Goal: Information Seeking & Learning: Learn about a topic

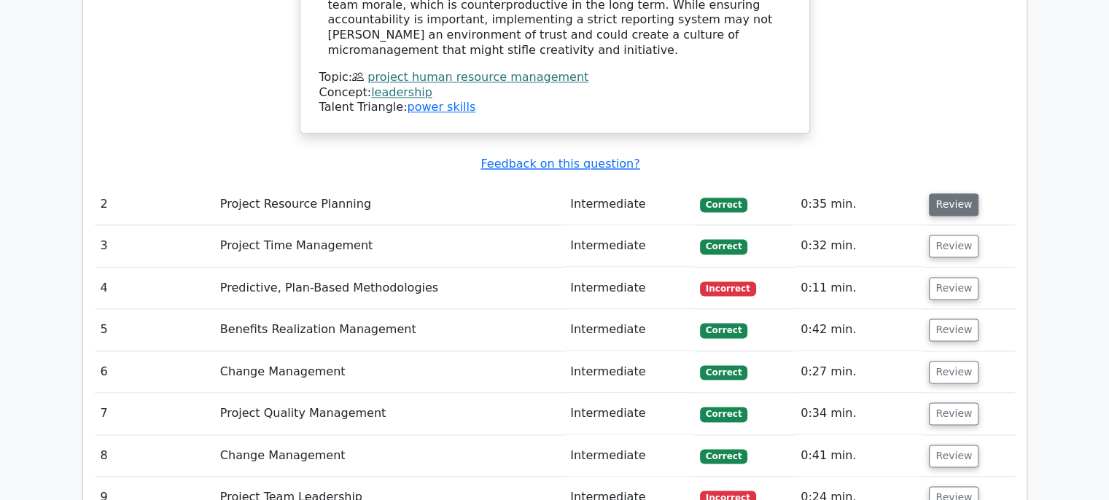
click at [942, 193] on button "Review" at bounding box center [954, 204] width 50 height 23
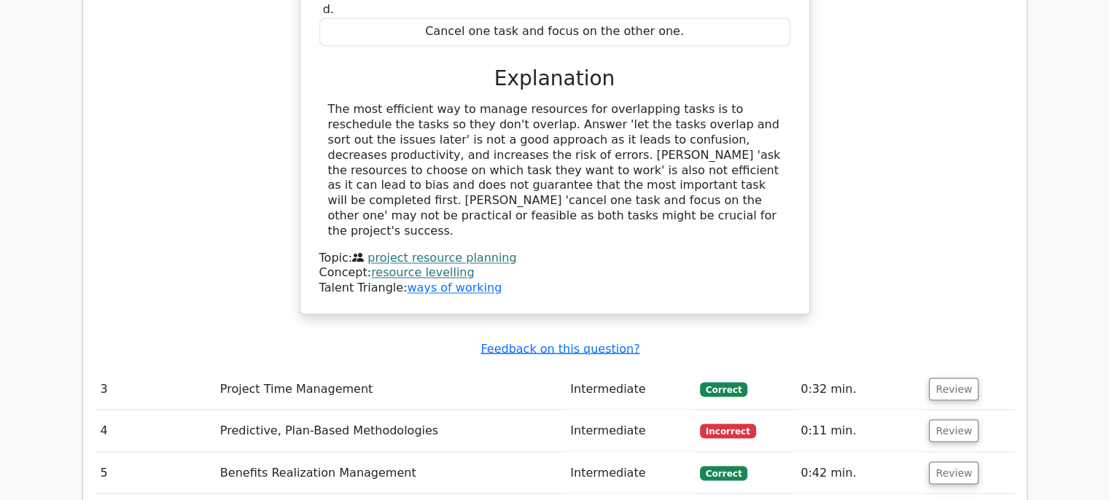
scroll to position [2478, 0]
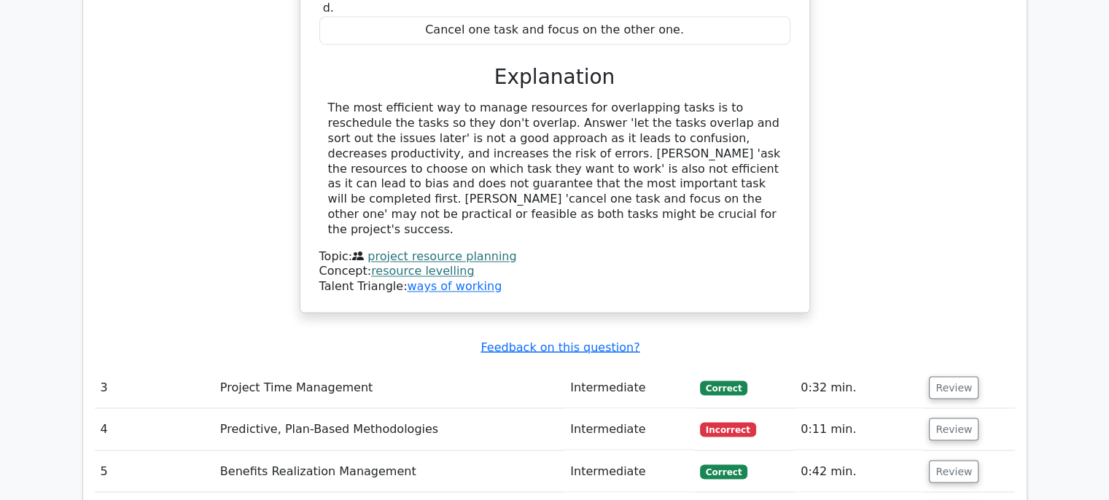
click at [446, 249] on link "project resource planning" at bounding box center [442, 256] width 149 height 14
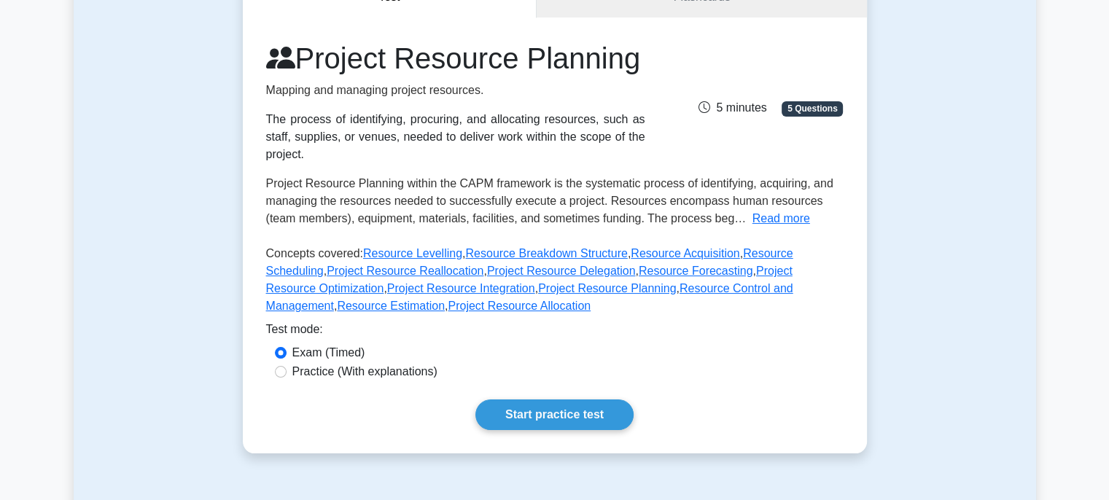
scroll to position [180, 0]
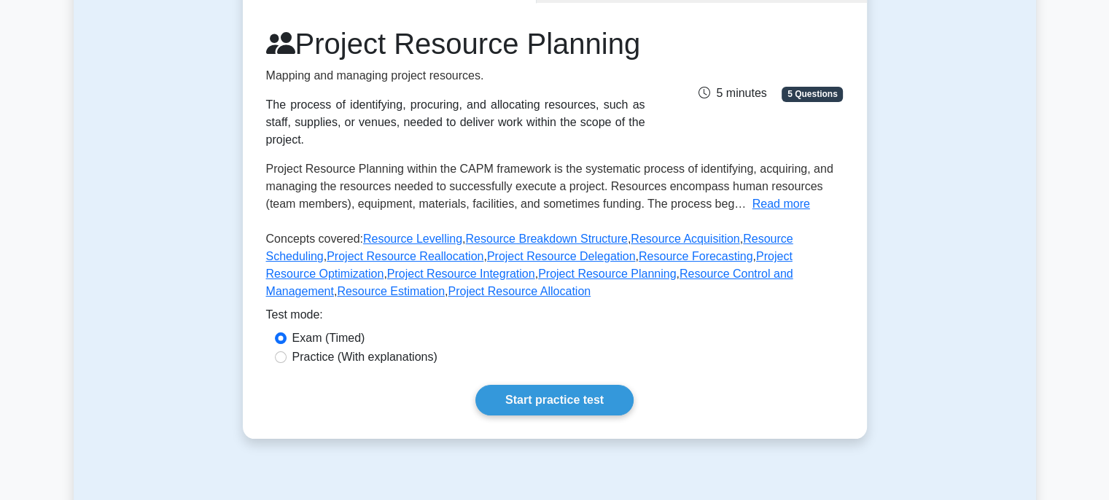
click at [288, 366] on div "Practice (With explanations)" at bounding box center [555, 358] width 560 height 18
click at [283, 363] on input "Practice (With explanations)" at bounding box center [281, 358] width 12 height 12
radio input "true"
click at [584, 416] on link "Start practice test" at bounding box center [555, 400] width 158 height 31
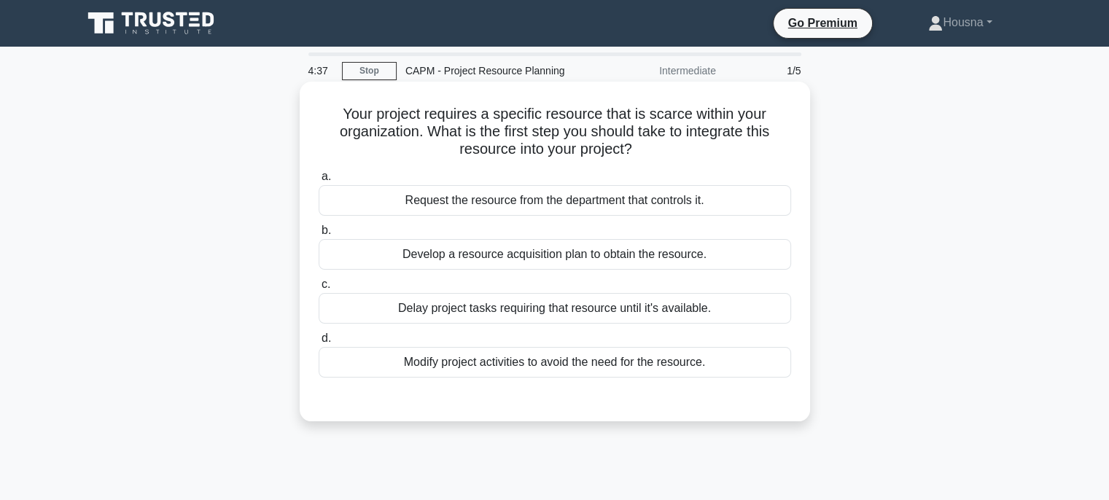
click at [624, 255] on div "Develop a resource acquisition plan to obtain the resource." at bounding box center [555, 254] width 473 height 31
click at [319, 236] on input "b. Develop a resource acquisition plan to obtain the resource." at bounding box center [319, 230] width 0 height 9
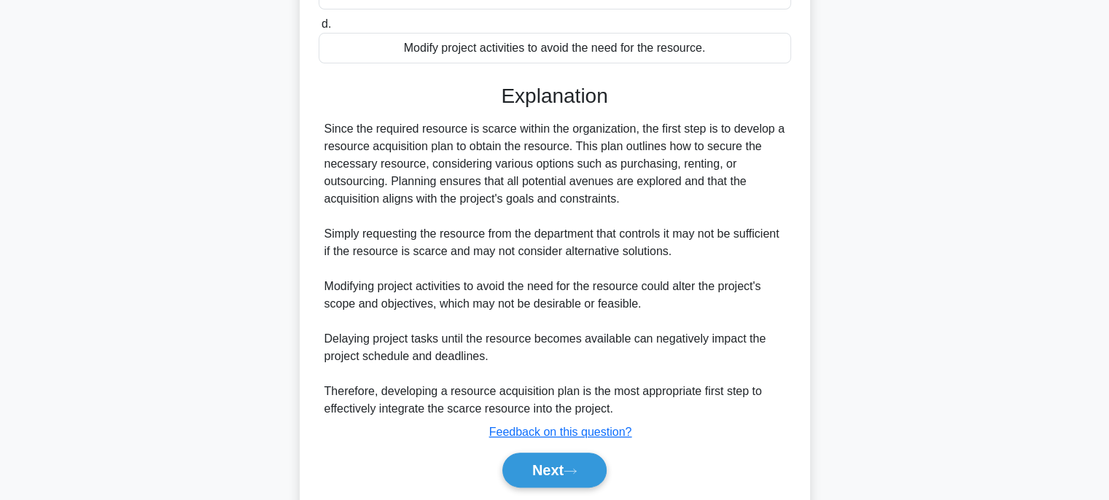
scroll to position [363, 0]
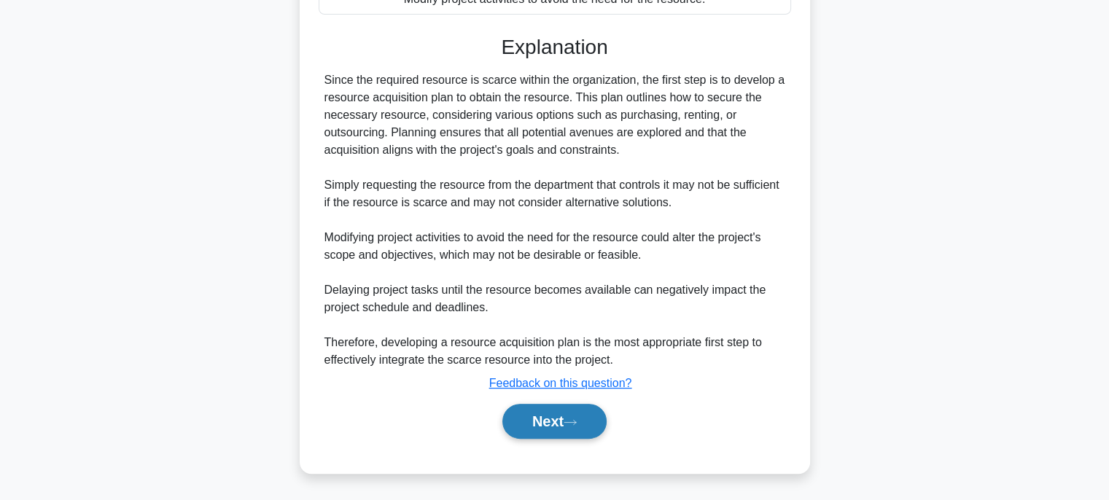
click at [554, 433] on button "Next" at bounding box center [555, 421] width 104 height 35
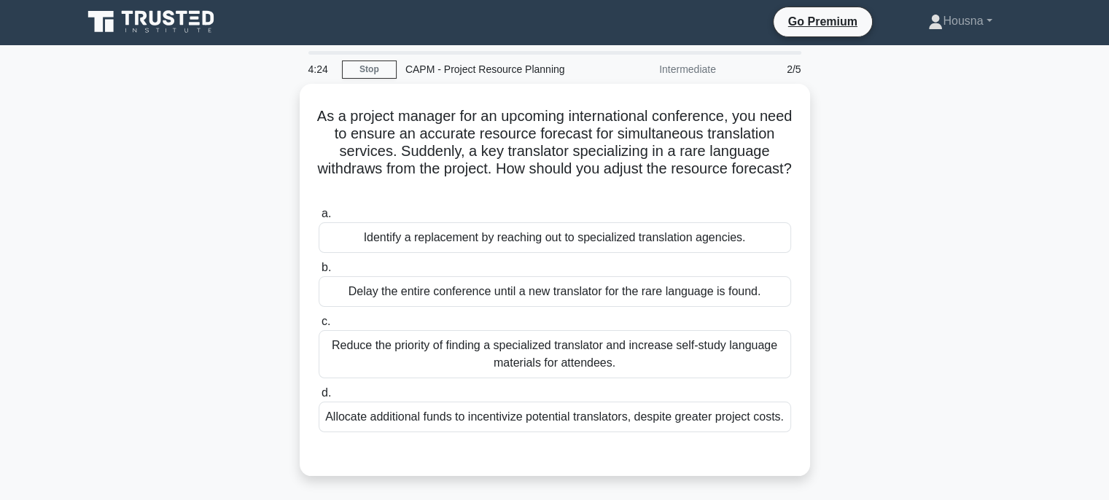
scroll to position [0, 0]
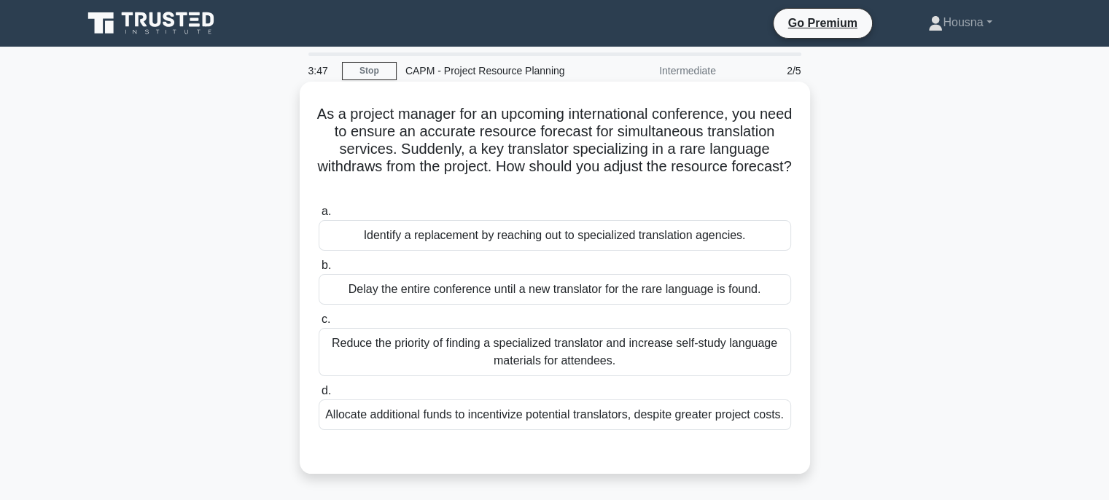
click at [573, 293] on div "Delay the entire conference until a new translator for the rare language is fou…" at bounding box center [555, 289] width 473 height 31
click at [319, 271] on input "b. Delay the entire conference until a new translator for the rare language is …" at bounding box center [319, 265] width 0 height 9
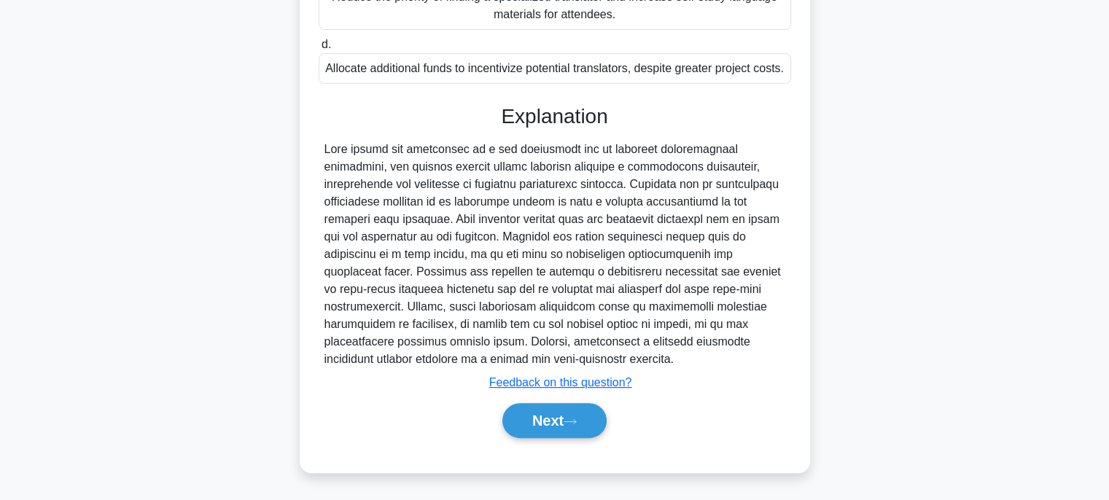
scroll to position [365, 0]
click at [543, 425] on button "Next" at bounding box center [555, 420] width 104 height 35
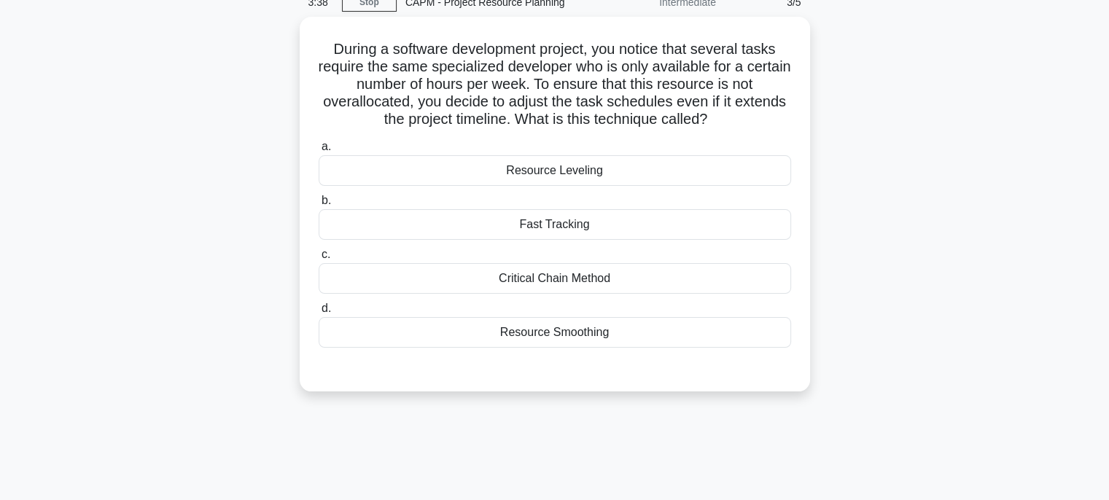
scroll to position [58, 0]
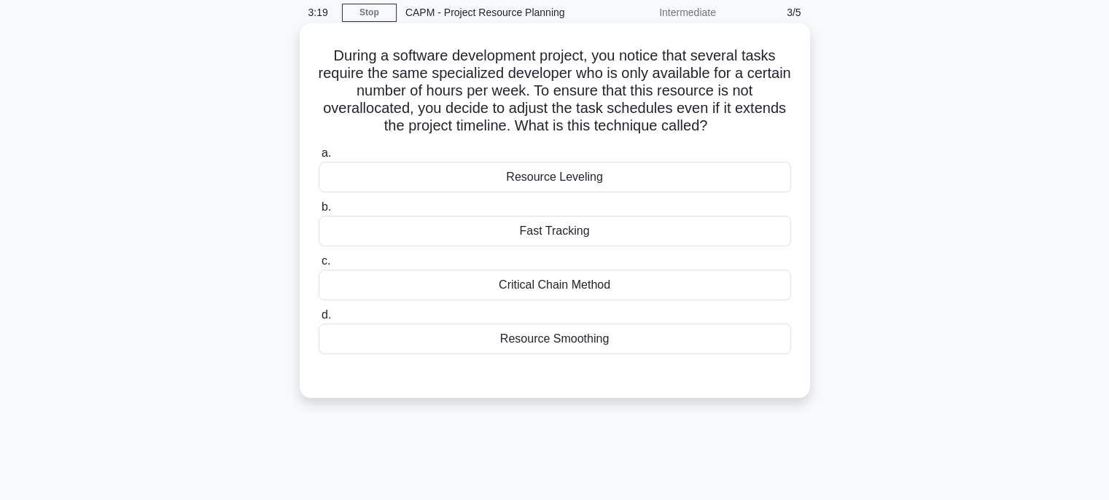
click at [551, 173] on div "Resource Leveling" at bounding box center [555, 177] width 473 height 31
click at [319, 158] on input "a. Resource Leveling" at bounding box center [319, 153] width 0 height 9
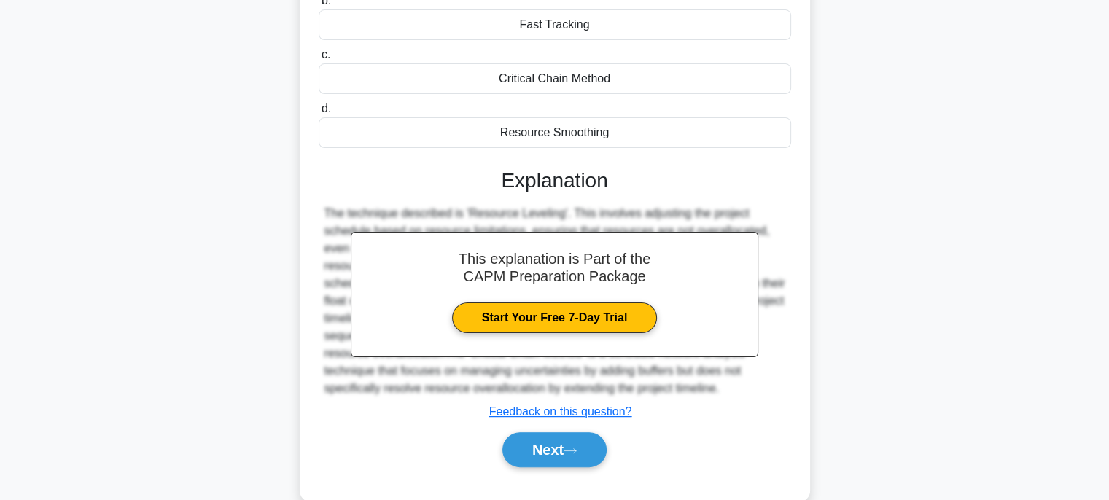
scroll to position [293, 0]
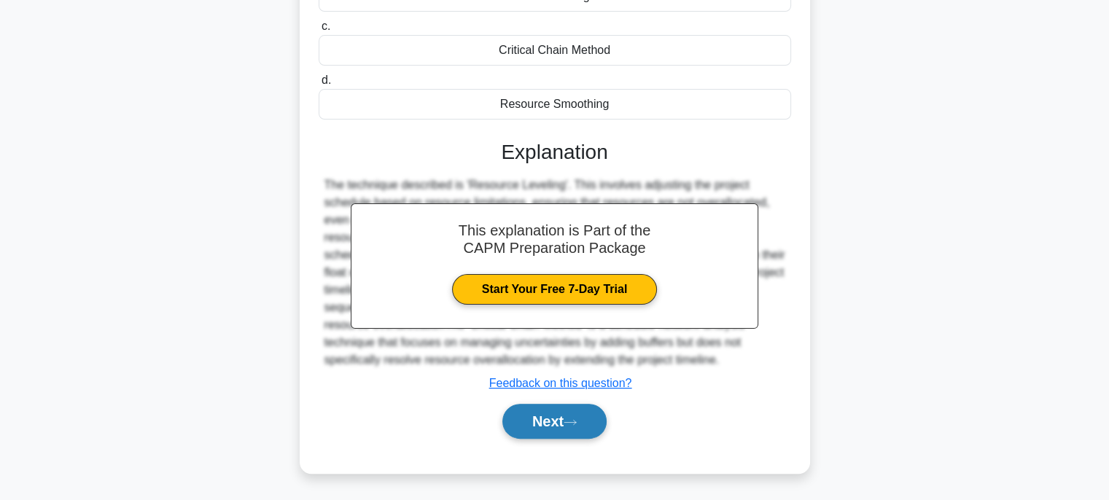
click at [555, 415] on button "Next" at bounding box center [555, 421] width 104 height 35
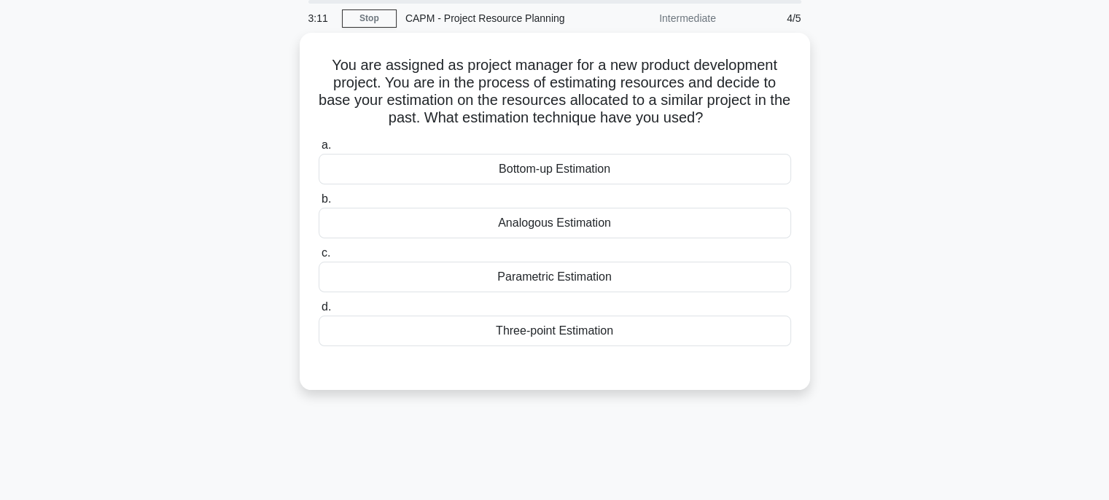
scroll to position [6, 0]
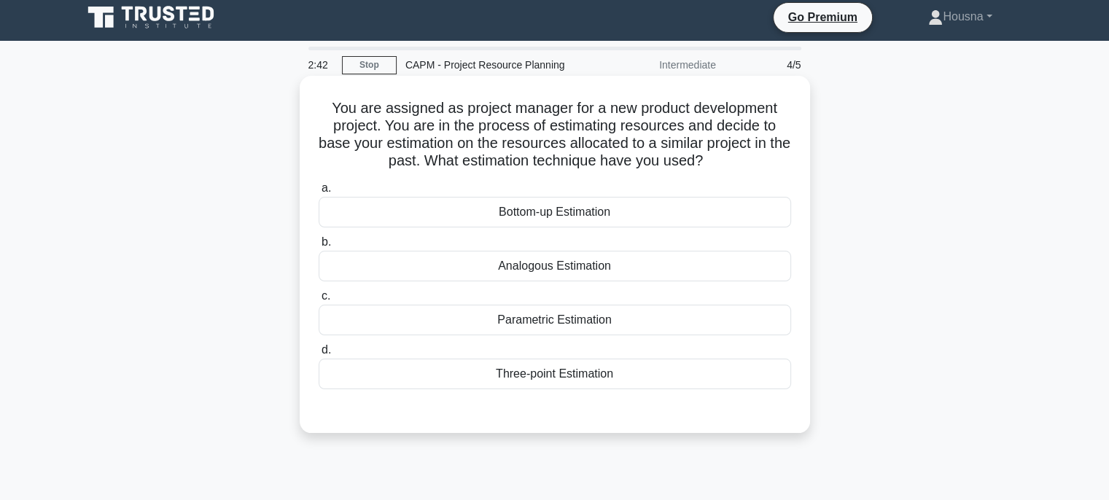
click at [613, 268] on div "Analogous Estimation" at bounding box center [555, 266] width 473 height 31
click at [319, 247] on input "b. Analogous Estimation" at bounding box center [319, 242] width 0 height 9
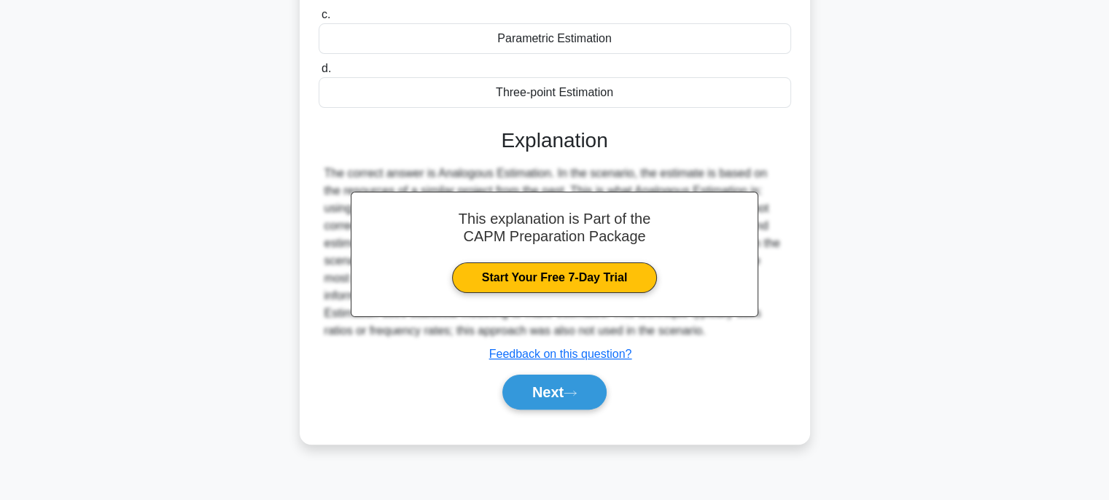
scroll to position [288, 0]
click at [575, 392] on icon at bounding box center [570, 393] width 13 height 8
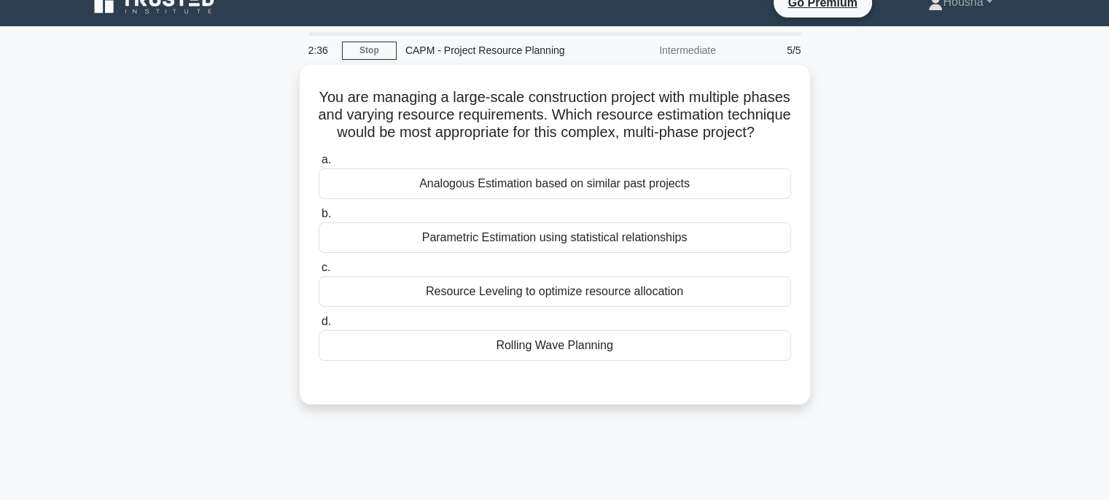
scroll to position [0, 0]
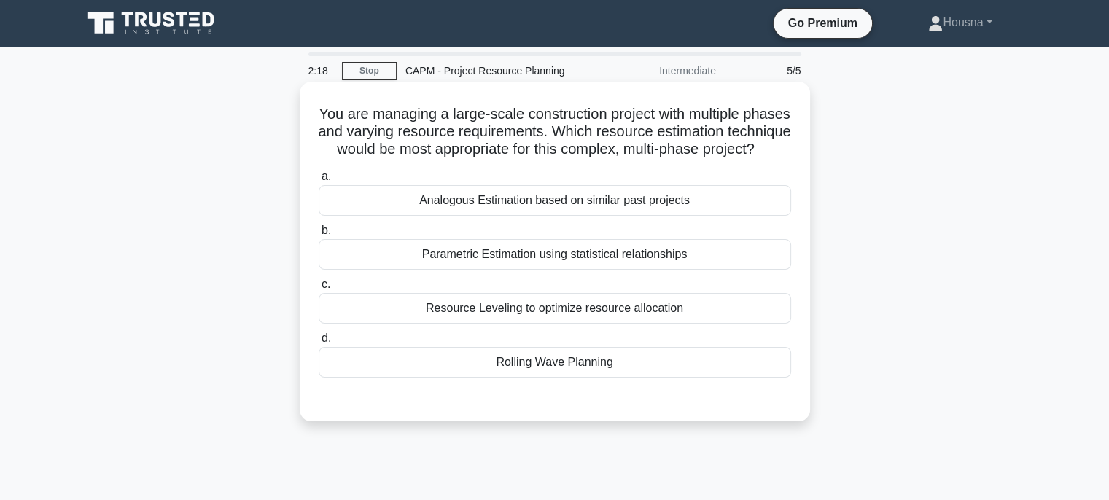
click at [572, 378] on div "Rolling Wave Planning" at bounding box center [555, 362] width 473 height 31
click at [319, 344] on input "d. Rolling Wave Planning" at bounding box center [319, 338] width 0 height 9
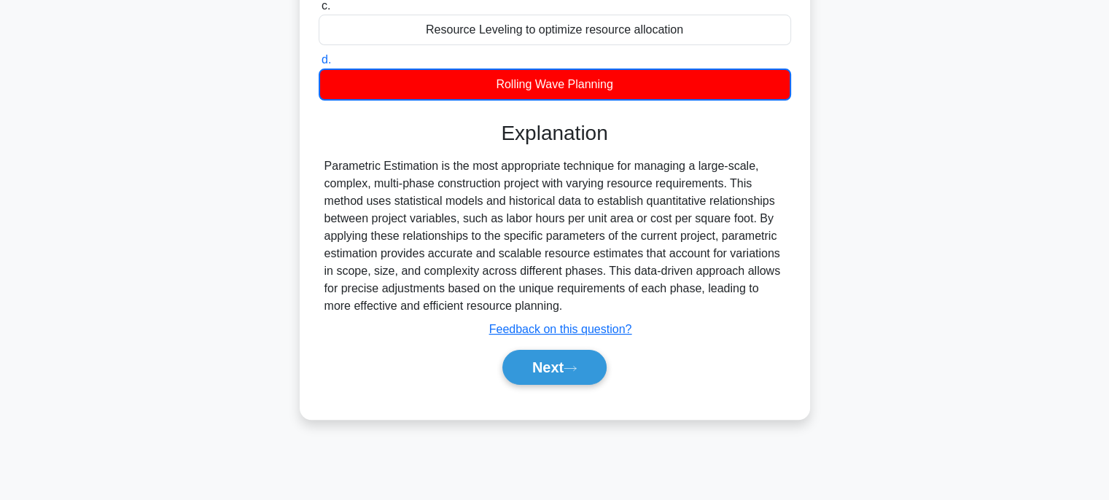
scroll to position [288, 0]
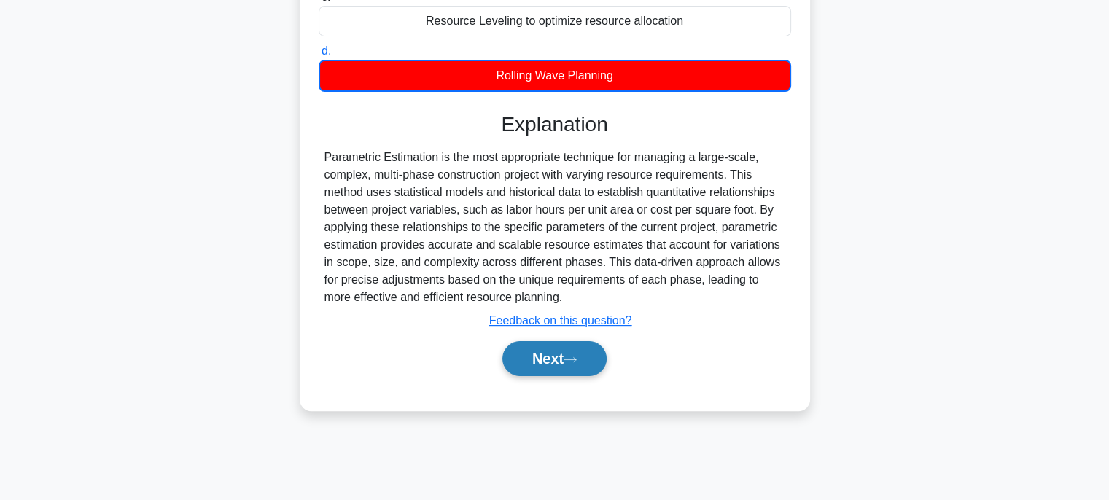
click at [569, 369] on button "Next" at bounding box center [555, 358] width 104 height 35
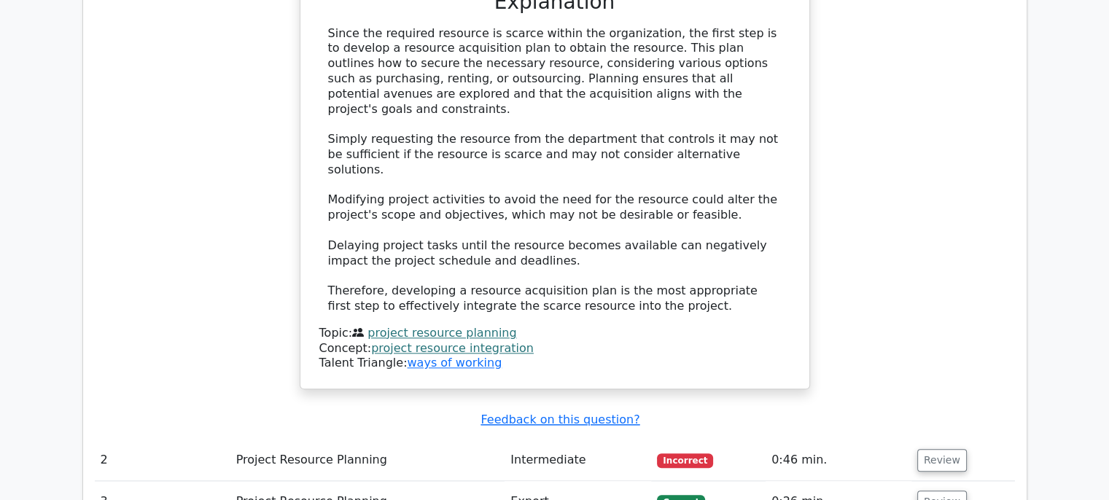
scroll to position [1596, 0]
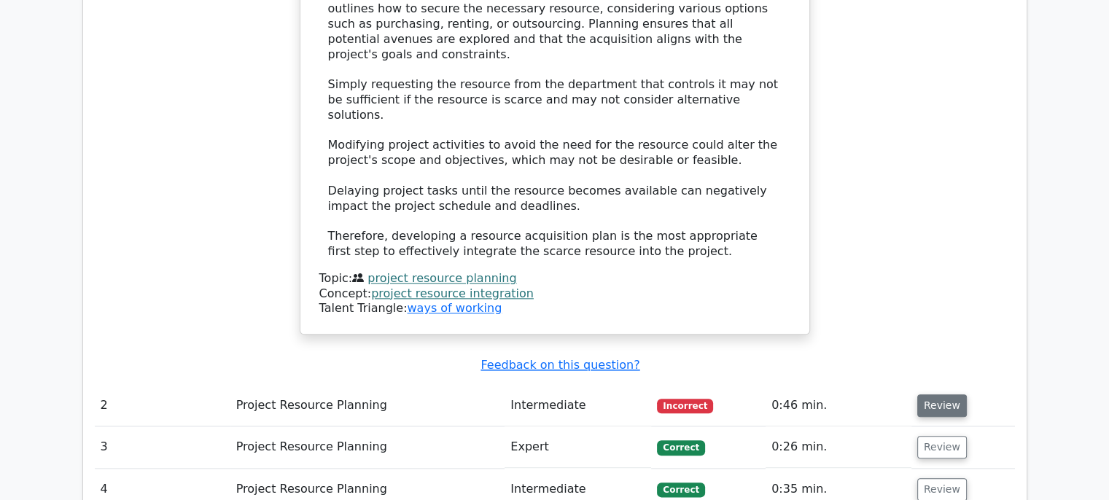
click at [947, 395] on button "Review" at bounding box center [943, 406] width 50 height 23
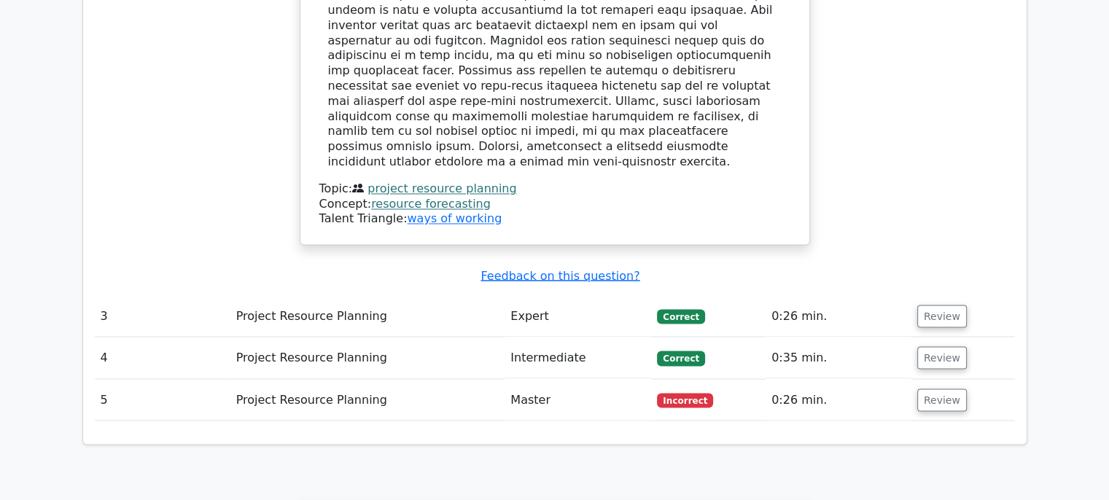
scroll to position [2495, 0]
click at [950, 304] on button "Review" at bounding box center [943, 315] width 50 height 23
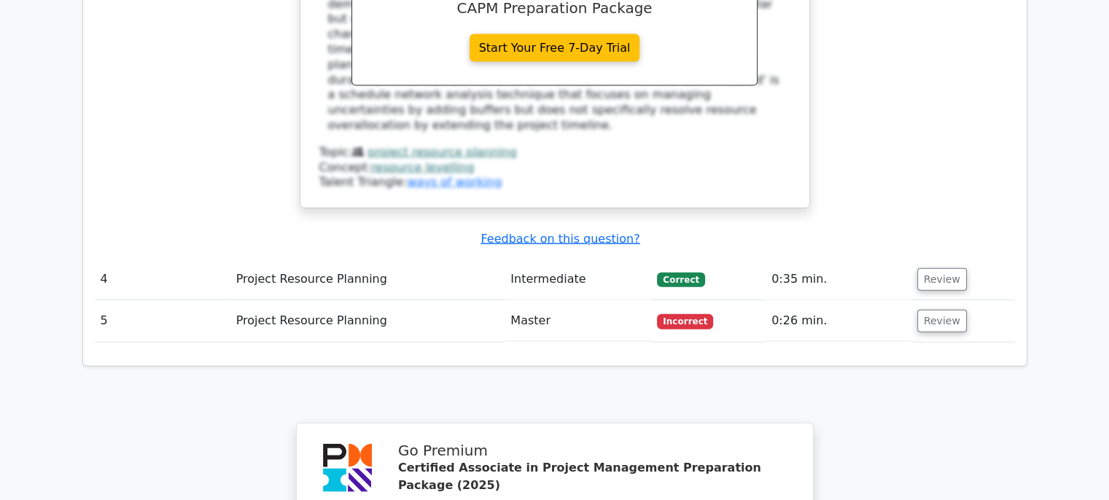
scroll to position [3295, 0]
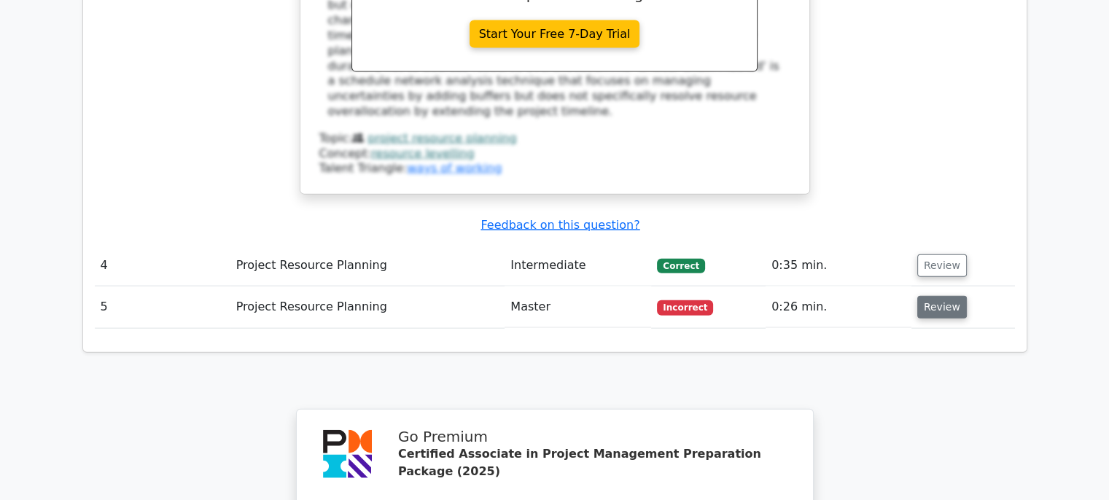
click at [934, 296] on button "Review" at bounding box center [943, 307] width 50 height 23
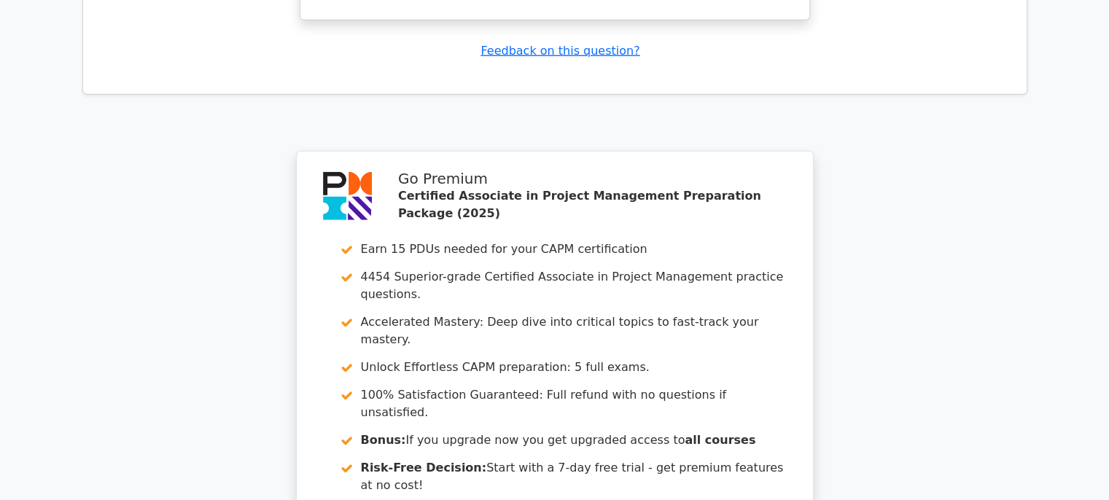
scroll to position [4271, 0]
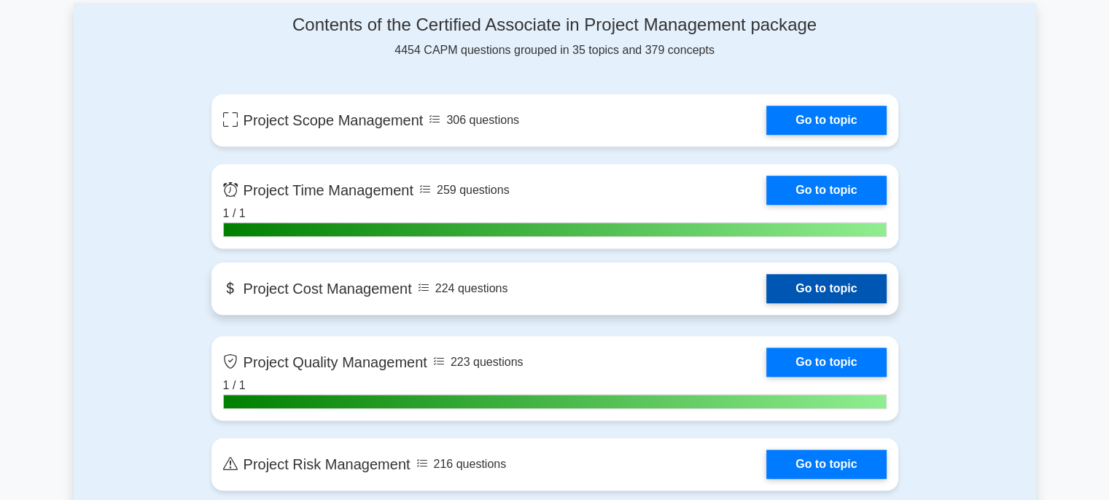
drag, startPoint x: 0, startPoint y: 0, endPoint x: 520, endPoint y: 275, distance: 588.3
click at [767, 275] on link "Go to topic" at bounding box center [827, 288] width 120 height 29
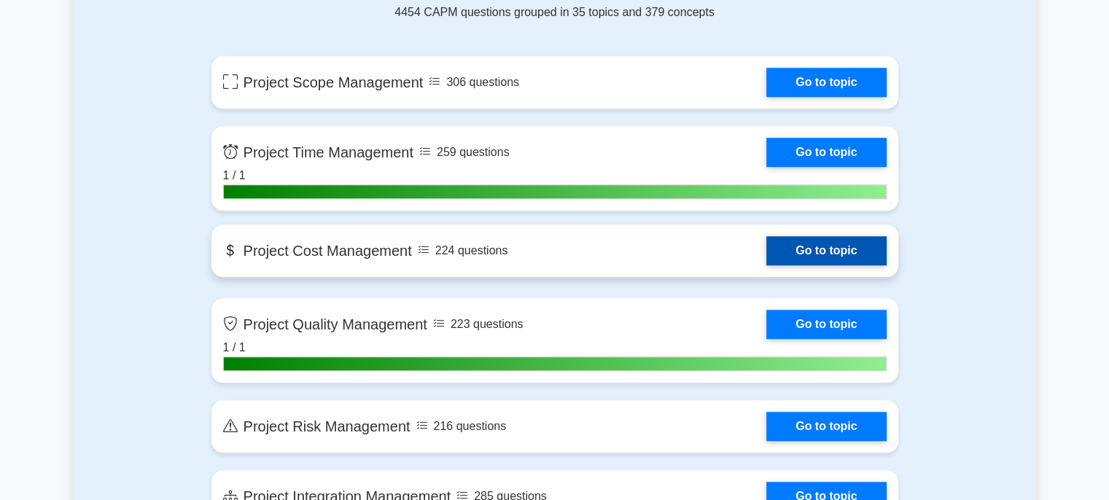
scroll to position [1036, 0]
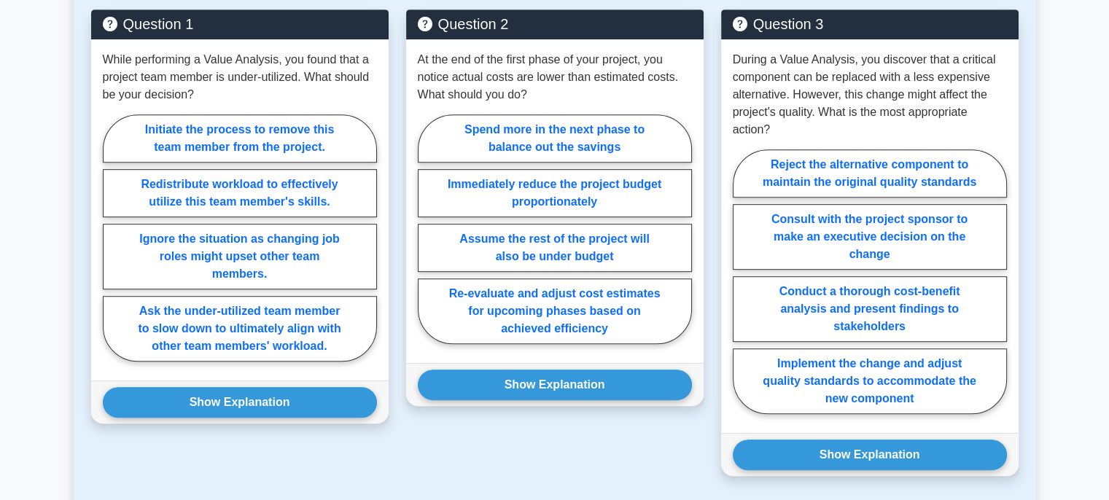
scroll to position [729, 0]
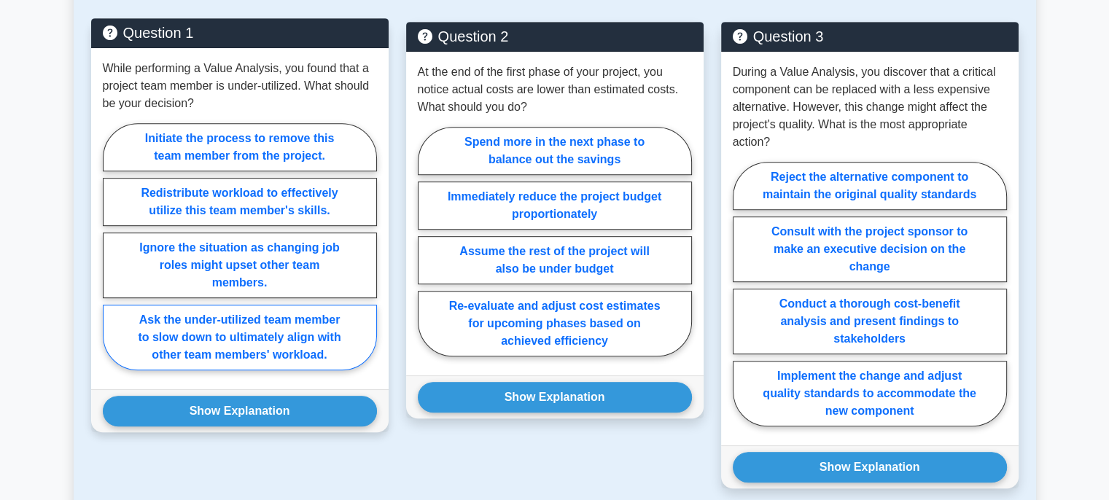
click at [304, 360] on label "Ask the under-utilized team member to slow down to ultimately align with other …" at bounding box center [240, 338] width 274 height 66
click at [112, 256] on input "Ask the under-utilized team member to slow down to ultimately align with other …" at bounding box center [107, 251] width 9 height 9
radio input "true"
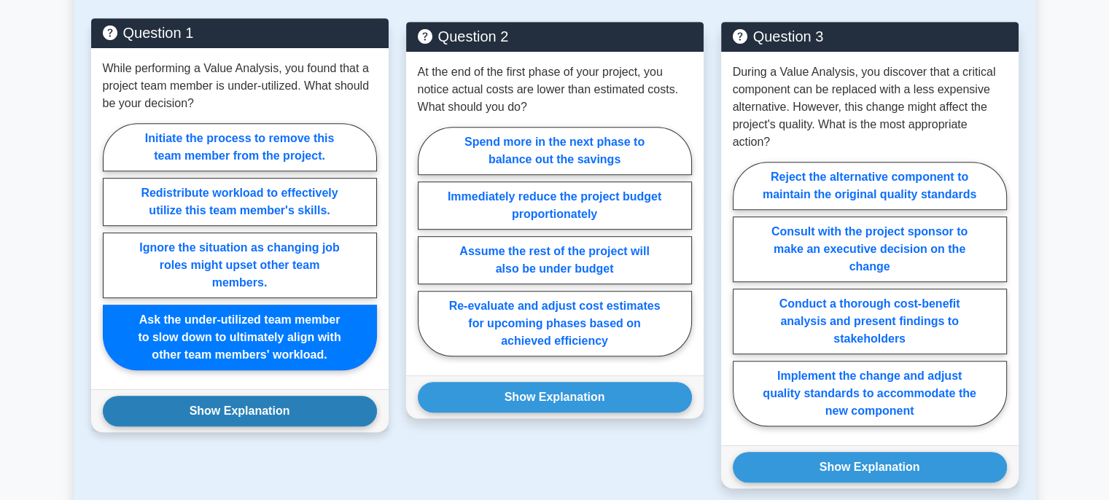
click at [274, 427] on button "Show Explanation" at bounding box center [240, 411] width 274 height 31
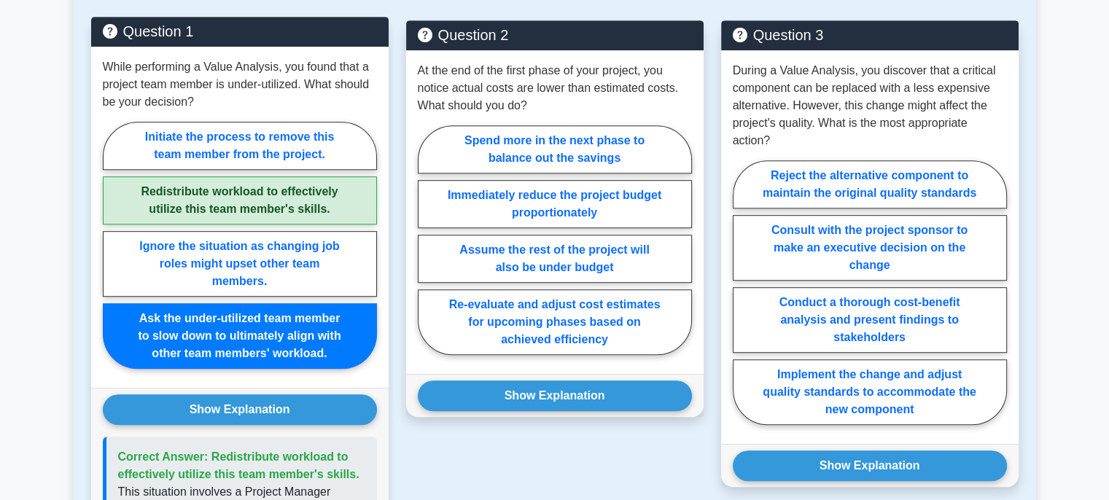
scroll to position [732, 0]
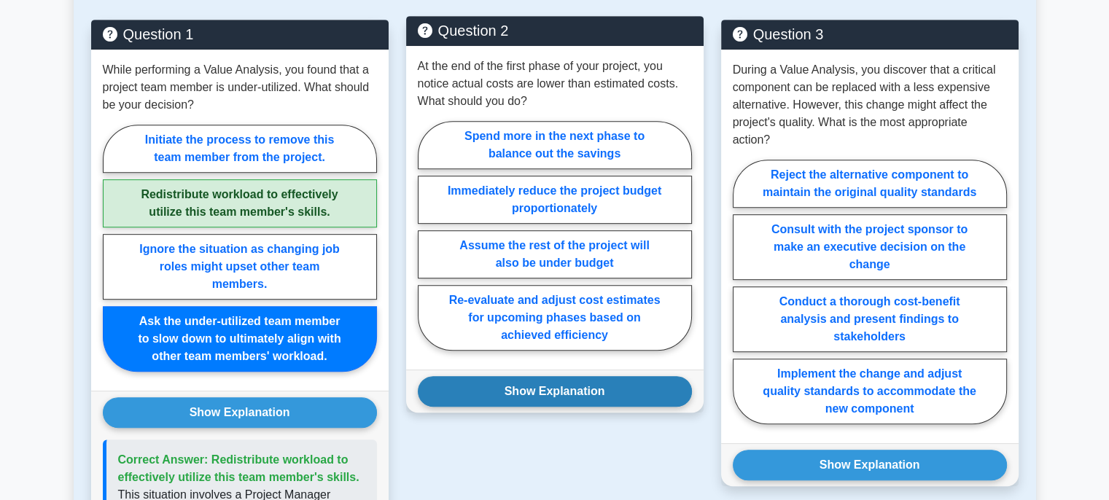
click at [474, 407] on button "Show Explanation" at bounding box center [555, 391] width 274 height 31
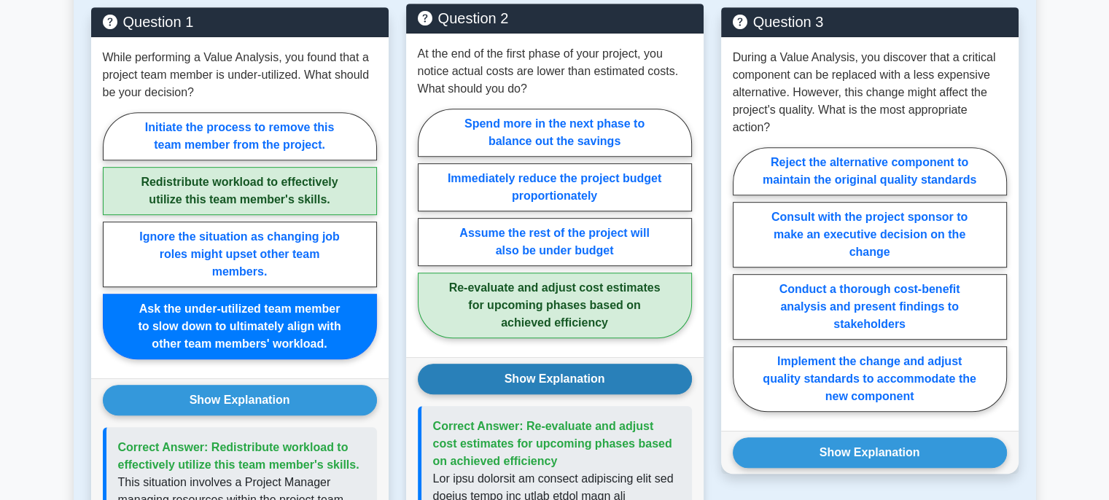
scroll to position [743, 0]
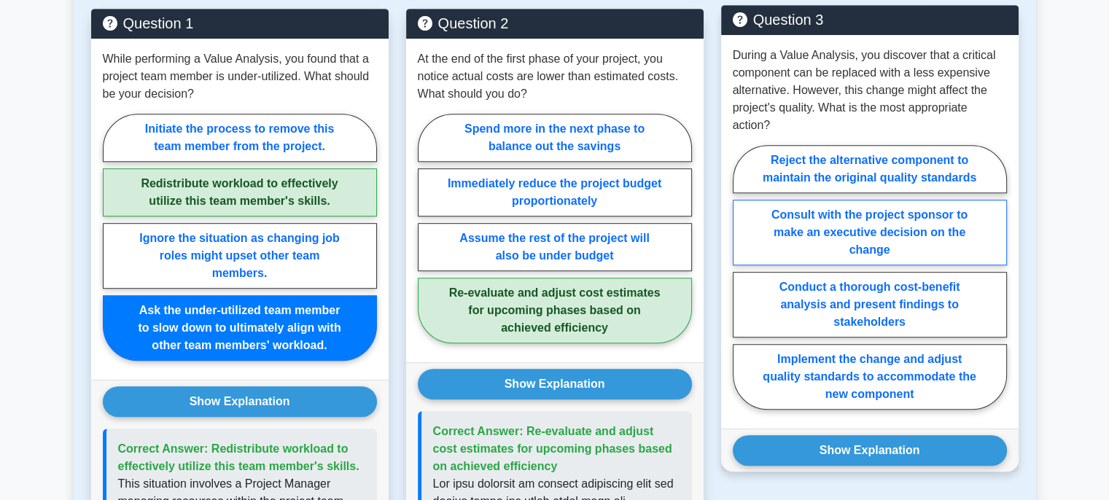
click at [831, 265] on label "Consult with the project sponsor to make an executive decision on the change" at bounding box center [870, 233] width 274 height 66
click at [743, 287] on input "Consult with the project sponsor to make an executive decision on the change" at bounding box center [737, 281] width 9 height 9
radio input "true"
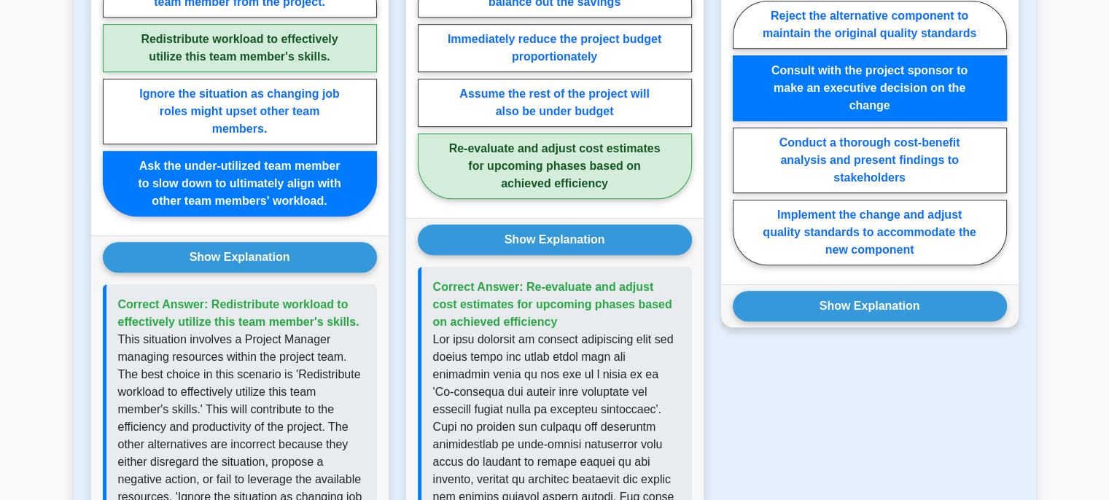
scroll to position [944, 0]
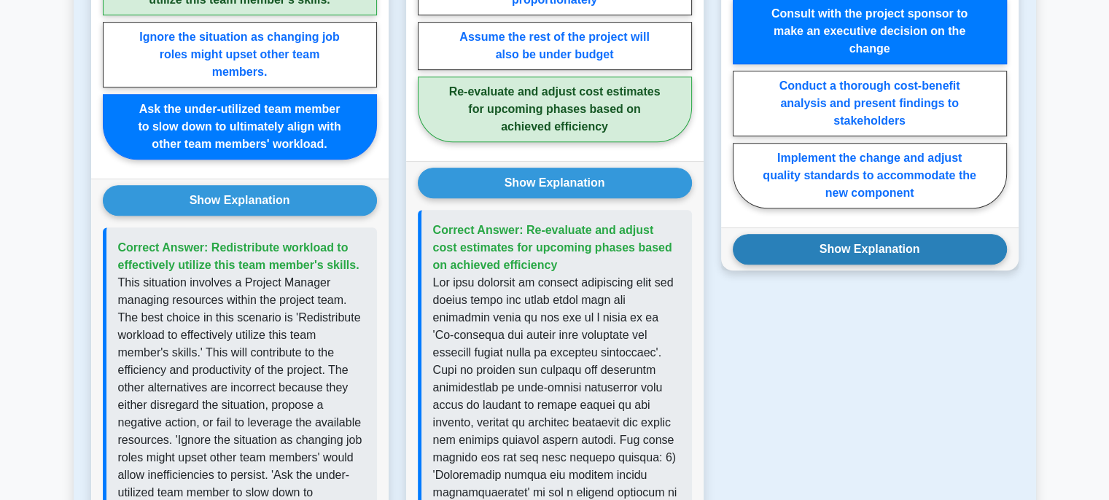
click at [830, 265] on button "Show Explanation" at bounding box center [870, 249] width 274 height 31
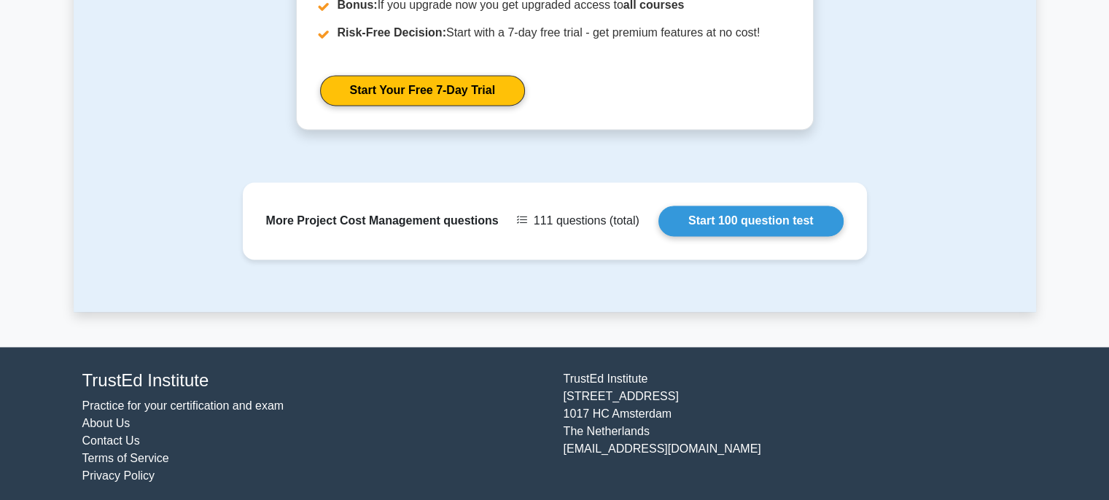
scroll to position [2313, 0]
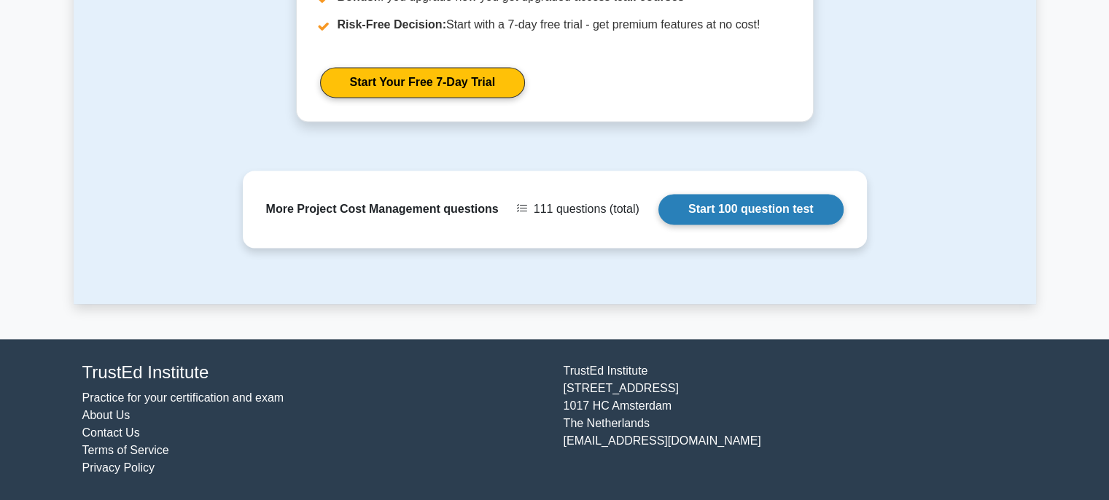
click at [659, 212] on link "Start 100 question test" at bounding box center [751, 209] width 185 height 31
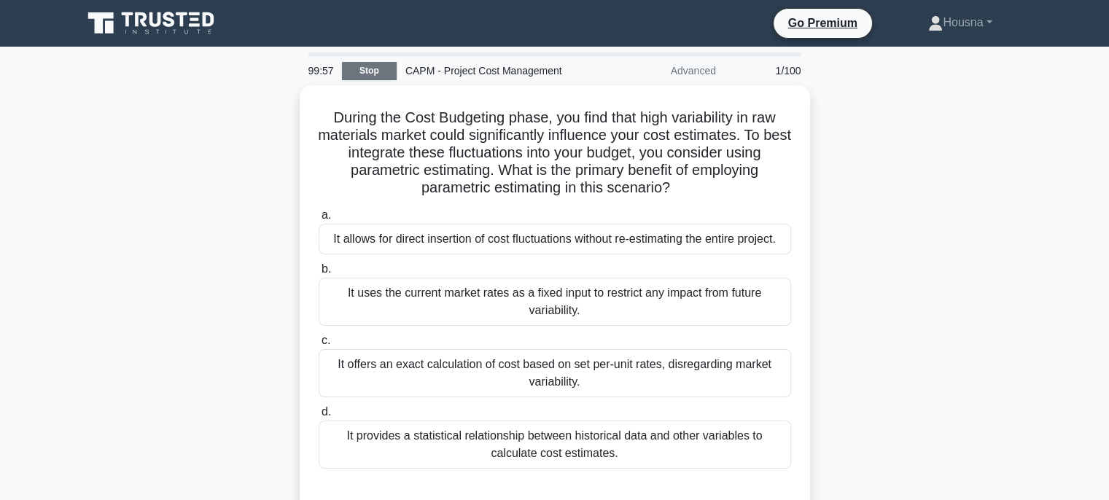
click at [362, 68] on link "Stop" at bounding box center [369, 71] width 55 height 18
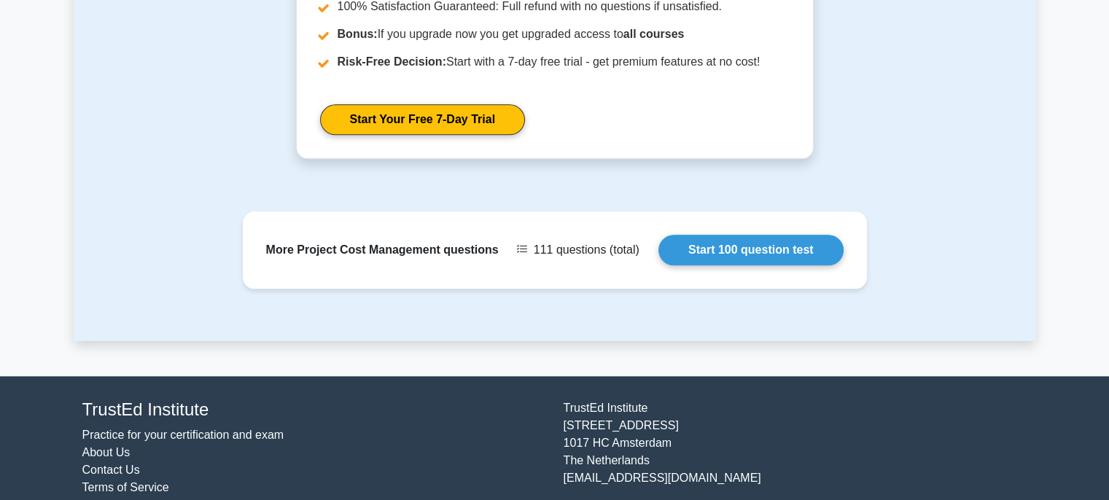
scroll to position [1523, 0]
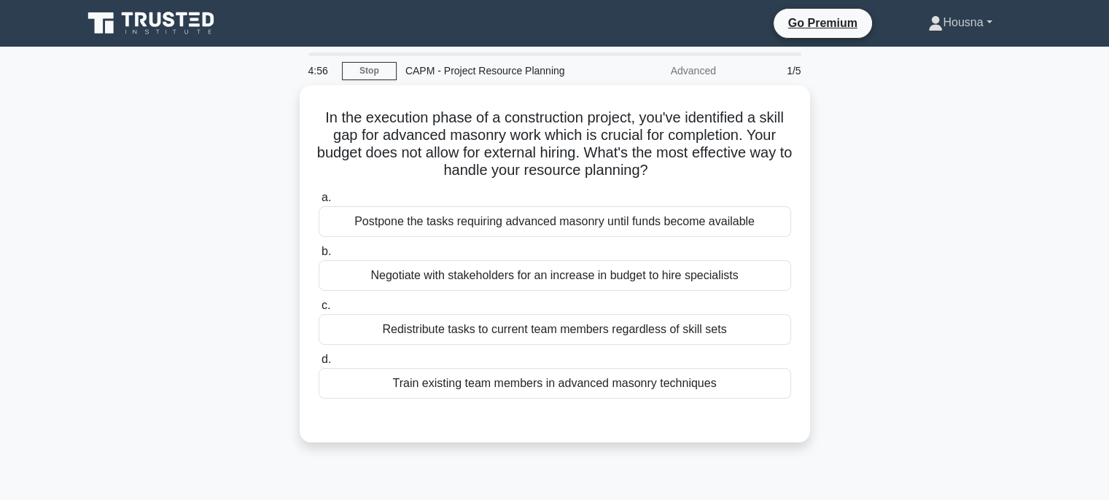
click at [934, 26] on link "Housna" at bounding box center [959, 22] width 133 height 29
click at [918, 78] on link "Settings" at bounding box center [951, 80] width 115 height 23
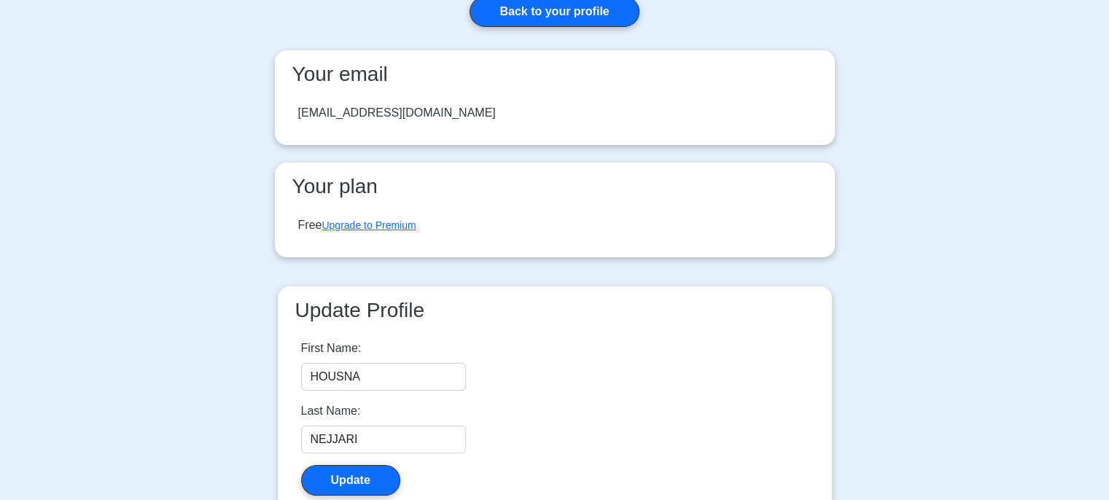
scroll to position [166, 0]
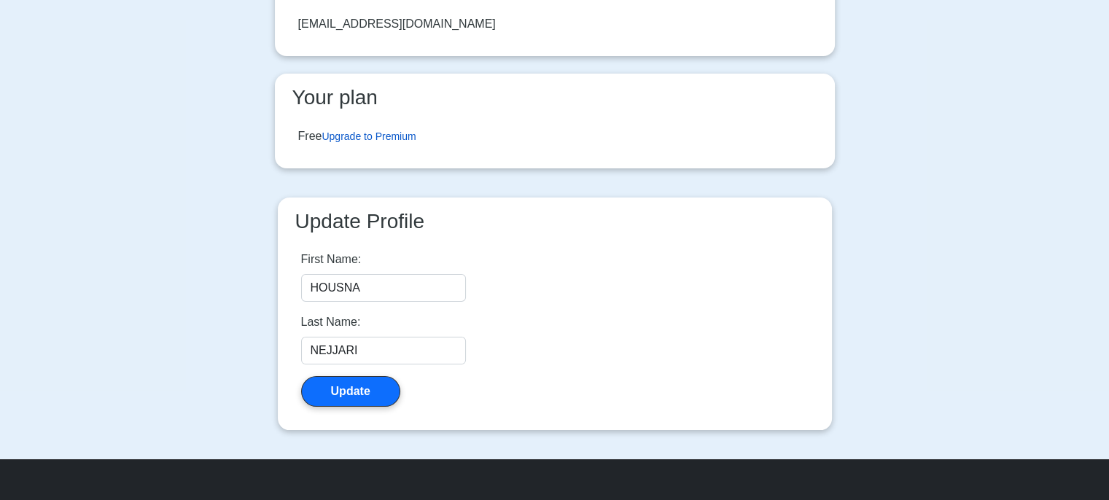
click at [411, 139] on link "Upgrade to Premium" at bounding box center [369, 137] width 94 height 12
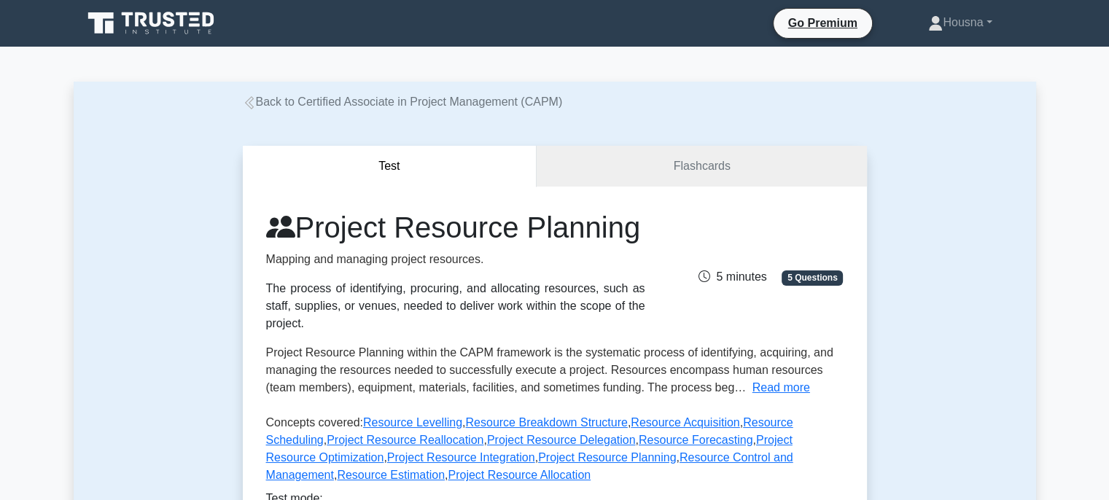
click at [190, 27] on icon at bounding box center [152, 23] width 140 height 28
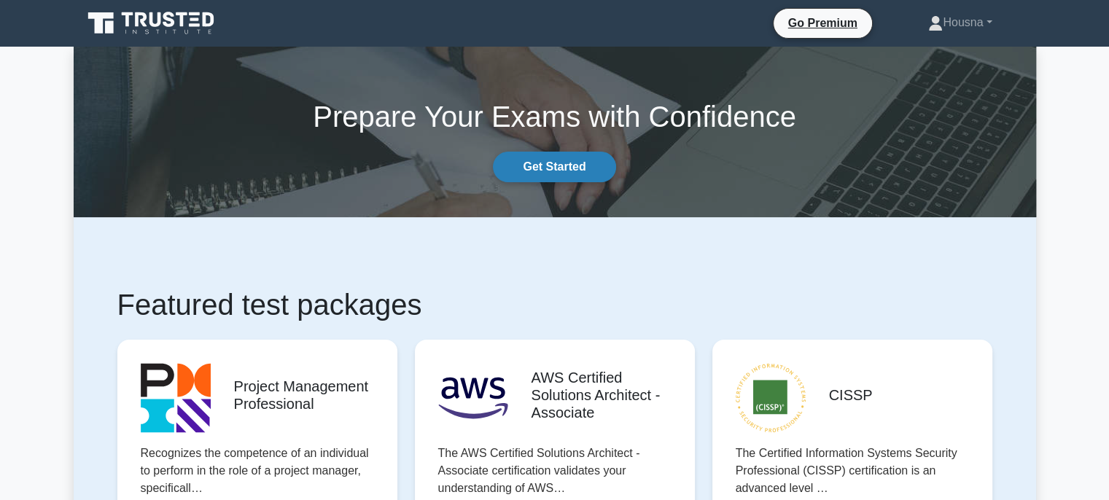
click at [537, 161] on link "Get Started" at bounding box center [554, 167] width 123 height 31
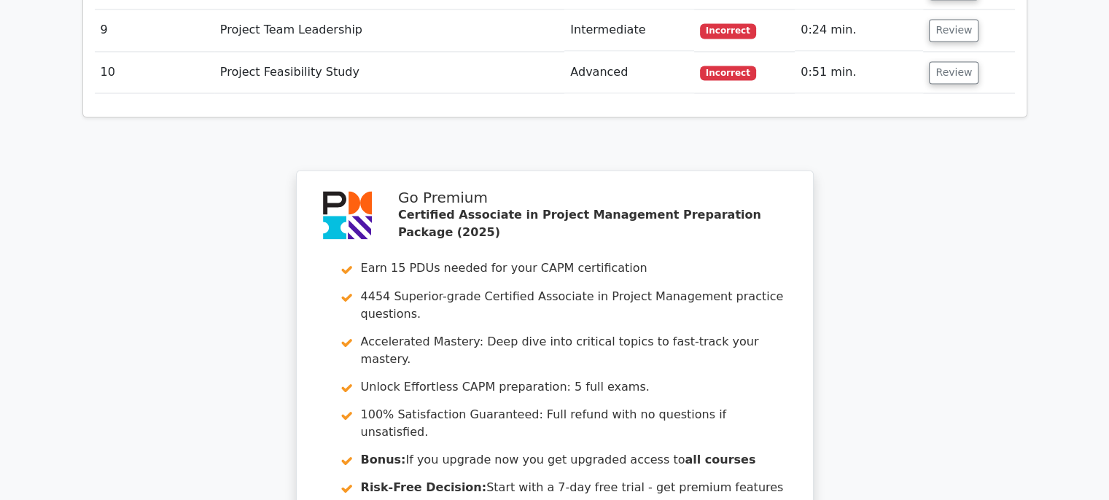
scroll to position [2478, 0]
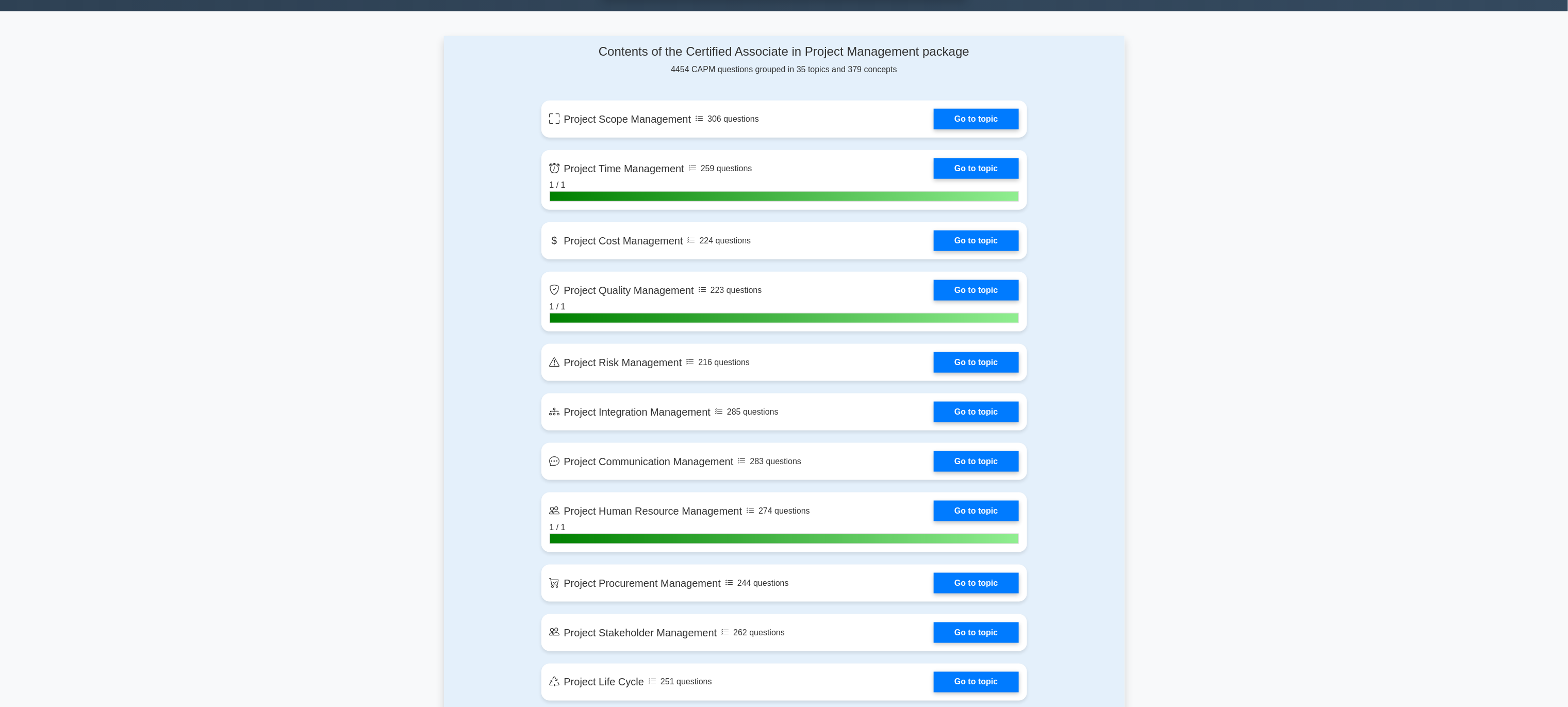
scroll to position [742, 0]
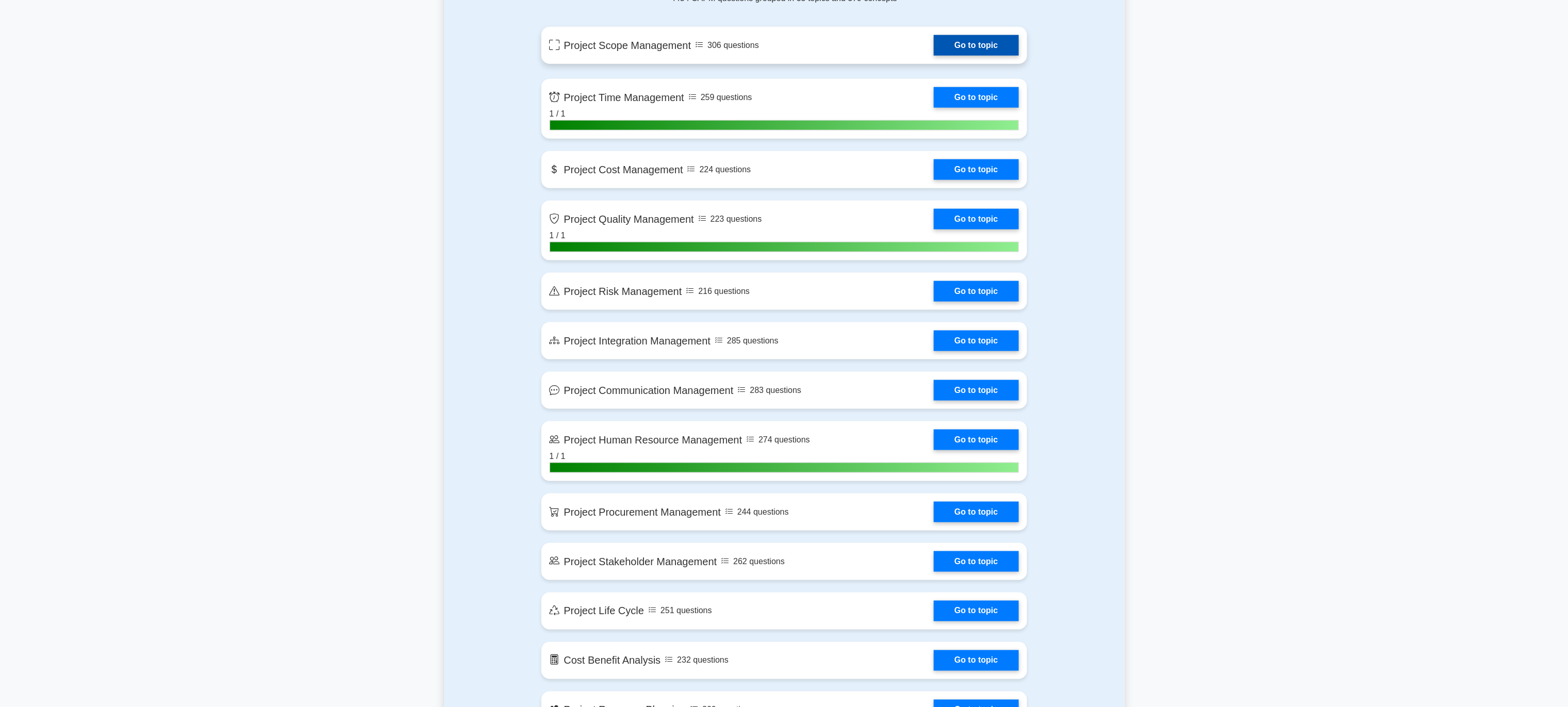
click at [784, 48] on link "Go to topic" at bounding box center [976, 45] width 85 height 21
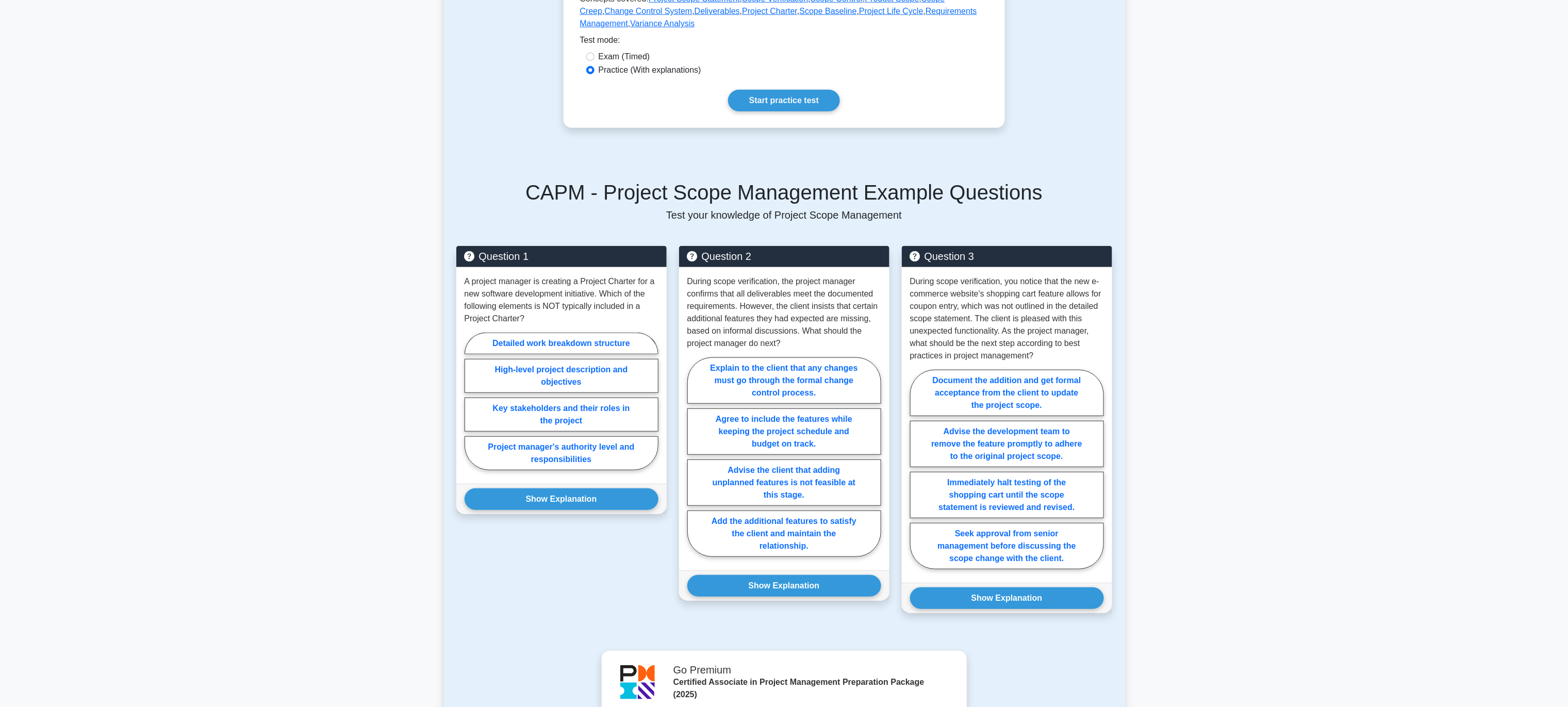
scroll to position [81, 0]
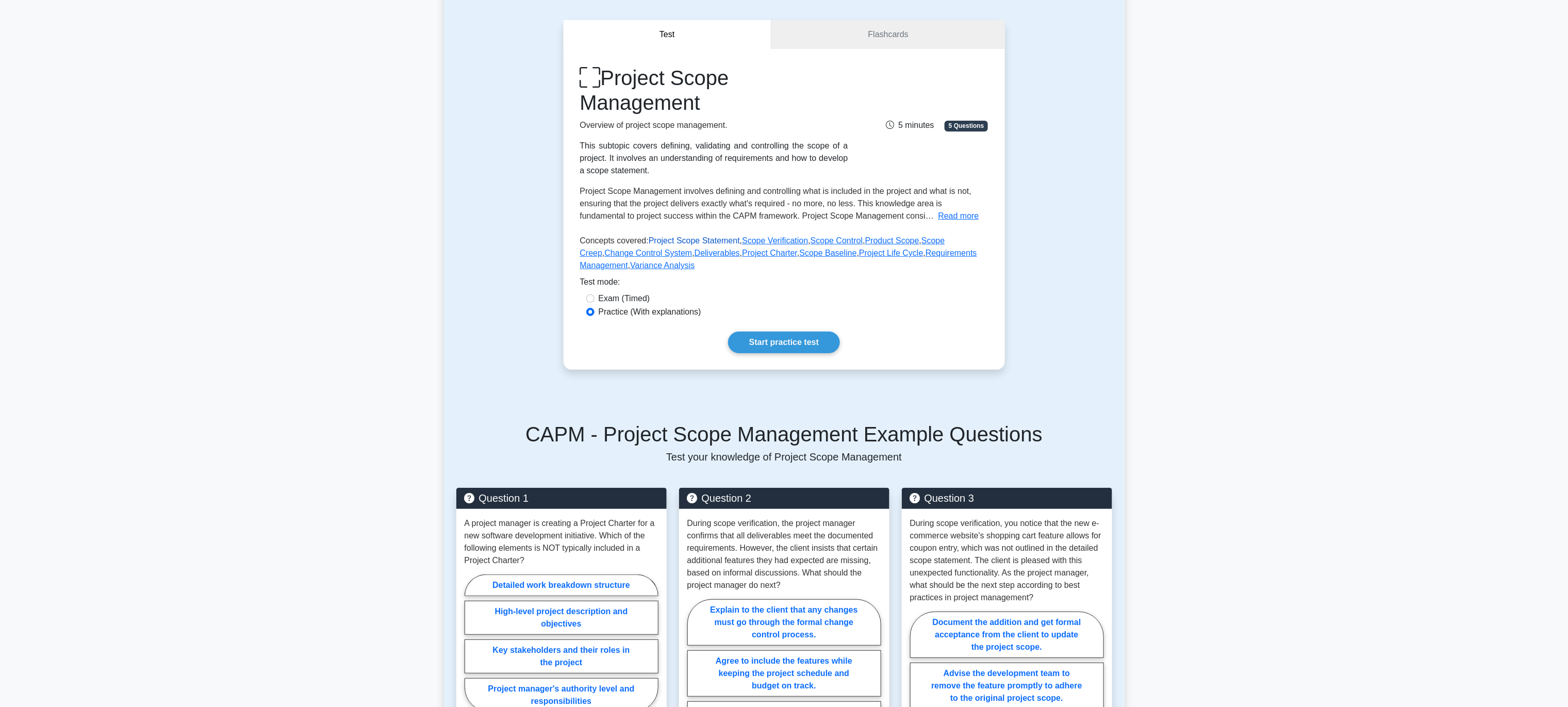
click at [669, 241] on link "Project Scope Statement" at bounding box center [694, 240] width 91 height 8
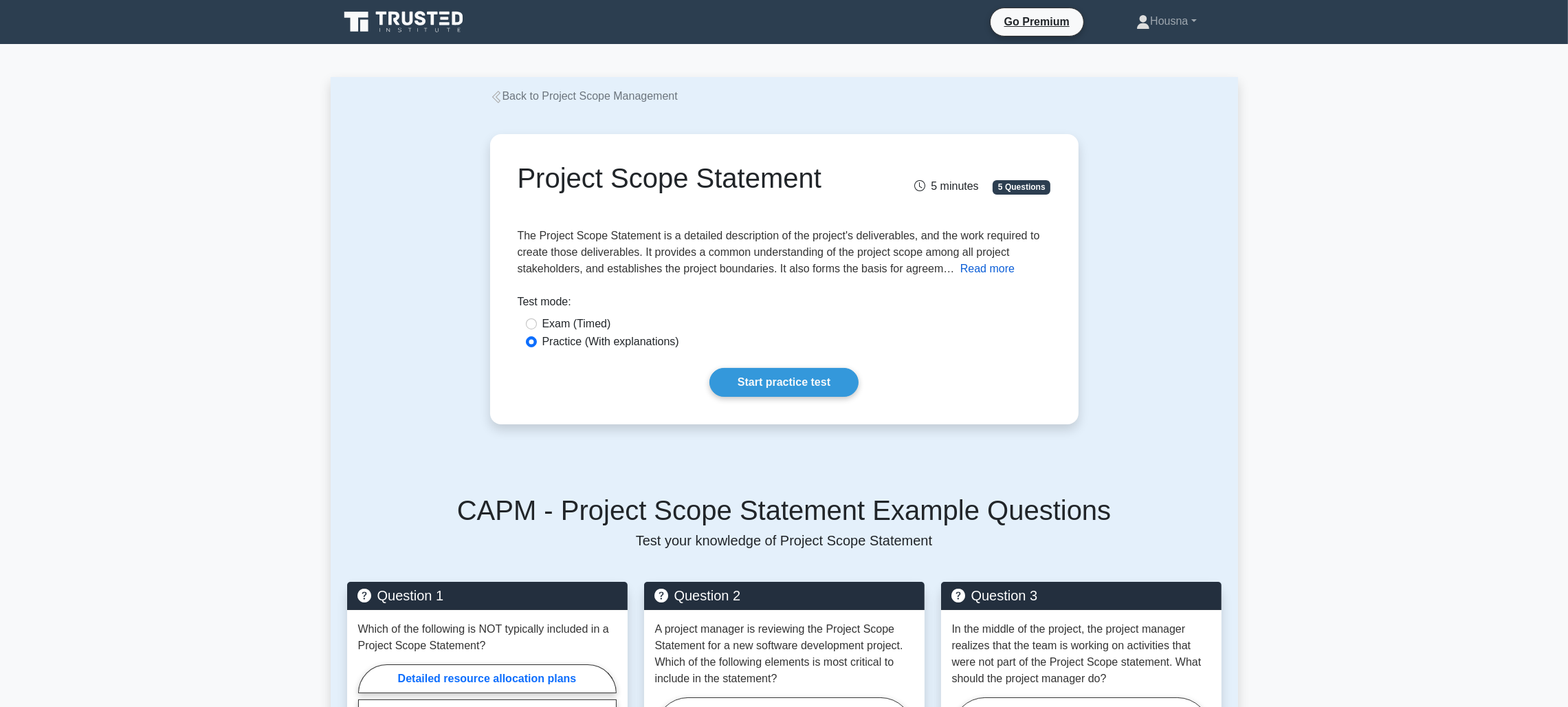
click at [974, 273] on button "Read more" at bounding box center [988, 269] width 55 height 17
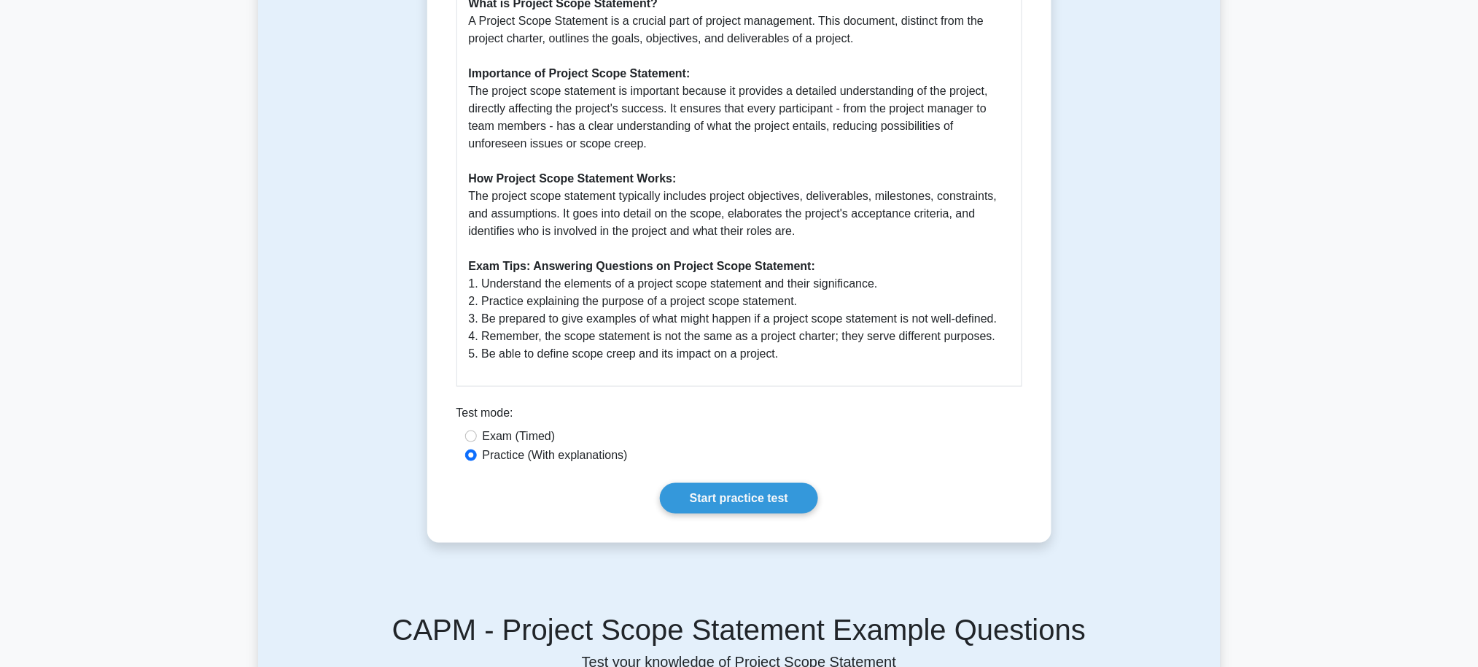
scroll to position [401, 0]
click at [842, 366] on div "Guide to Project Scope Statement What is Project Scope Statement? A Project Sco…" at bounding box center [740, 165] width 566 height 445
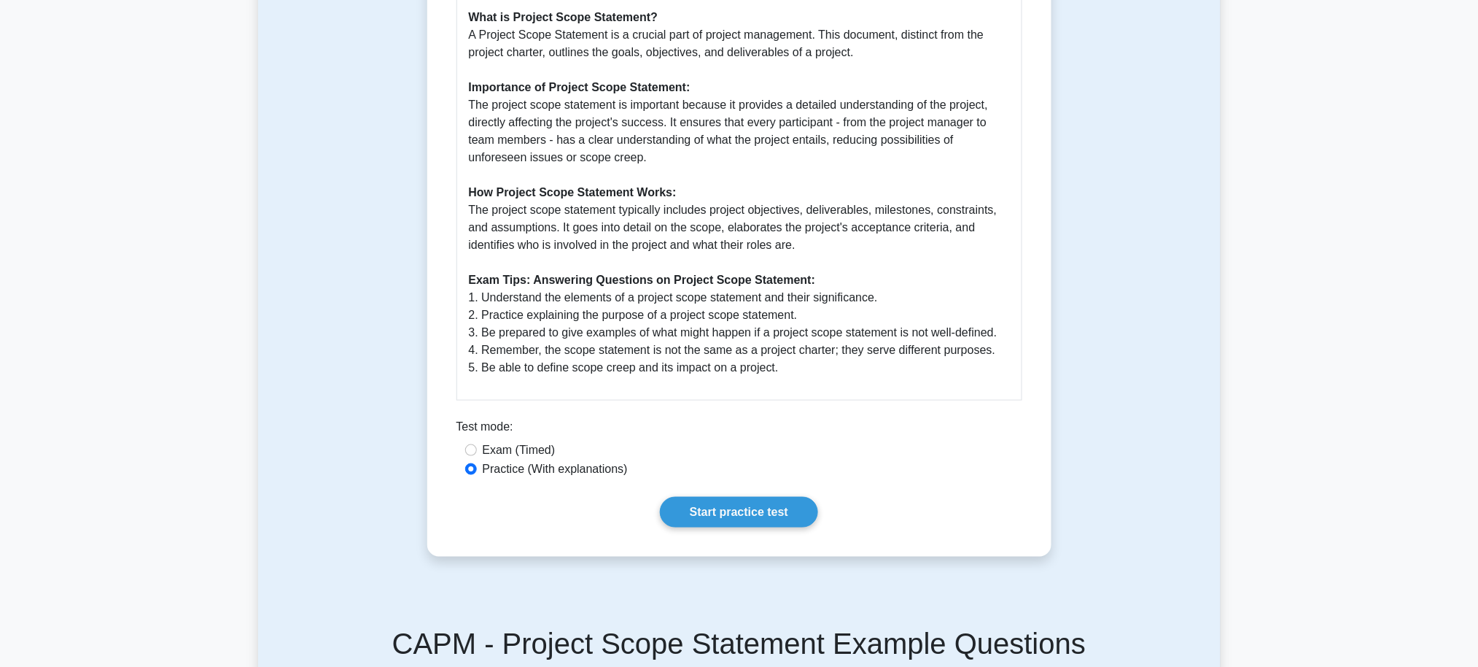
scroll to position [388, 0]
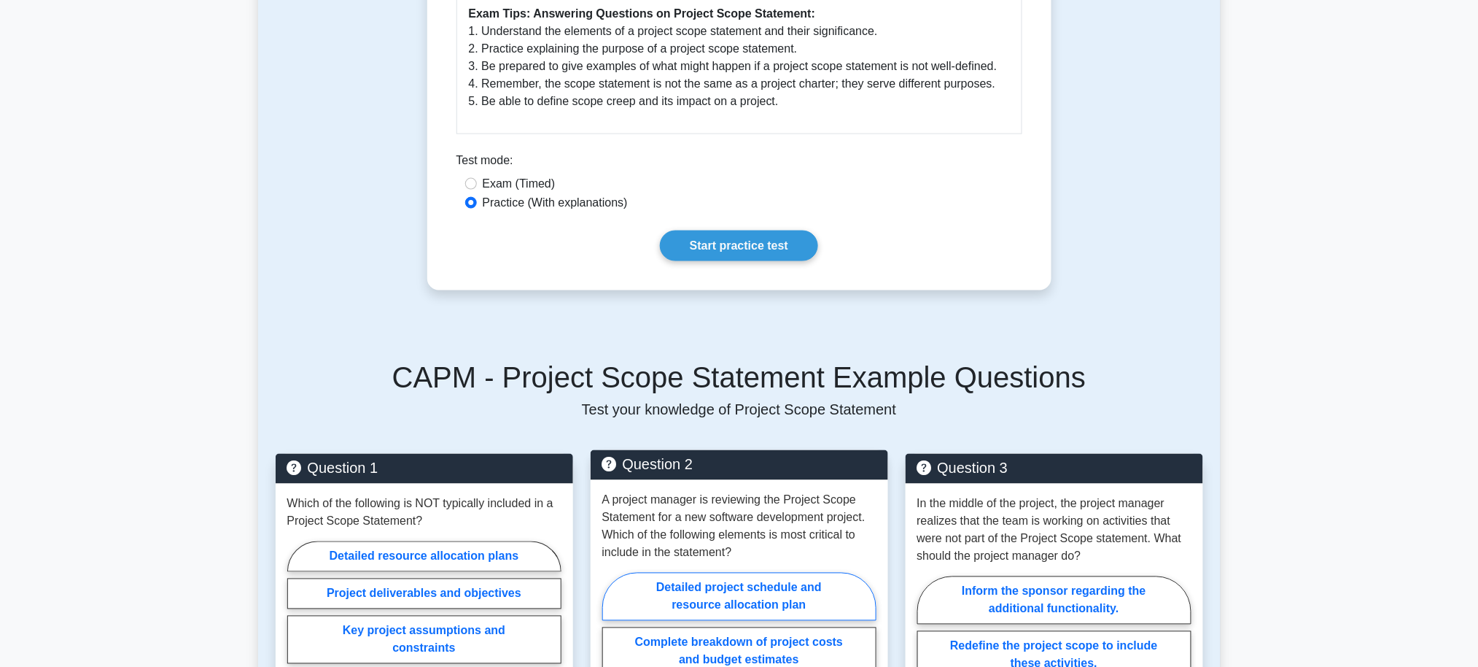
click at [842, 366] on h5 "CAPM - Project Scope Statement Example Questions" at bounding box center [740, 377] width 928 height 35
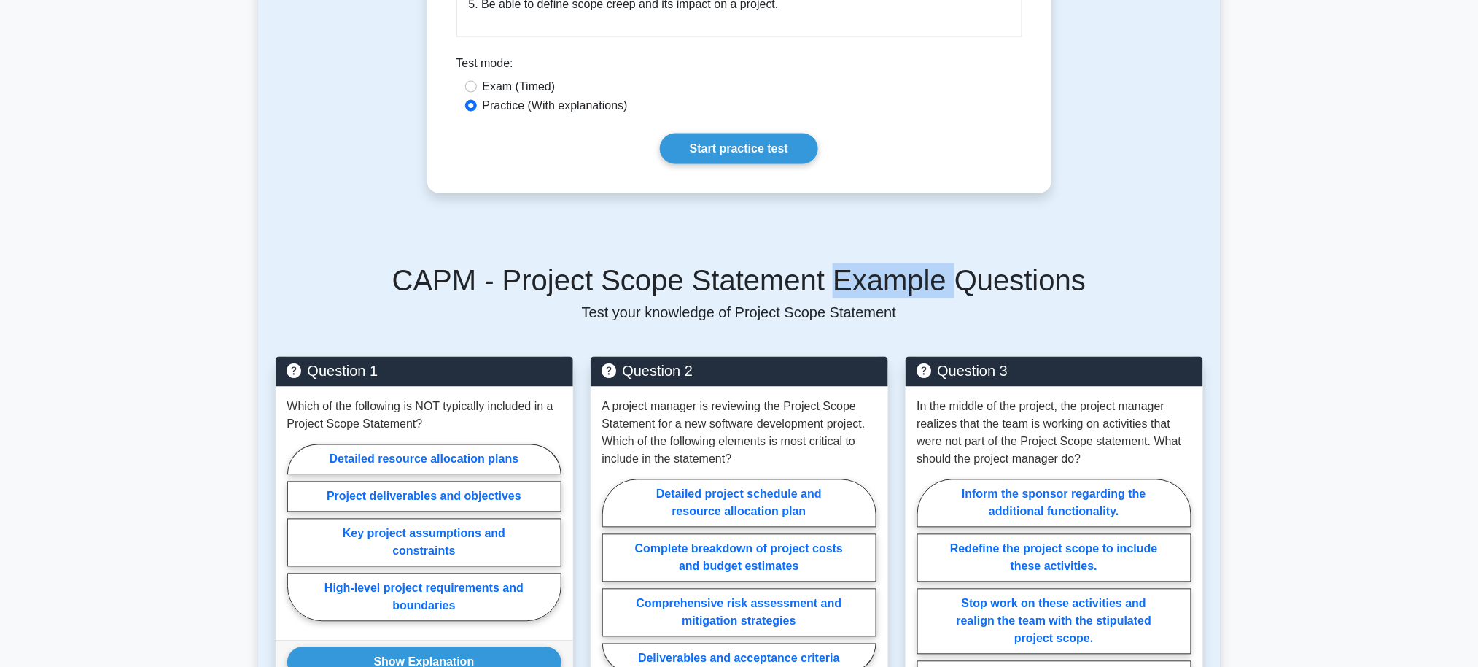
scroll to position [856, 0]
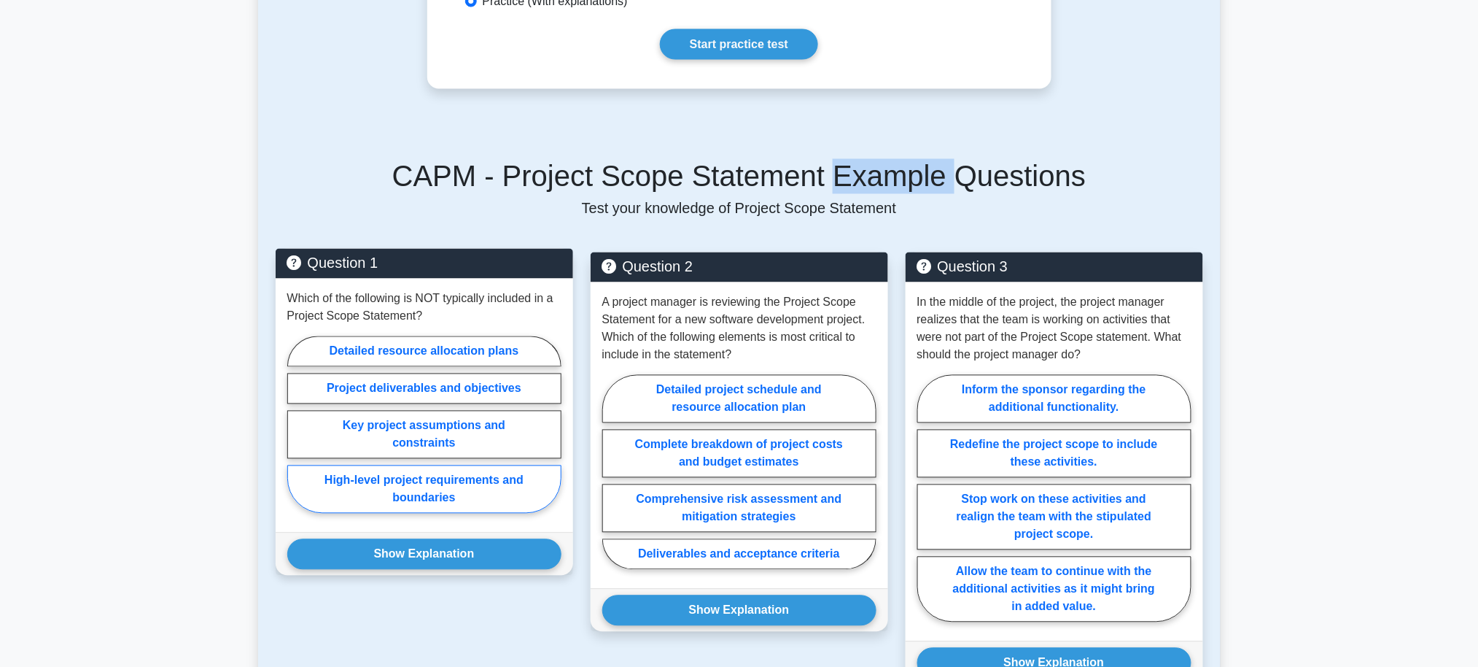
click at [519, 470] on label "High-level project requirements and boundaries" at bounding box center [424, 489] width 274 height 48
click at [297, 434] on input "High-level project requirements and boundaries" at bounding box center [291, 429] width 9 height 9
radio input "true"
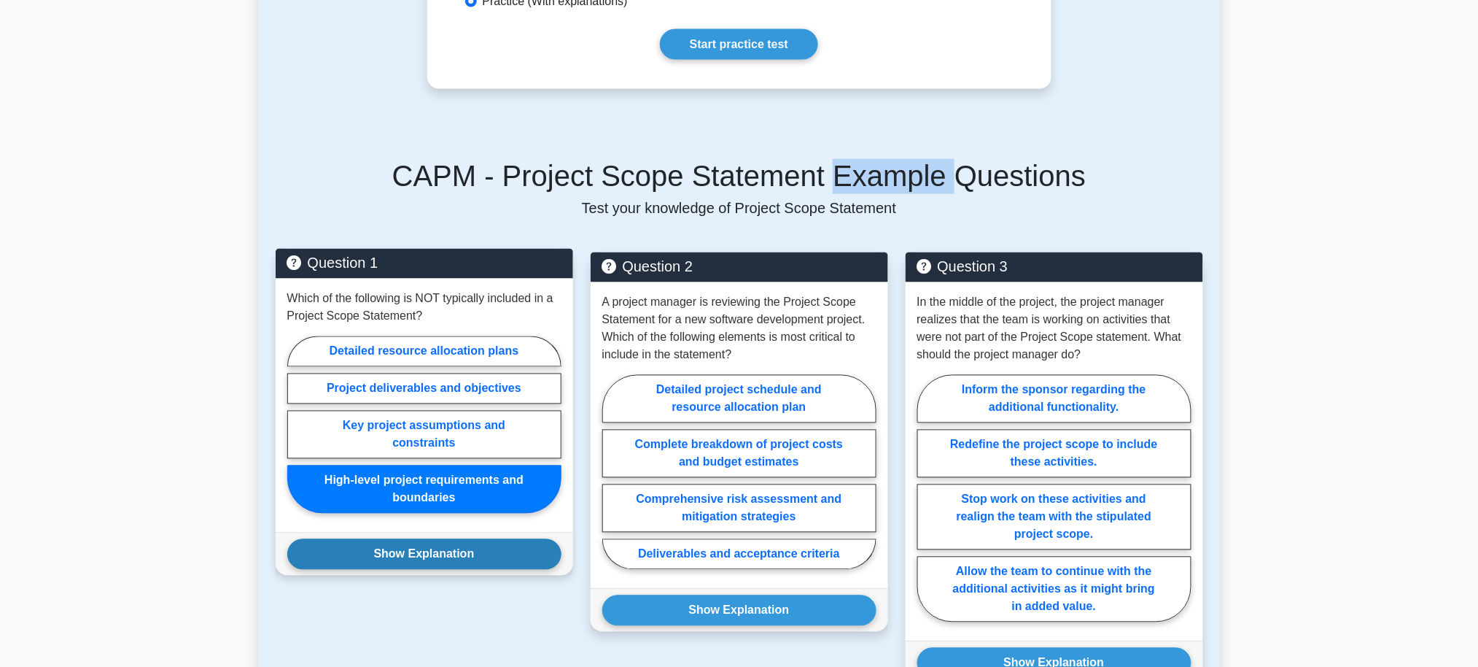
click at [496, 563] on button "Show Explanation" at bounding box center [424, 554] width 274 height 31
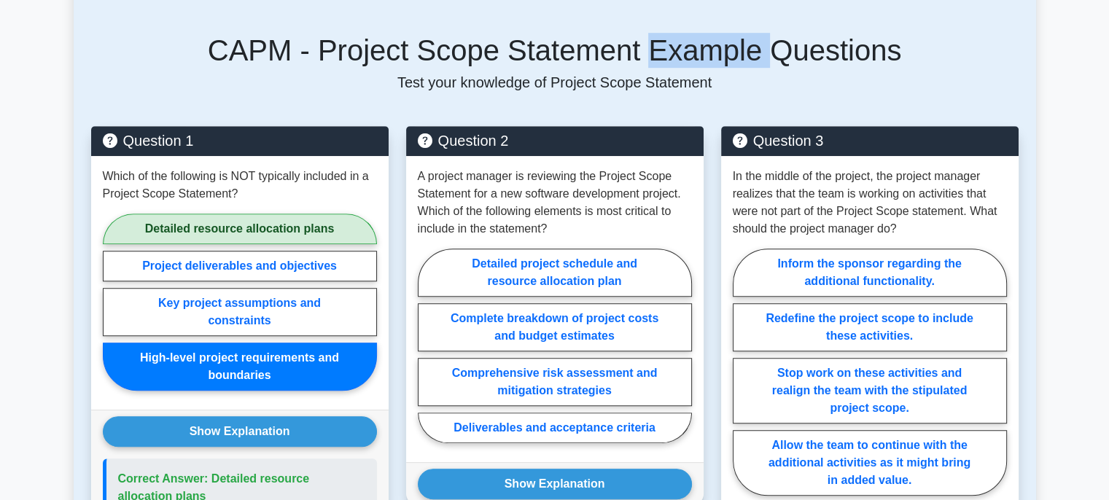
scroll to position [983, 0]
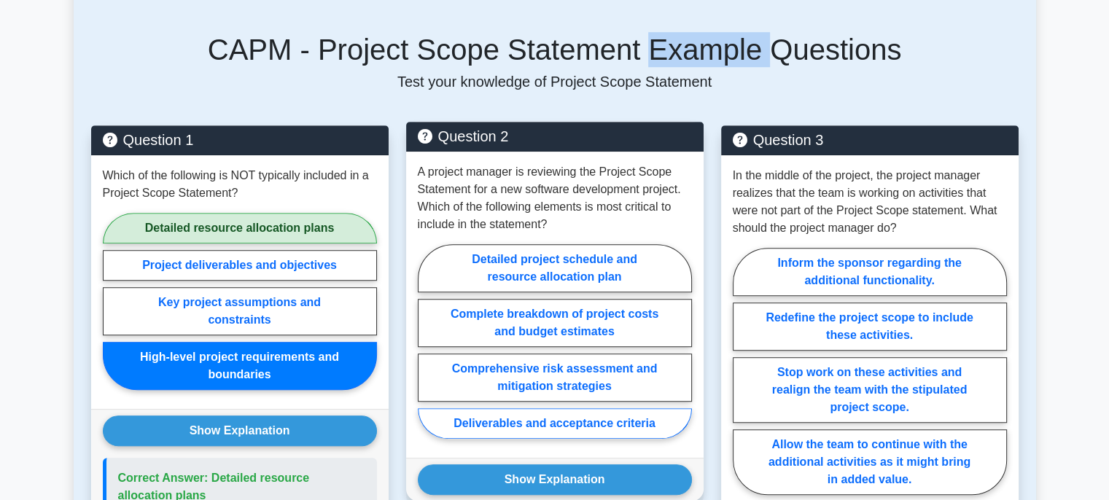
click at [547, 421] on label "Deliverables and acceptance criteria" at bounding box center [555, 423] width 274 height 31
click at [427, 351] on input "Deliverables and acceptance criteria" at bounding box center [422, 345] width 9 height 9
radio input "true"
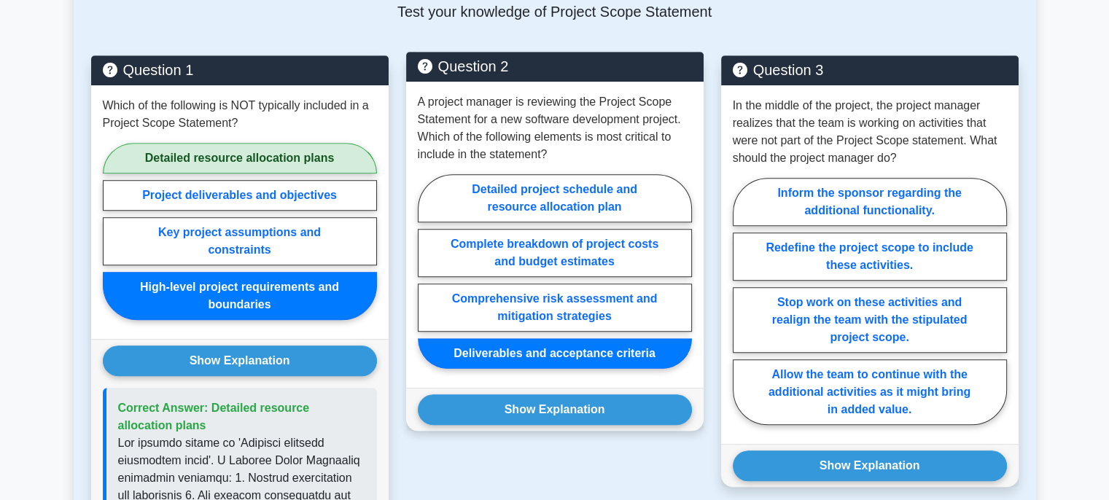
scroll to position [1059, 0]
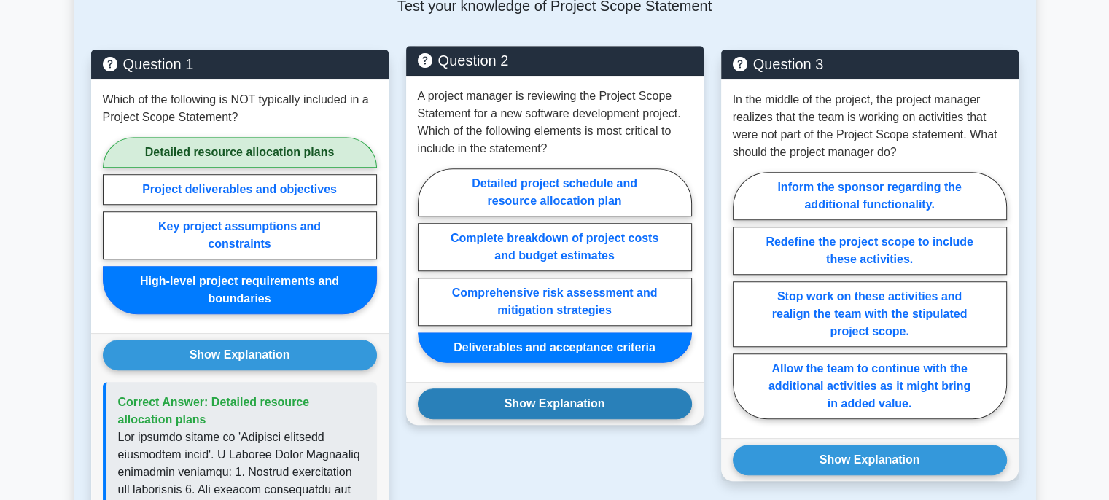
click at [545, 395] on button "Show Explanation" at bounding box center [555, 404] width 274 height 31
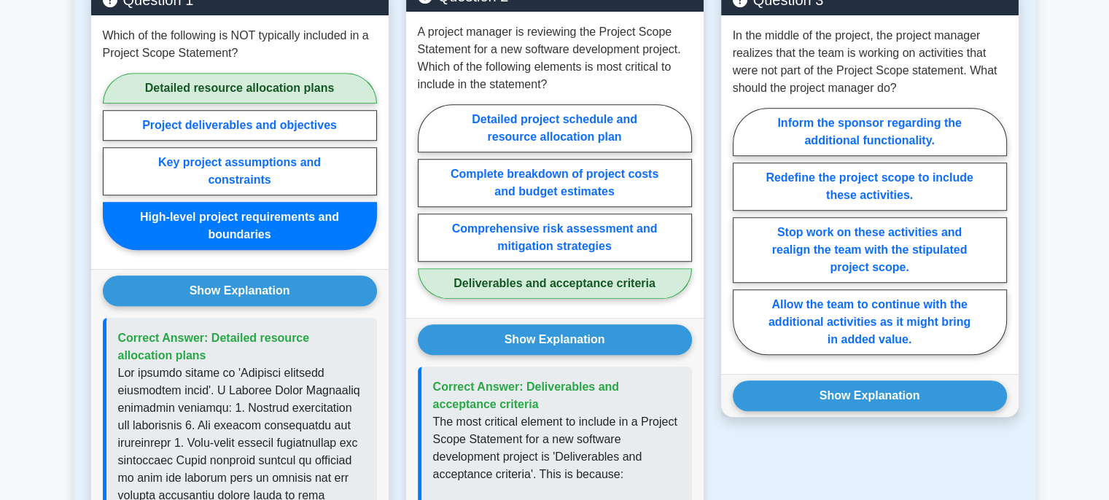
scroll to position [1106, 0]
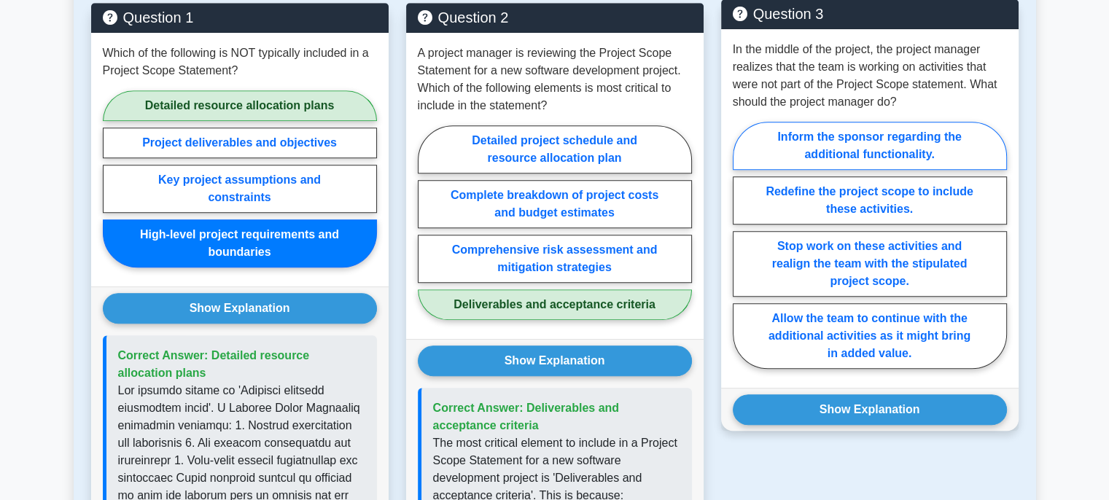
click at [822, 154] on label "Inform the sponsor regarding the additional functionality." at bounding box center [870, 146] width 274 height 48
click at [743, 245] on input "Inform the sponsor regarding the additional functionality." at bounding box center [737, 249] width 9 height 9
radio input "true"
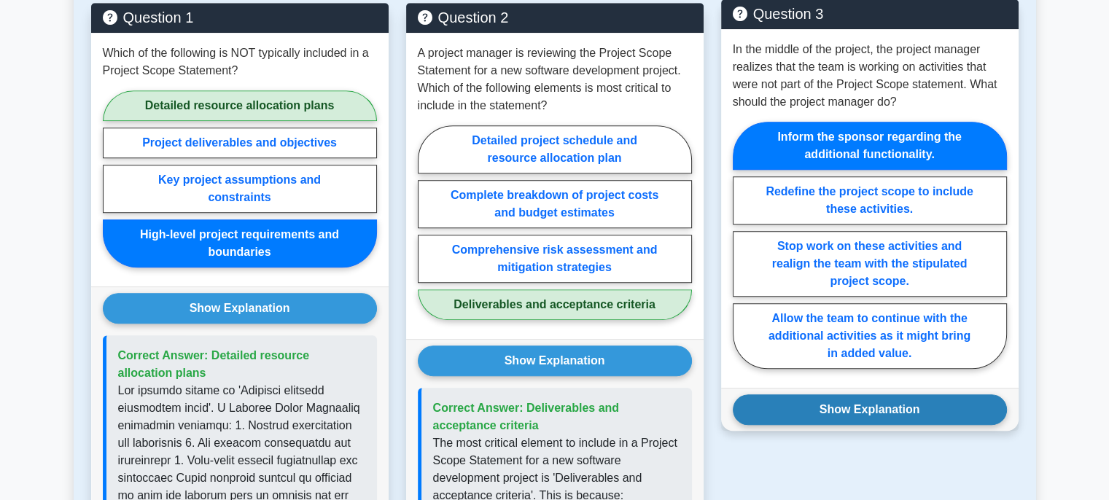
click at [847, 414] on button "Show Explanation" at bounding box center [870, 410] width 274 height 31
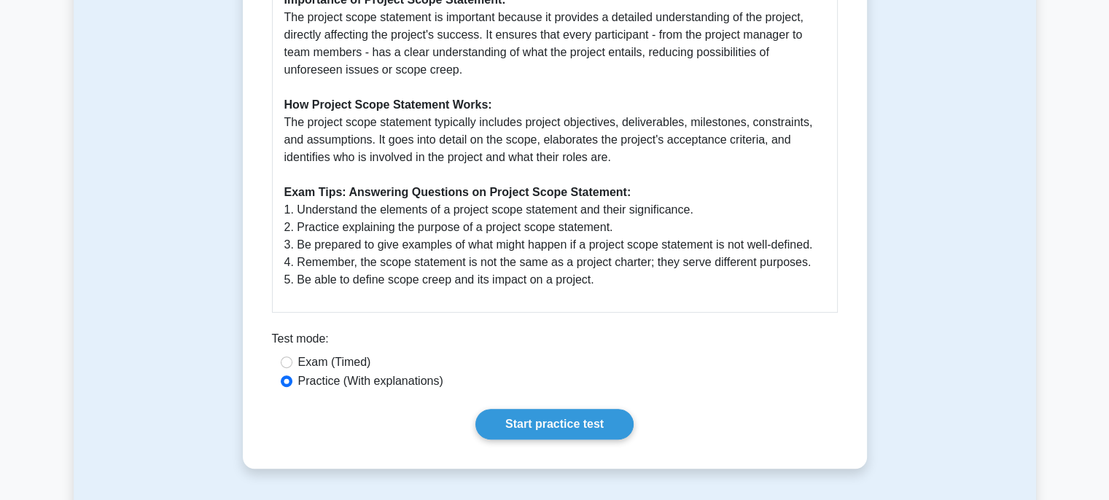
scroll to position [473, 0]
click at [571, 425] on link "Start practice test" at bounding box center [555, 424] width 158 height 31
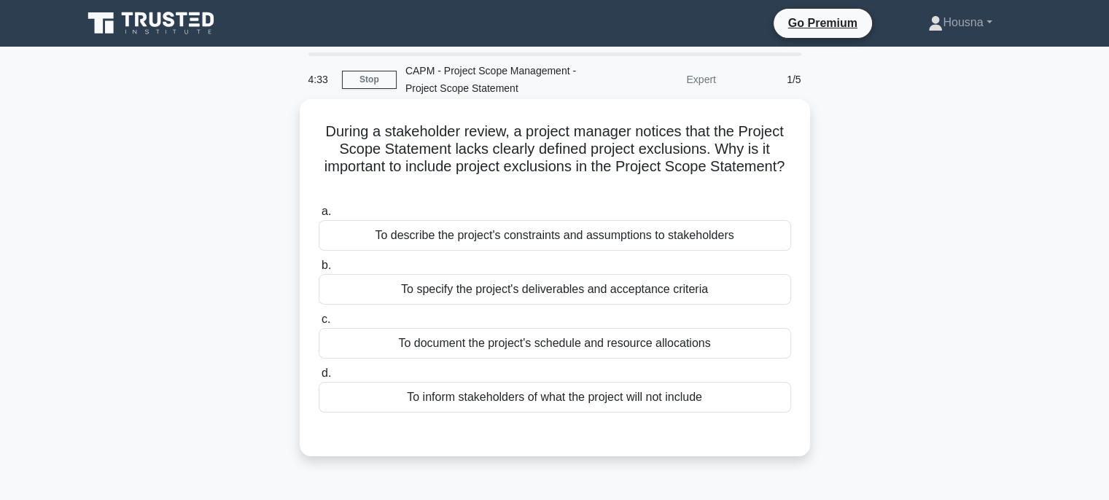
click at [554, 293] on div "To specify the project's deliverables and acceptance criteria" at bounding box center [555, 289] width 473 height 31
click at [319, 271] on input "b. To specify the project's deliverables and acceptance criteria" at bounding box center [319, 265] width 0 height 9
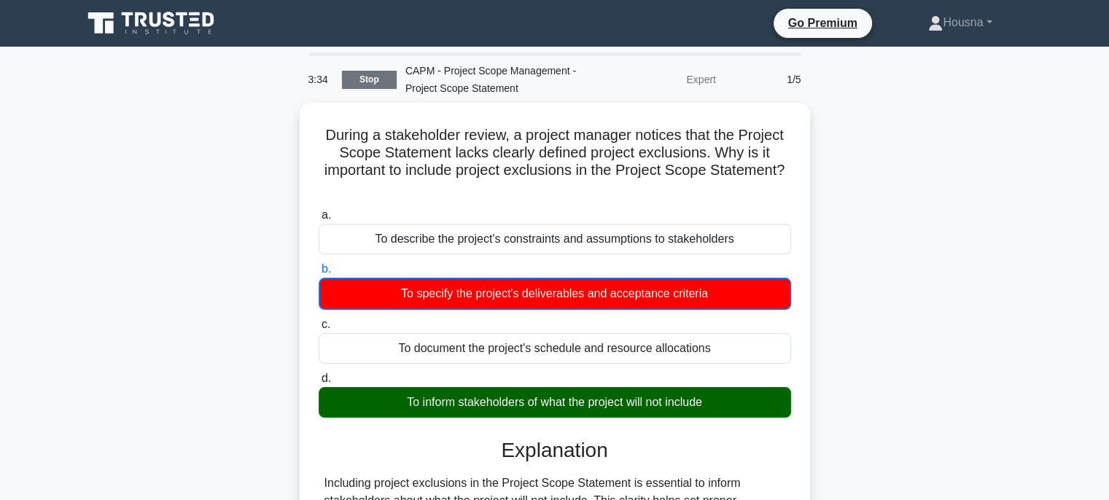
click at [374, 76] on link "Stop" at bounding box center [369, 80] width 55 height 18
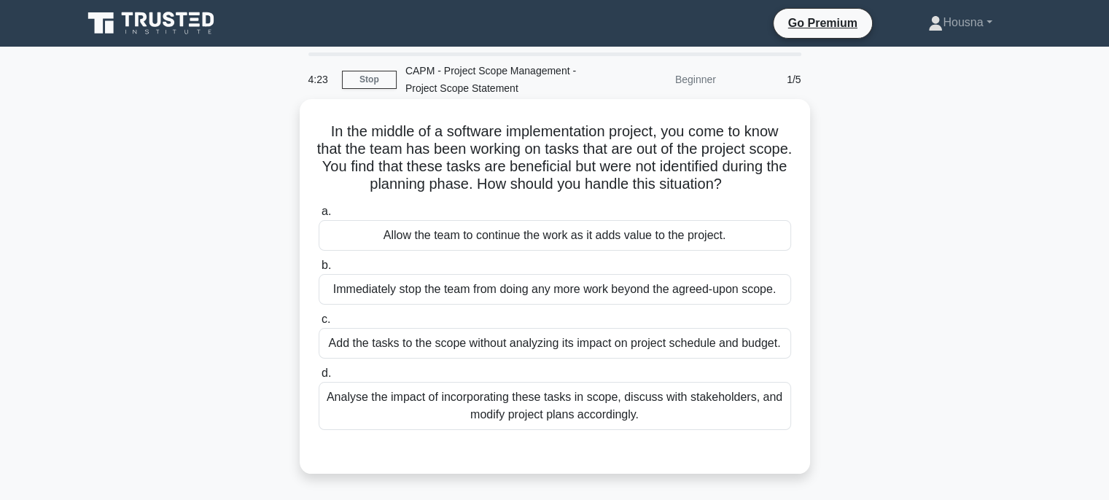
click at [327, 410] on div "Analyse the impact of incorporating these tasks in scope, discuss with stakehol…" at bounding box center [555, 406] width 473 height 48
click at [319, 379] on input "d. Analyse the impact of incorporating these tasks in scope, discuss with stake…" at bounding box center [319, 373] width 0 height 9
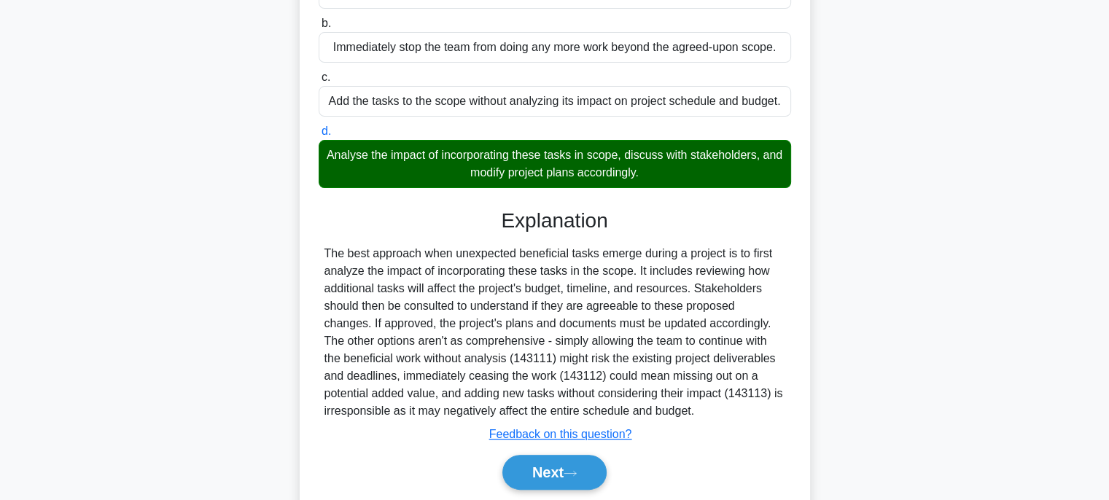
scroll to position [245, 0]
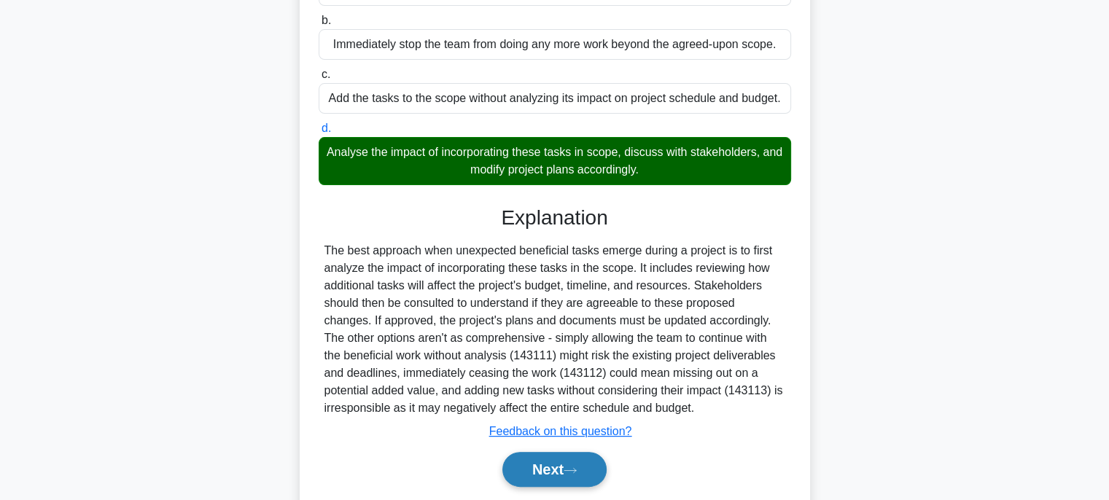
click at [546, 466] on button "Next" at bounding box center [555, 469] width 104 height 35
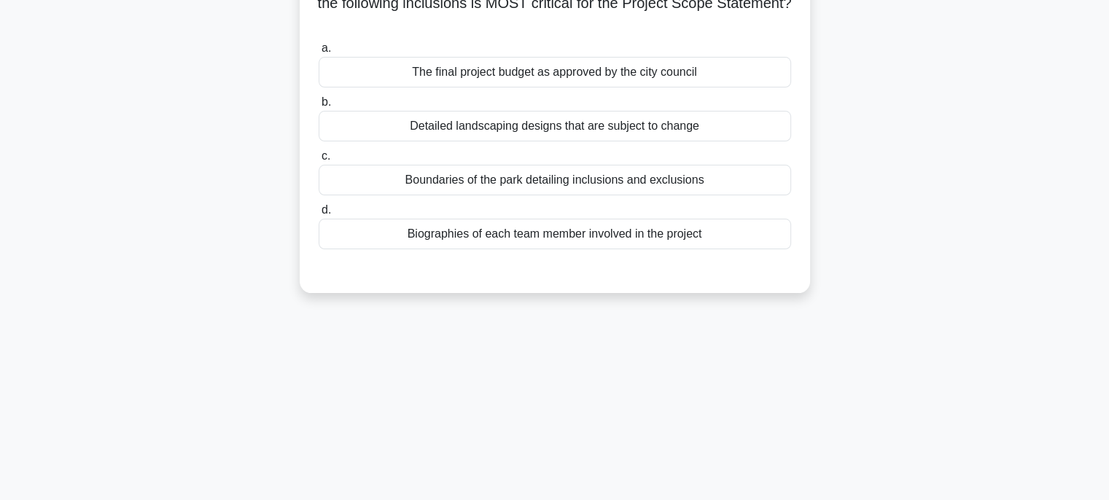
scroll to position [0, 0]
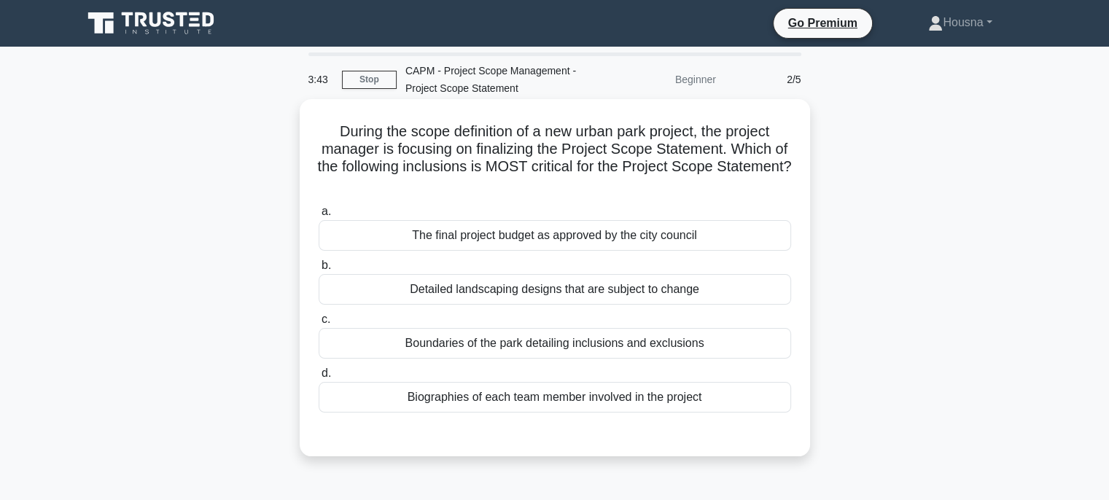
click at [632, 237] on div "The final project budget as approved by the city council" at bounding box center [555, 235] width 473 height 31
click at [319, 217] on input "a. The final project budget as approved by the city council" at bounding box center [319, 211] width 0 height 9
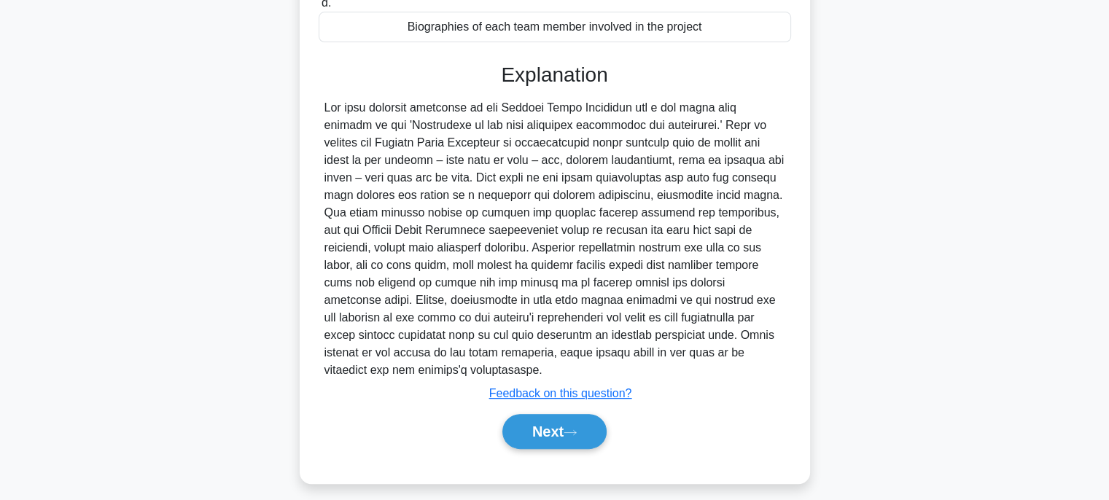
scroll to position [382, 0]
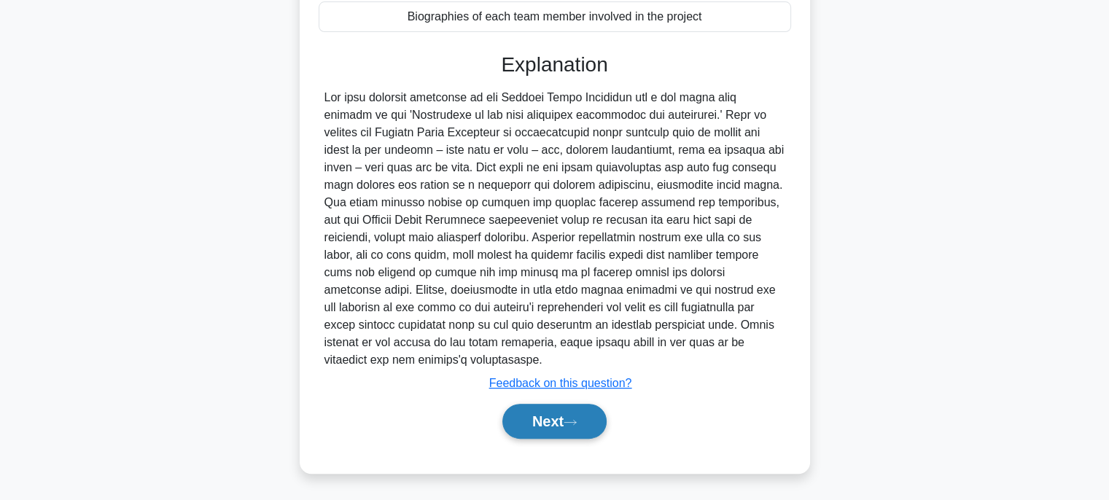
click at [535, 422] on button "Next" at bounding box center [555, 421] width 104 height 35
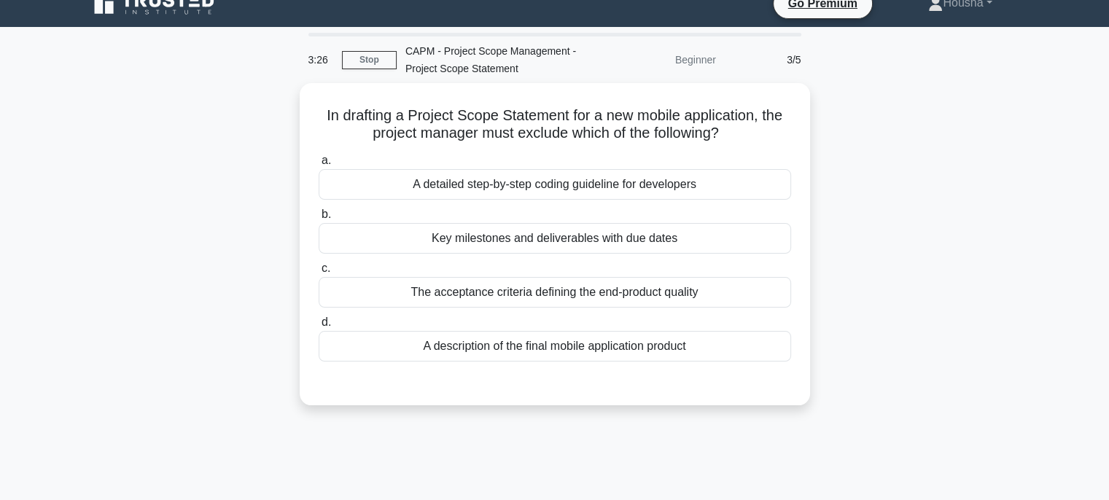
scroll to position [19, 0]
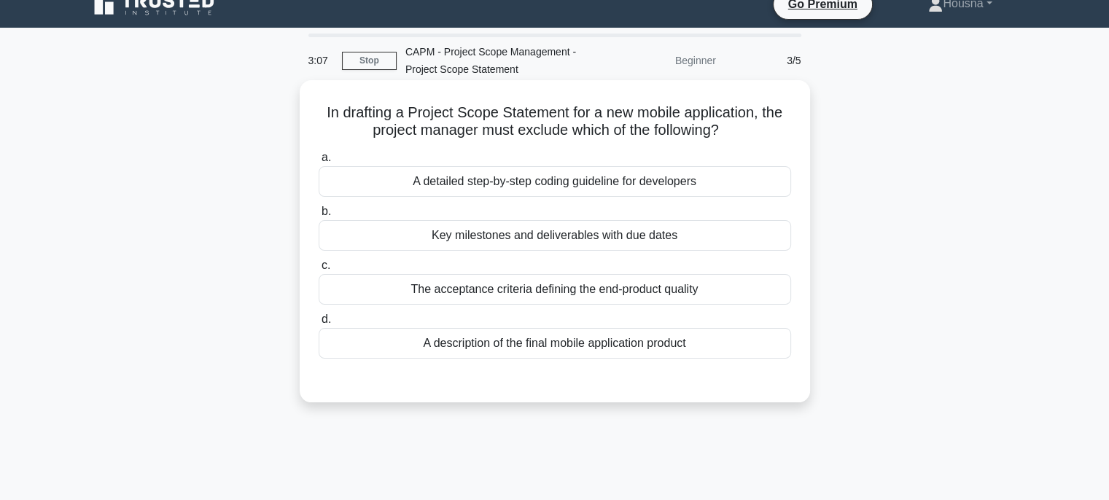
click at [497, 185] on div "A detailed step-by-step coding guideline for developers" at bounding box center [555, 181] width 473 height 31
click at [319, 163] on input "a. A detailed step-by-step coding guideline for developers" at bounding box center [319, 157] width 0 height 9
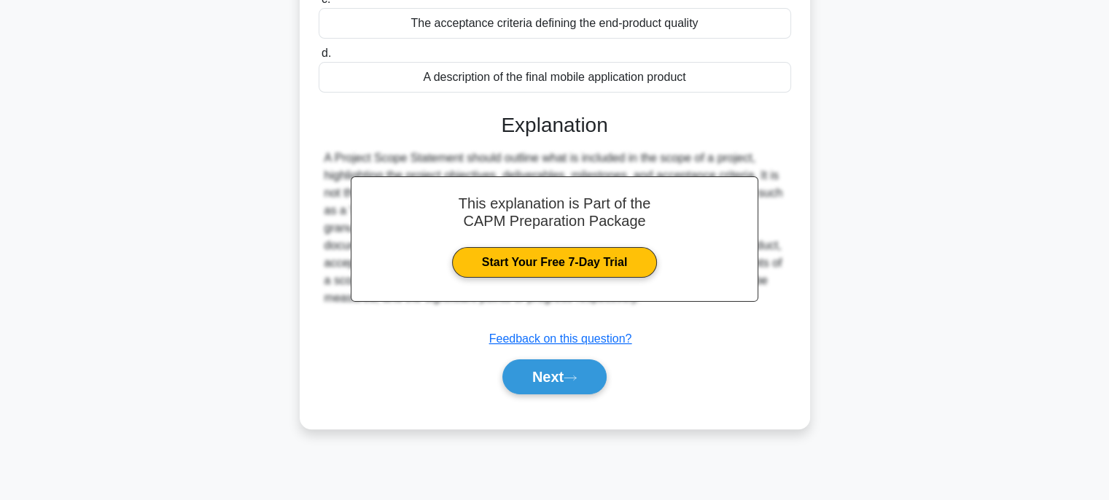
scroll to position [288, 0]
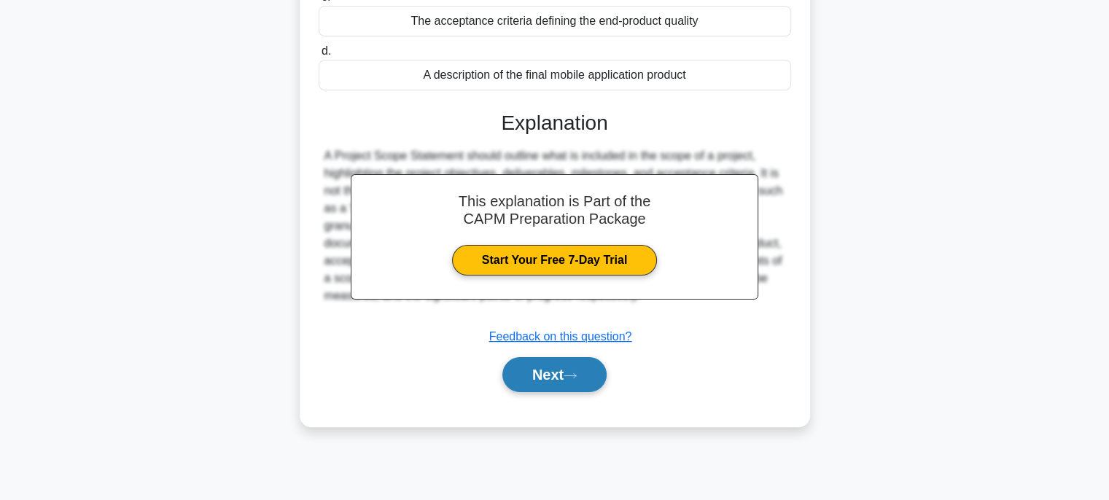
click at [548, 371] on button "Next" at bounding box center [555, 374] width 104 height 35
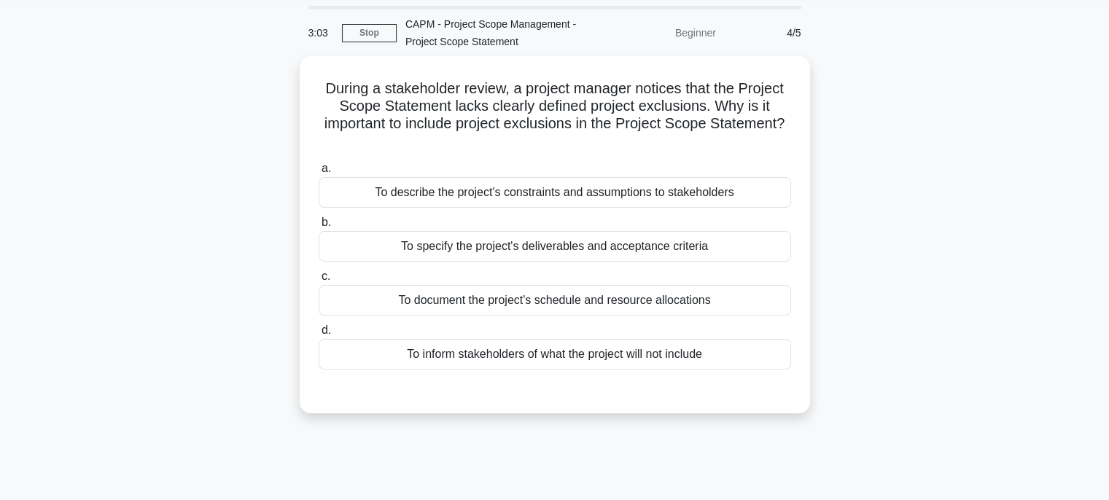
scroll to position [0, 0]
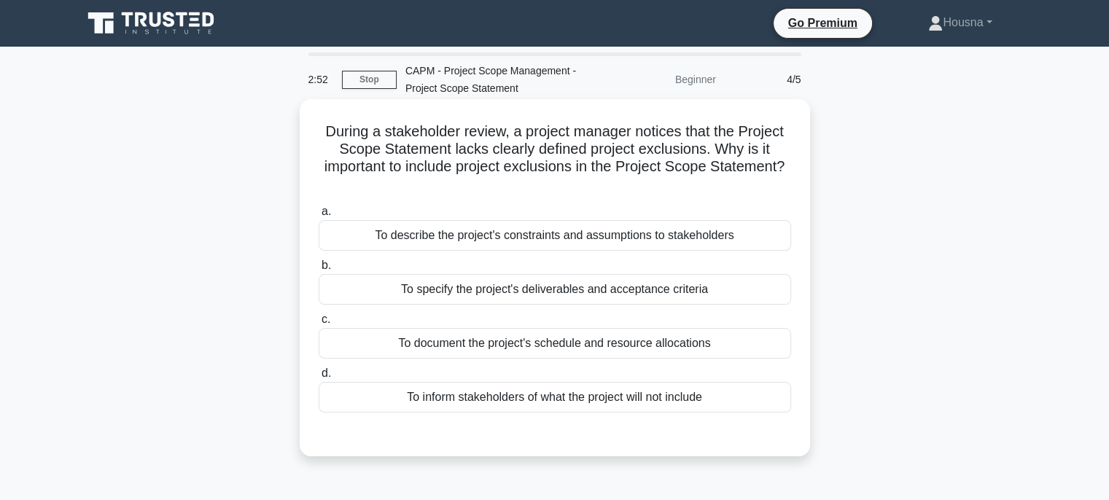
click at [525, 403] on div "To inform stakeholders of what the project will not include" at bounding box center [555, 397] width 473 height 31
click at [319, 379] on input "d. To inform stakeholders of what the project will not include" at bounding box center [319, 373] width 0 height 9
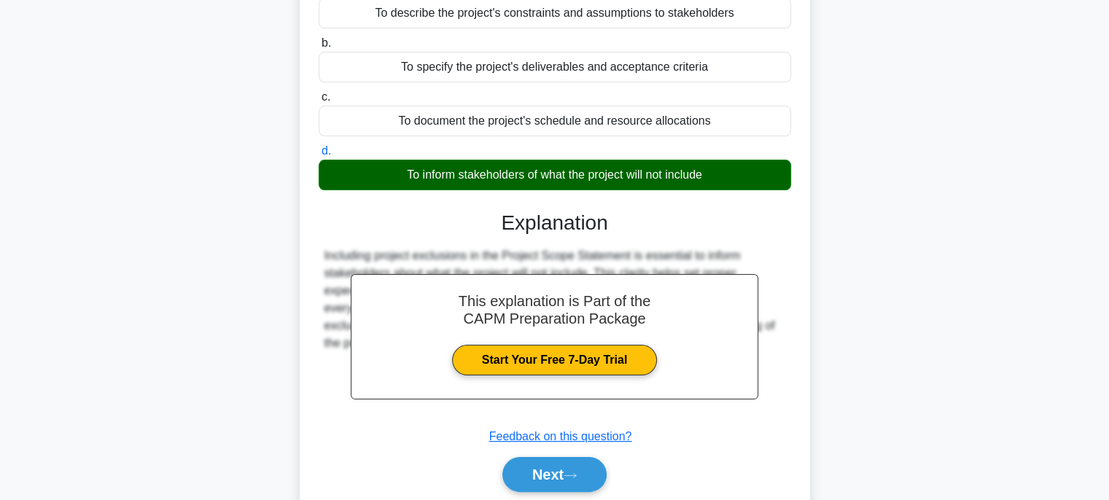
scroll to position [288, 0]
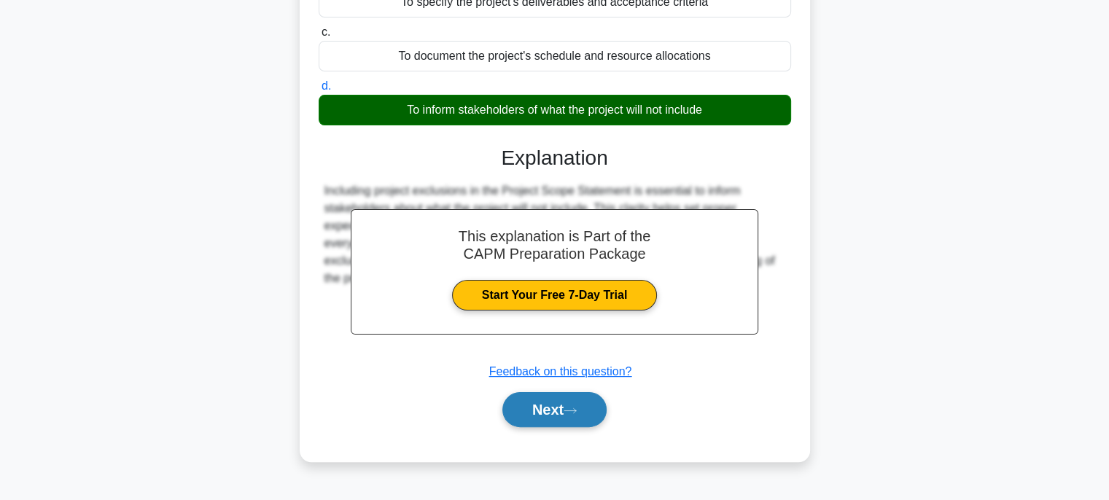
click at [526, 403] on button "Next" at bounding box center [555, 409] width 104 height 35
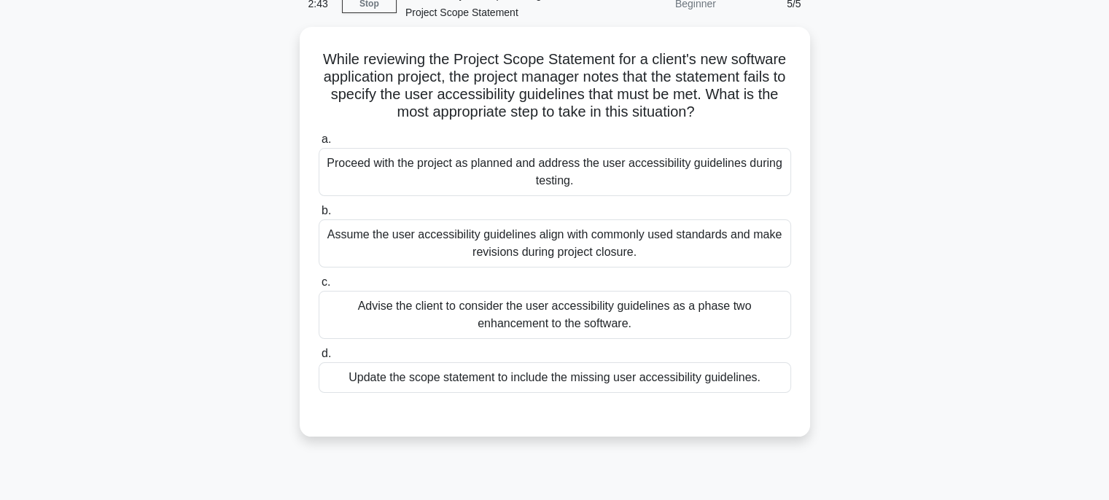
scroll to position [78, 0]
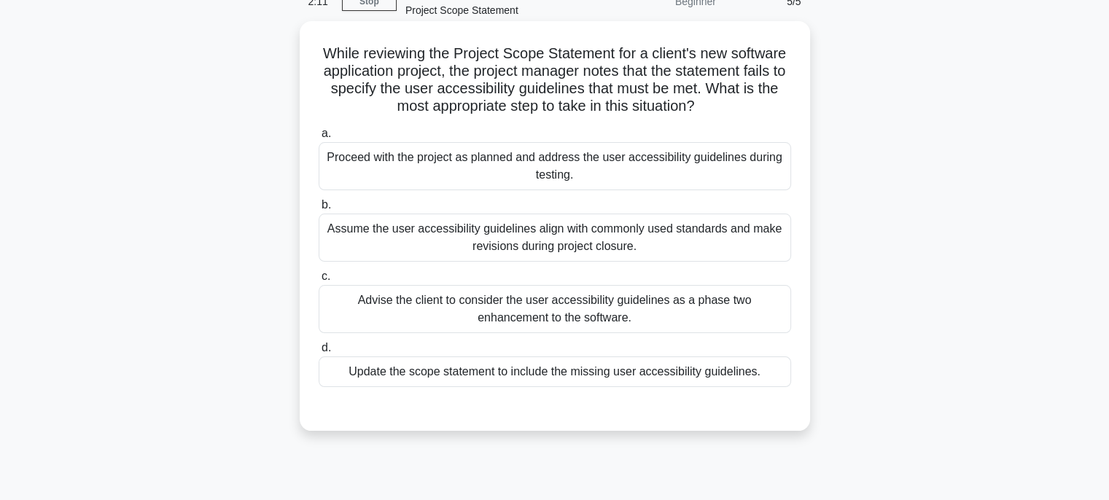
click at [537, 370] on div "Update the scope statement to include the missing user accessibility guidelines." at bounding box center [555, 372] width 473 height 31
click at [319, 353] on input "d. Update the scope statement to include the missing user accessibility guideli…" at bounding box center [319, 348] width 0 height 9
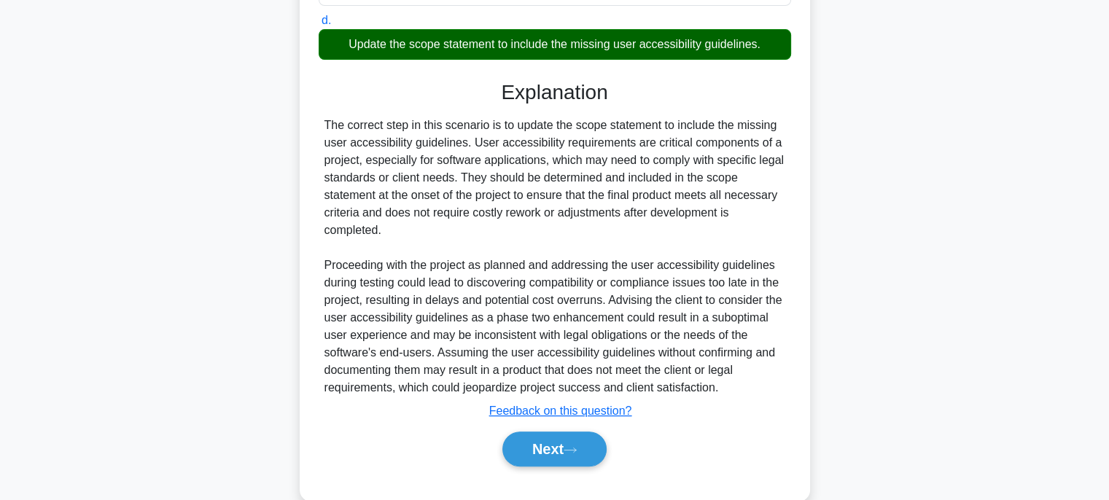
scroll to position [406, 0]
click at [559, 458] on button "Next" at bounding box center [555, 449] width 104 height 35
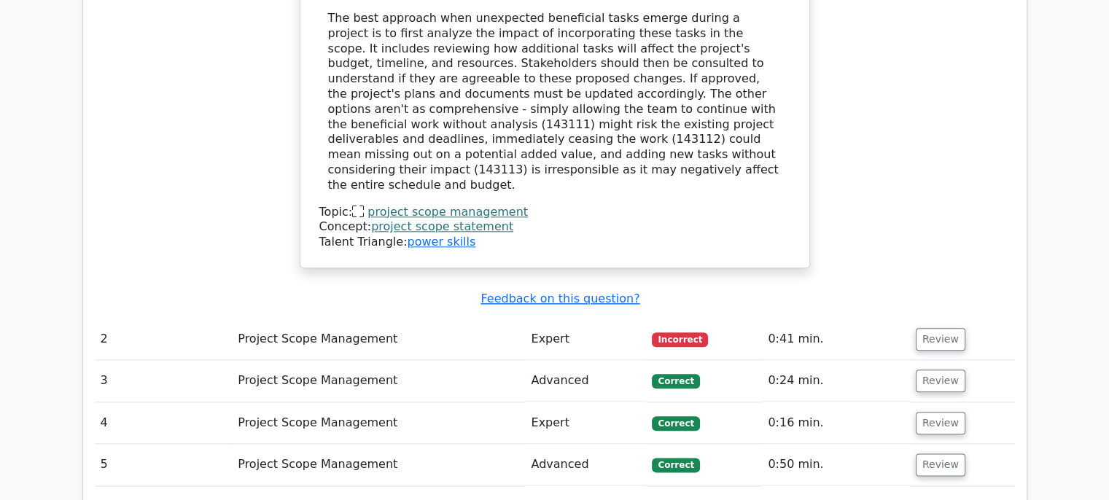
scroll to position [1637, 0]
click at [947, 328] on button "Review" at bounding box center [941, 339] width 50 height 23
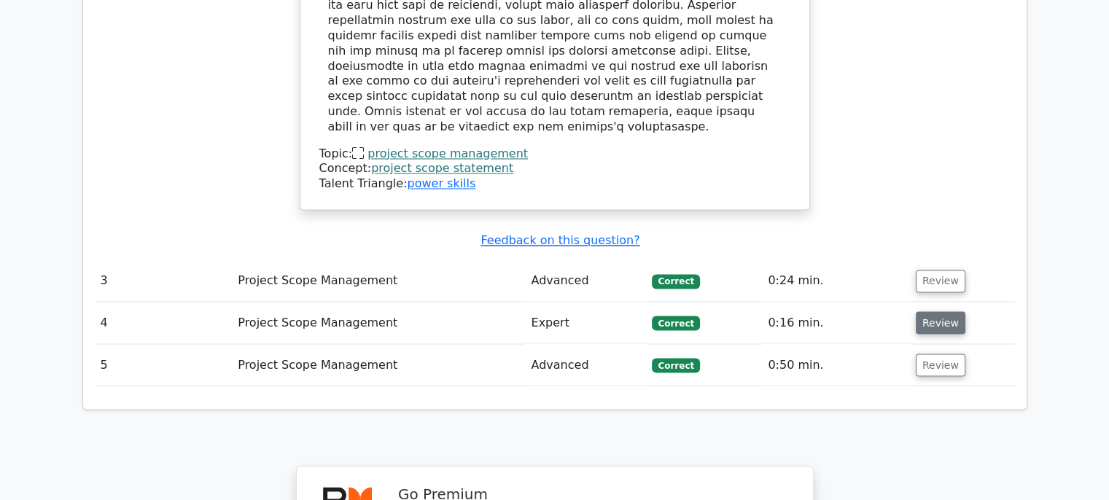
scroll to position [2487, 0]
click at [944, 269] on button "Review" at bounding box center [941, 280] width 50 height 23
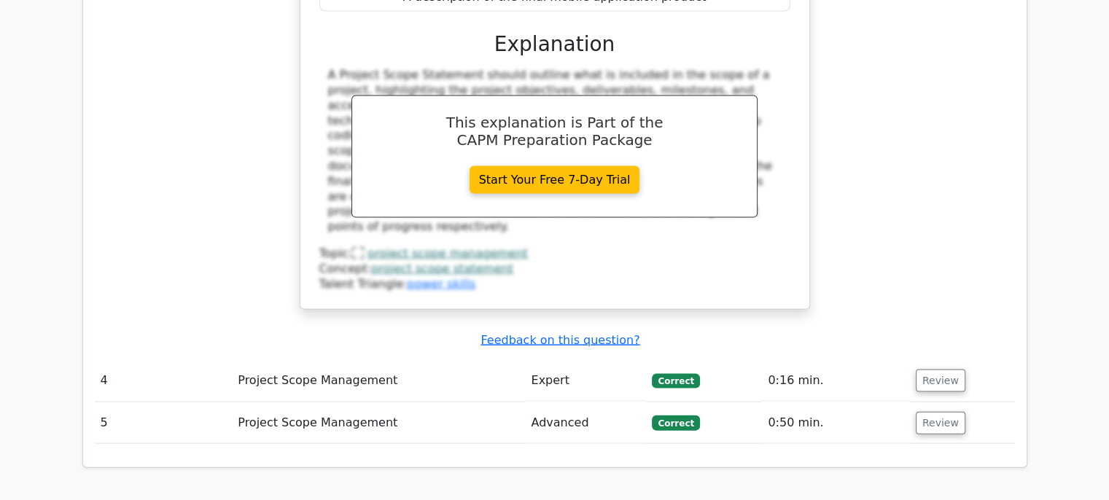
scroll to position [3081, 0]
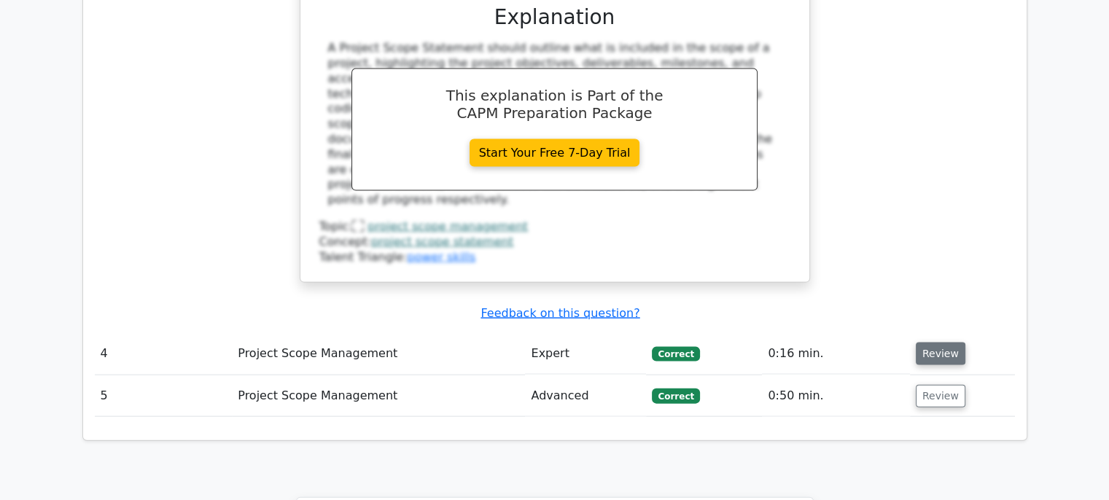
click at [943, 343] on button "Review" at bounding box center [941, 354] width 50 height 23
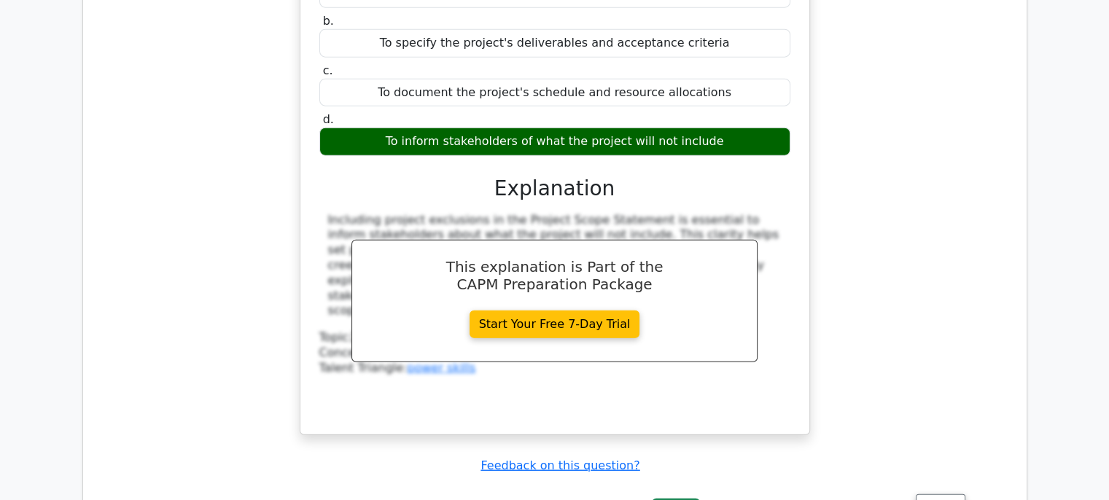
scroll to position [3587, 0]
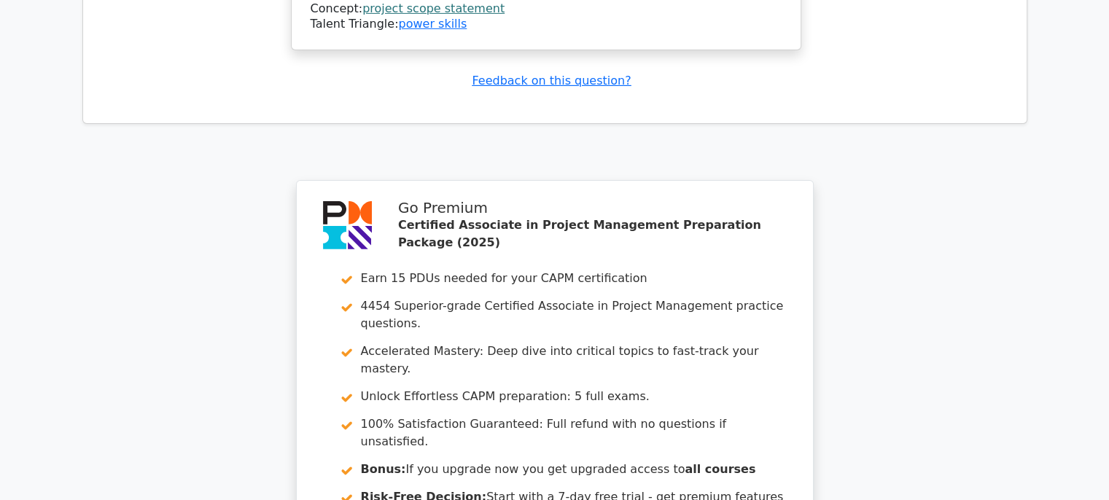
scroll to position [4895, 0]
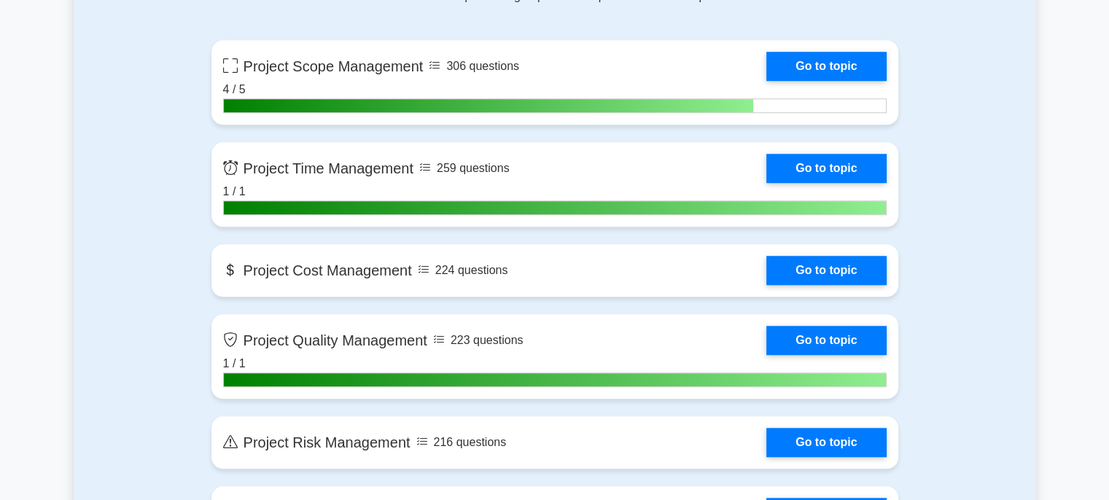
scroll to position [1052, 0]
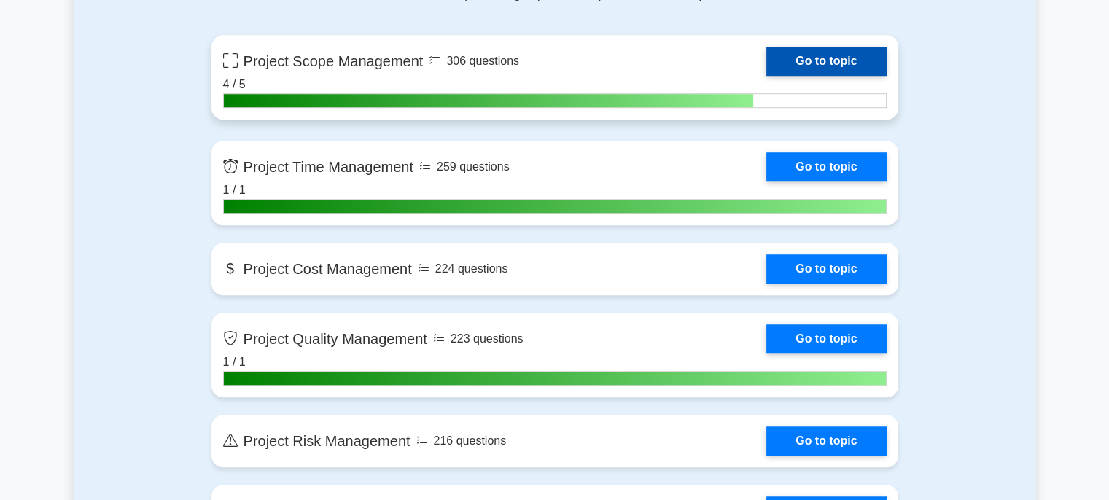
click at [834, 51] on link "Go to topic" at bounding box center [827, 61] width 120 height 29
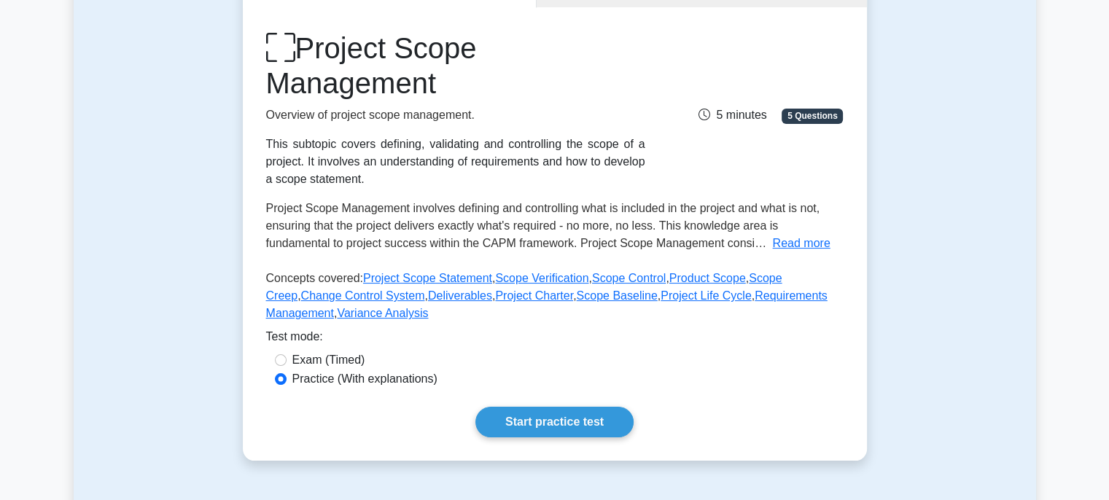
scroll to position [180, 0]
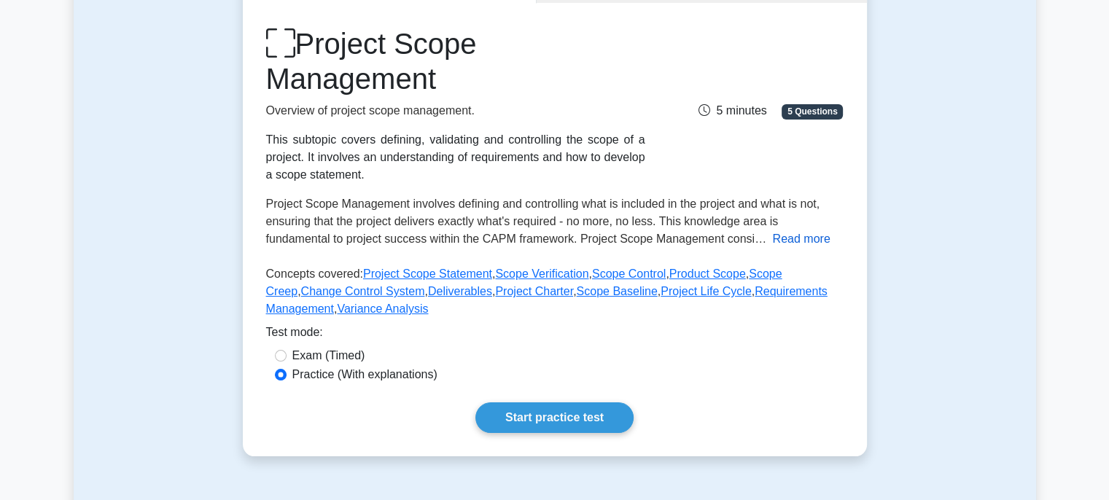
click at [772, 246] on button "Read more" at bounding box center [801, 239] width 58 height 18
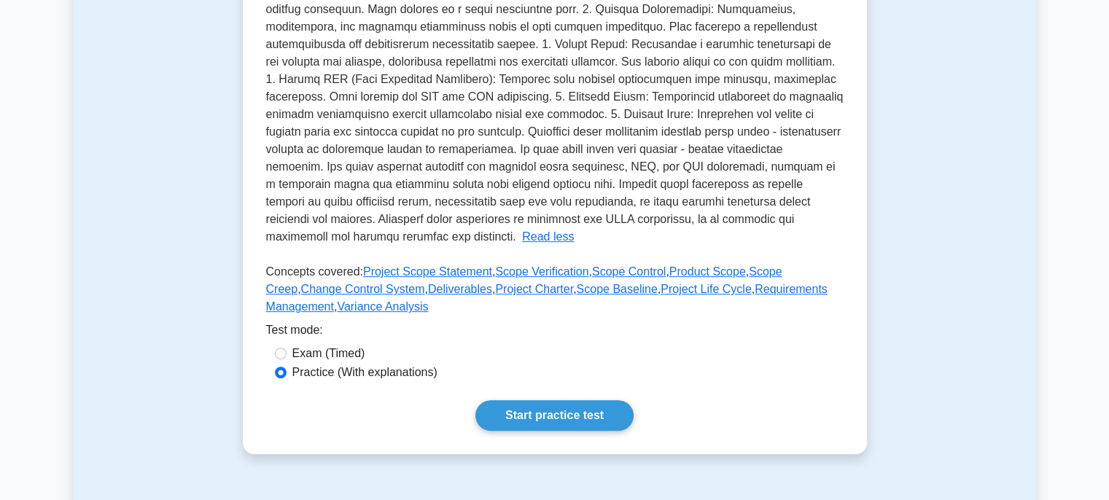
scroll to position [444, 0]
click at [511, 268] on link "Scope Verification" at bounding box center [541, 272] width 93 height 12
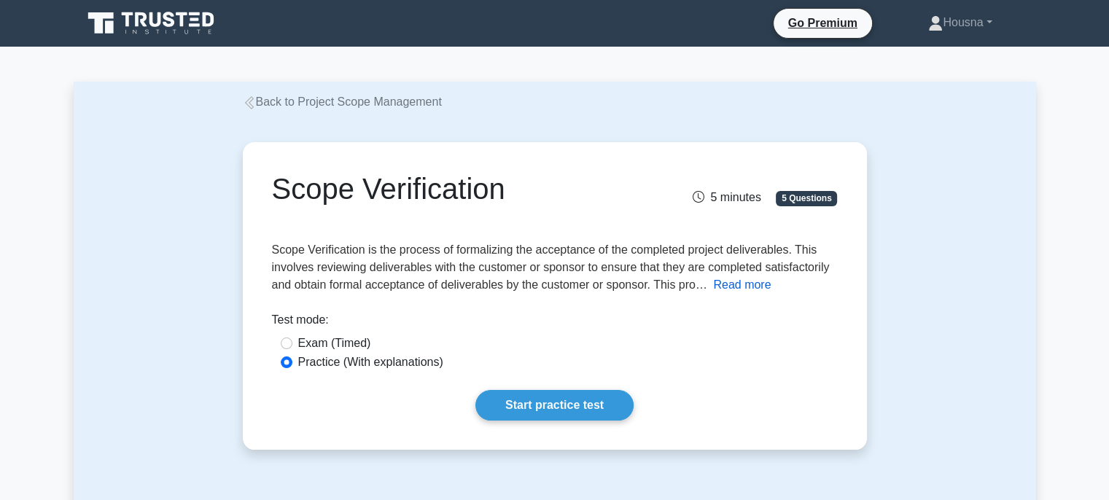
click at [728, 287] on button "Read more" at bounding box center [742, 285] width 58 height 18
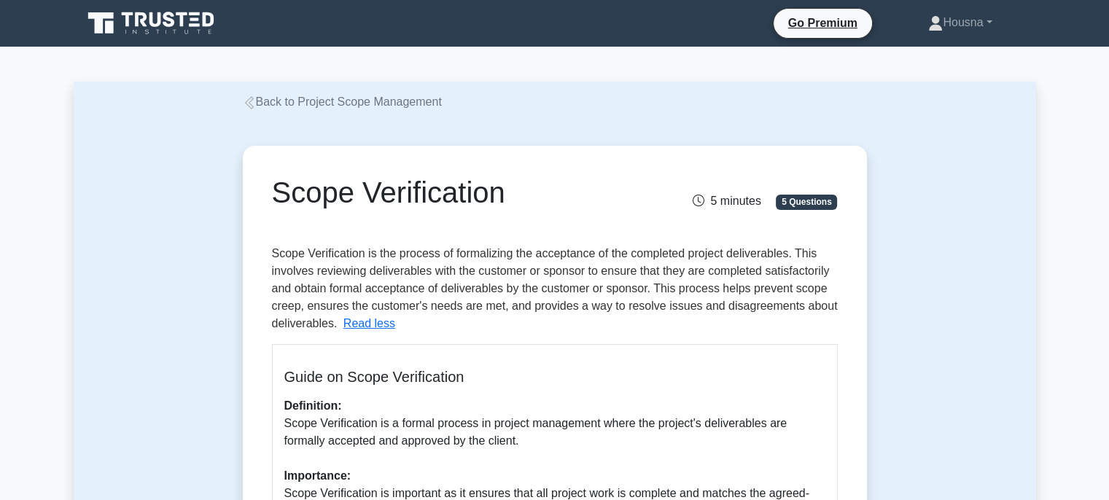
click at [248, 99] on icon at bounding box center [249, 102] width 13 height 13
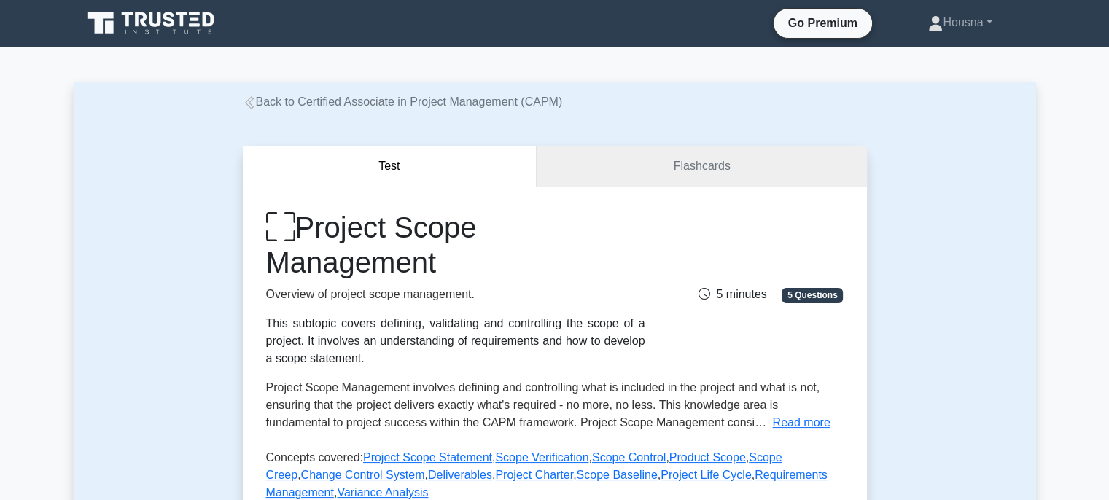
click at [248, 99] on icon at bounding box center [249, 102] width 13 height 13
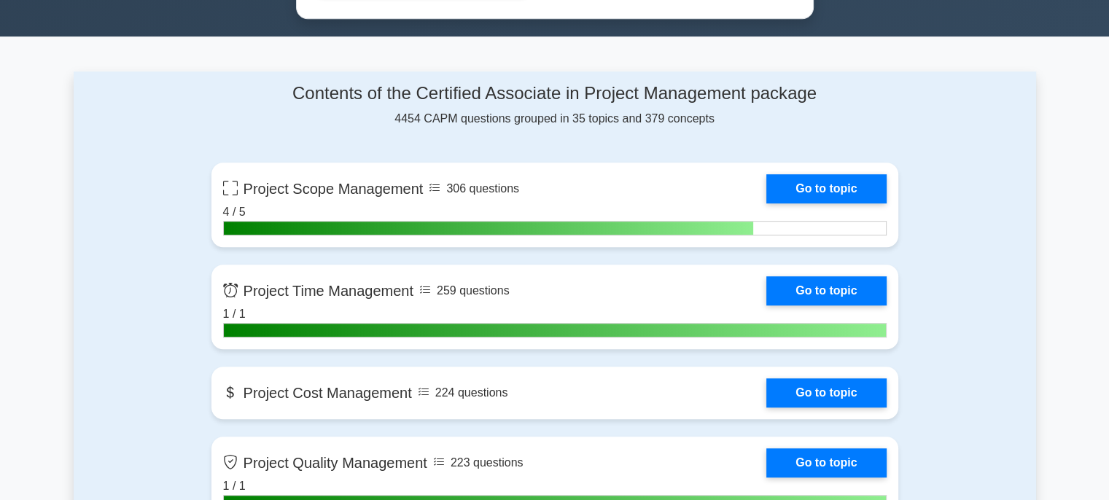
scroll to position [963, 0]
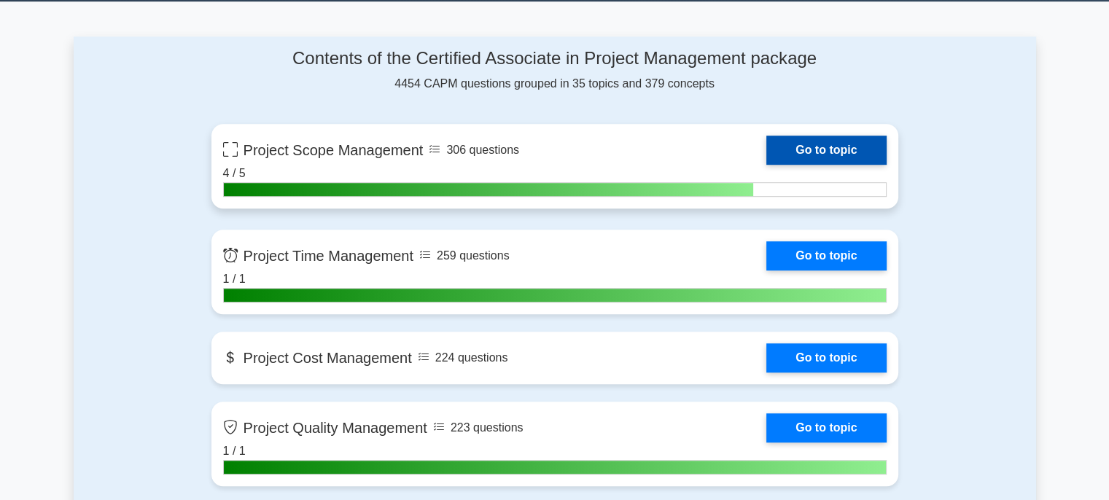
click at [767, 150] on link "Go to topic" at bounding box center [827, 150] width 120 height 29
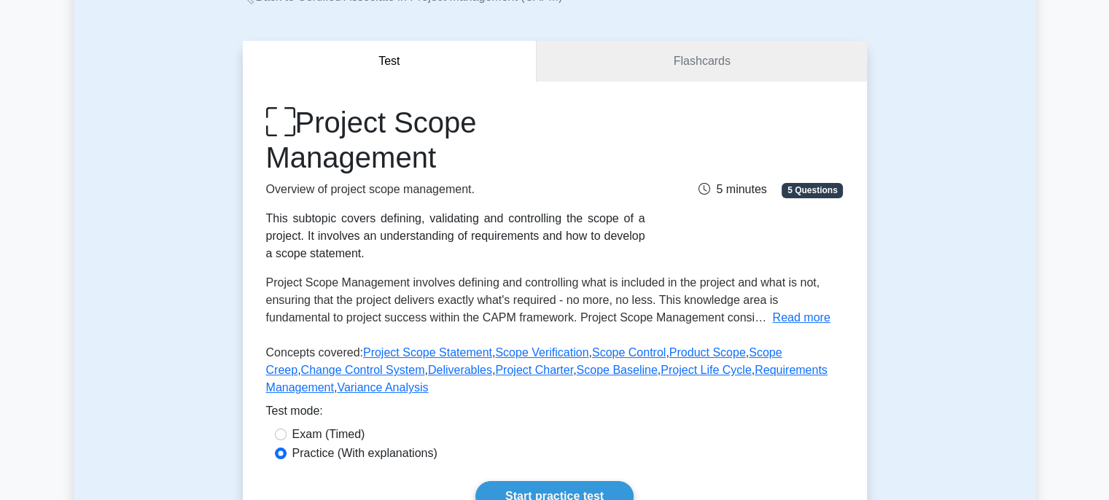
scroll to position [106, 0]
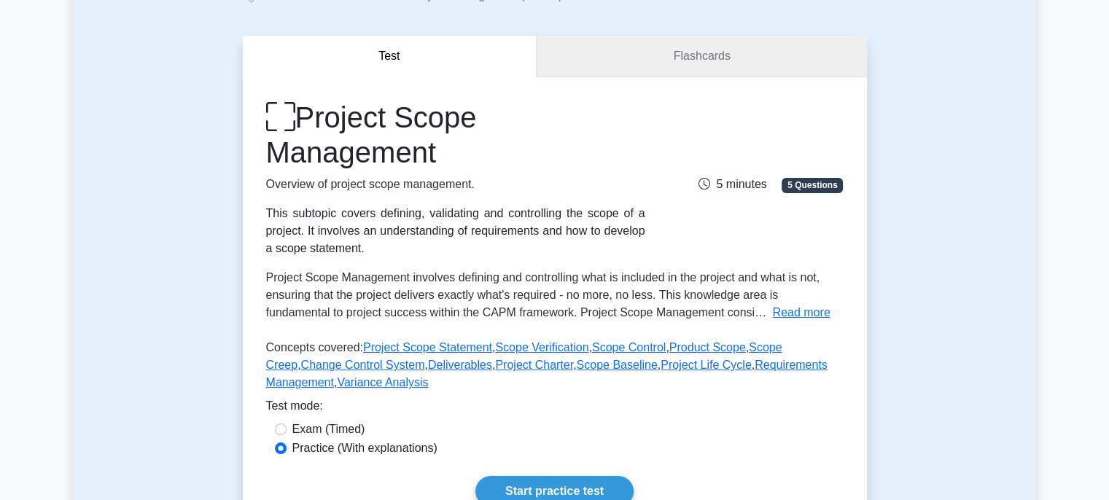
click at [566, 62] on link "Flashcards" at bounding box center [702, 57] width 330 height 42
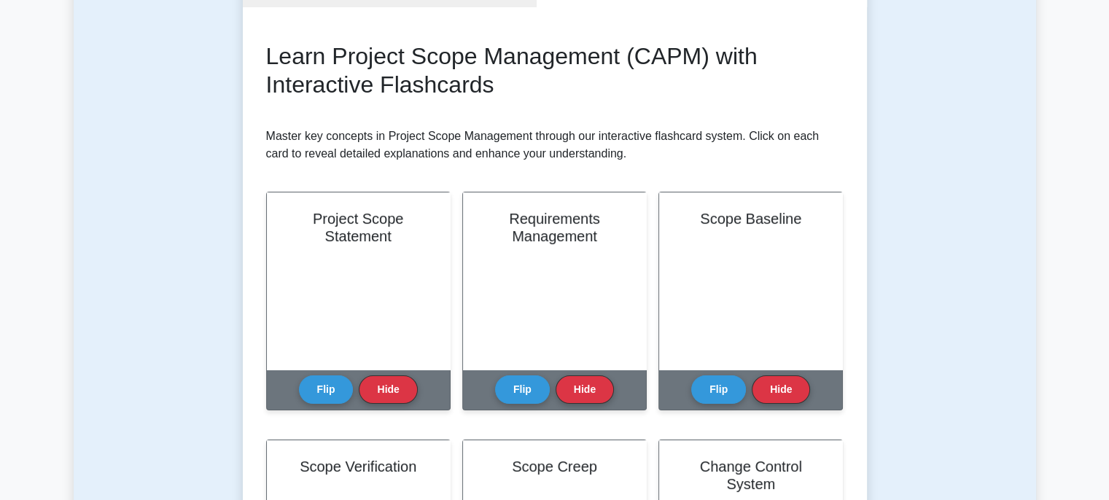
scroll to position [175, 0]
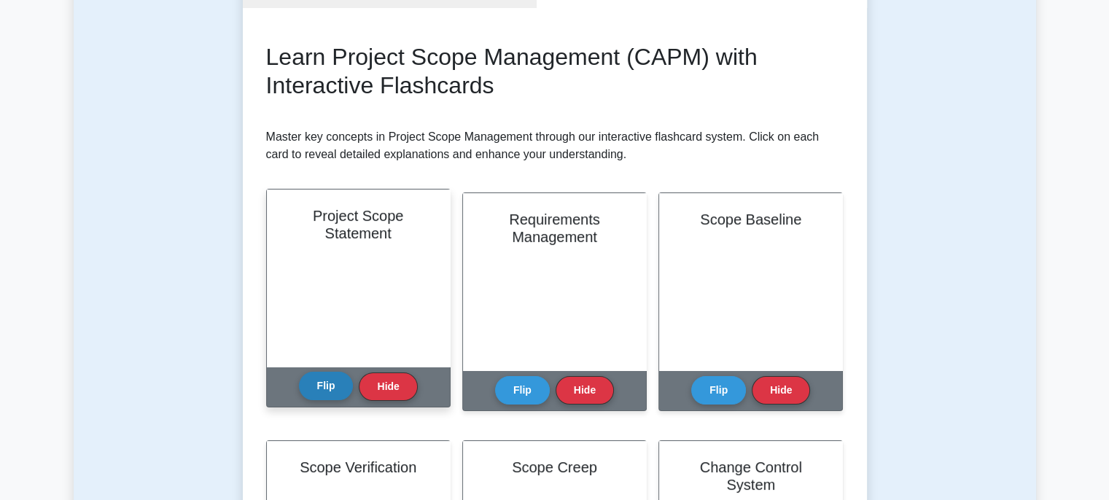
click at [336, 379] on button "Flip" at bounding box center [326, 386] width 55 height 28
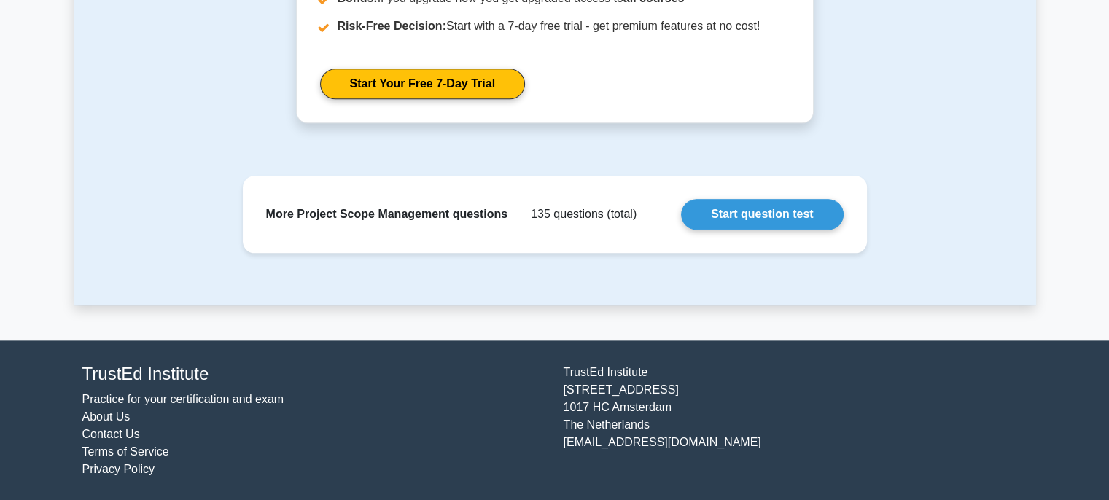
scroll to position [1660, 0]
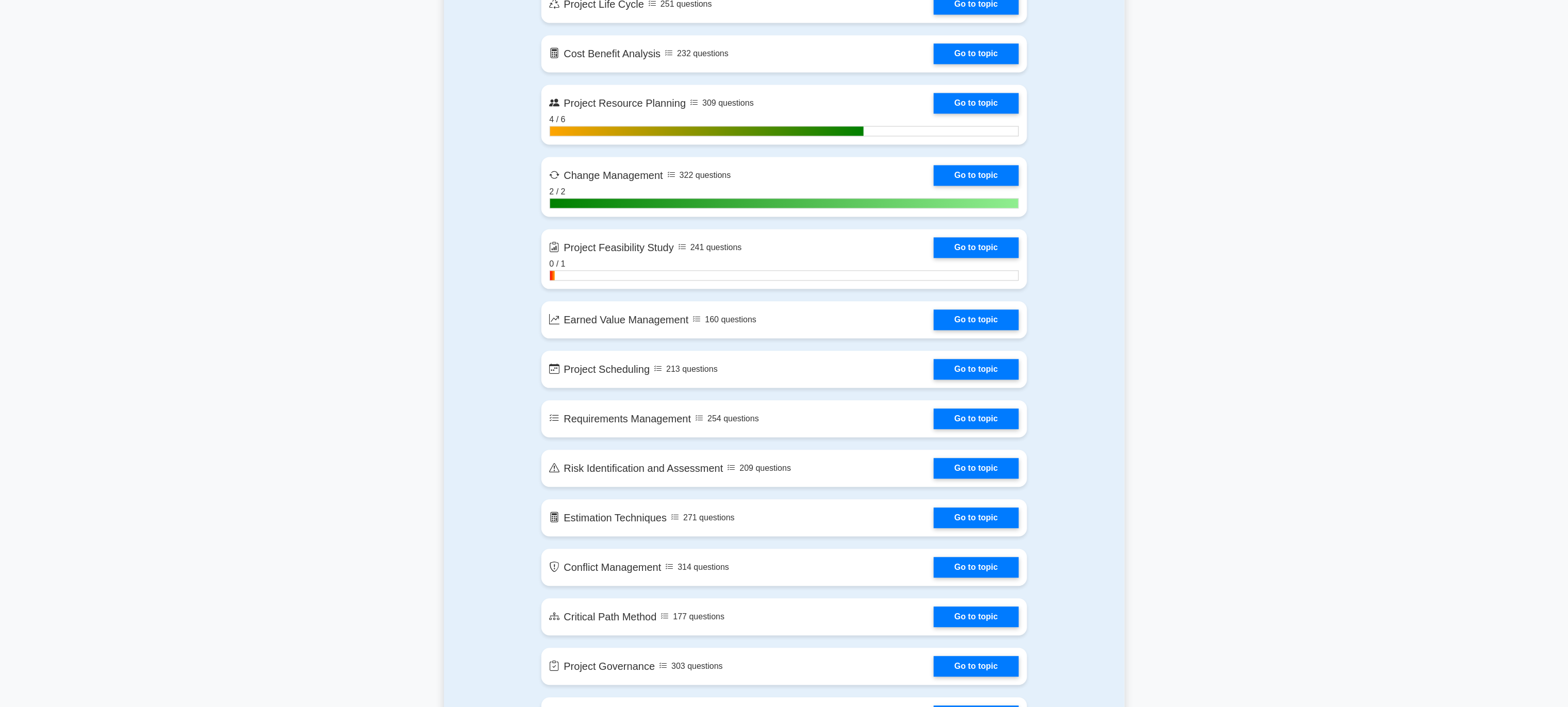
scroll to position [1370, 0]
click at [792, 247] on link "Go to topic" at bounding box center [976, 245] width 85 height 21
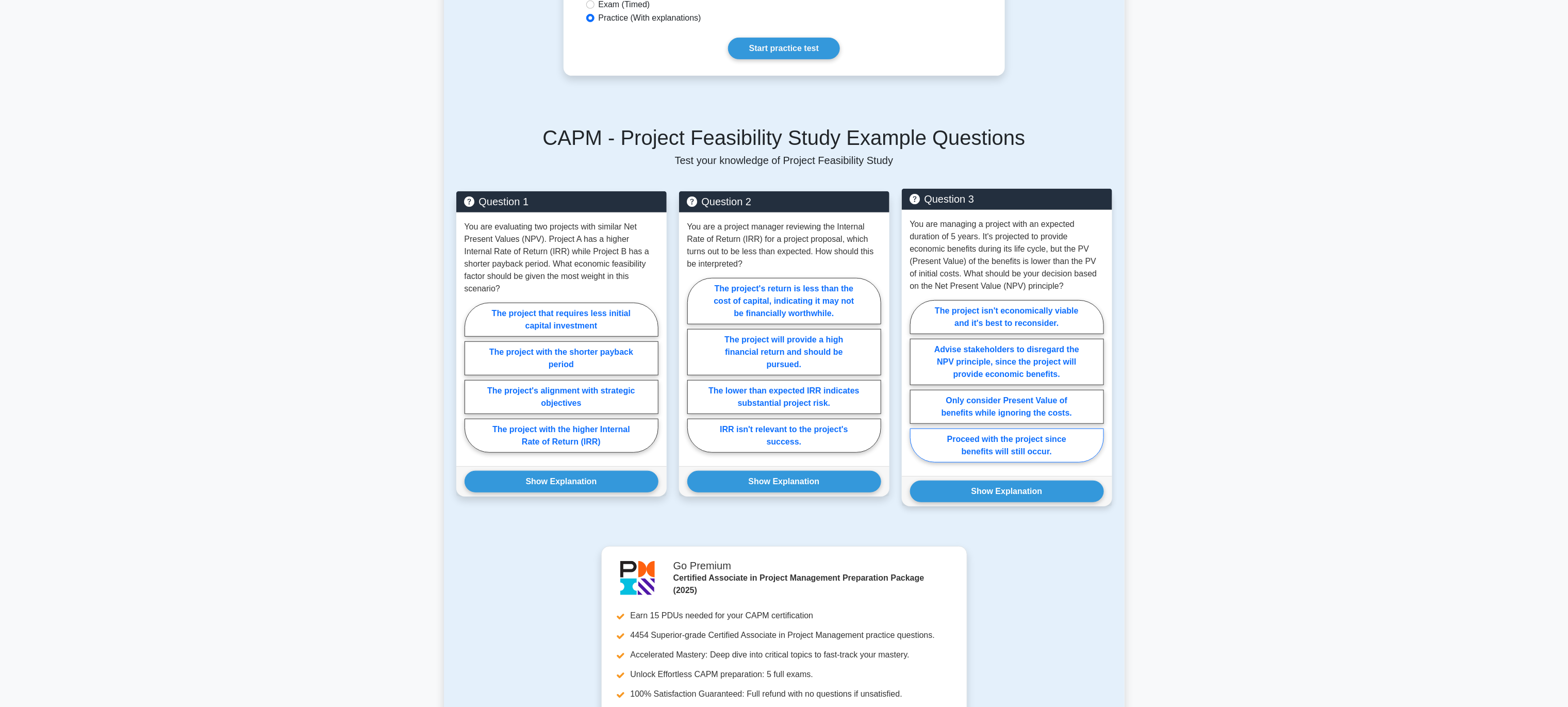
scroll to position [260, 0]
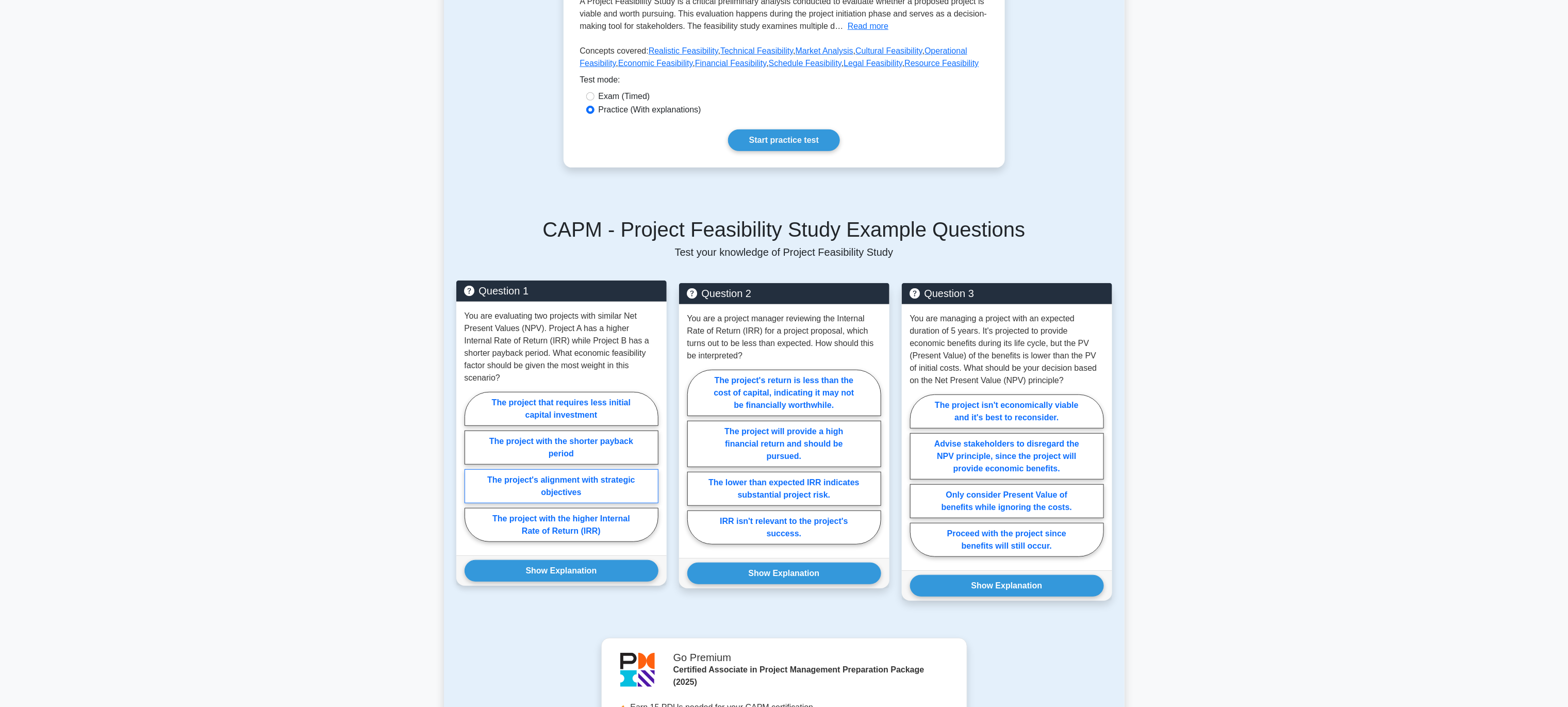
click at [578, 469] on label "The project's alignment with strategic objectives" at bounding box center [561, 486] width 194 height 34
click at [472, 467] on input "The project's alignment with strategic objectives" at bounding box center [467, 469] width 6 height 6
radio input "true"
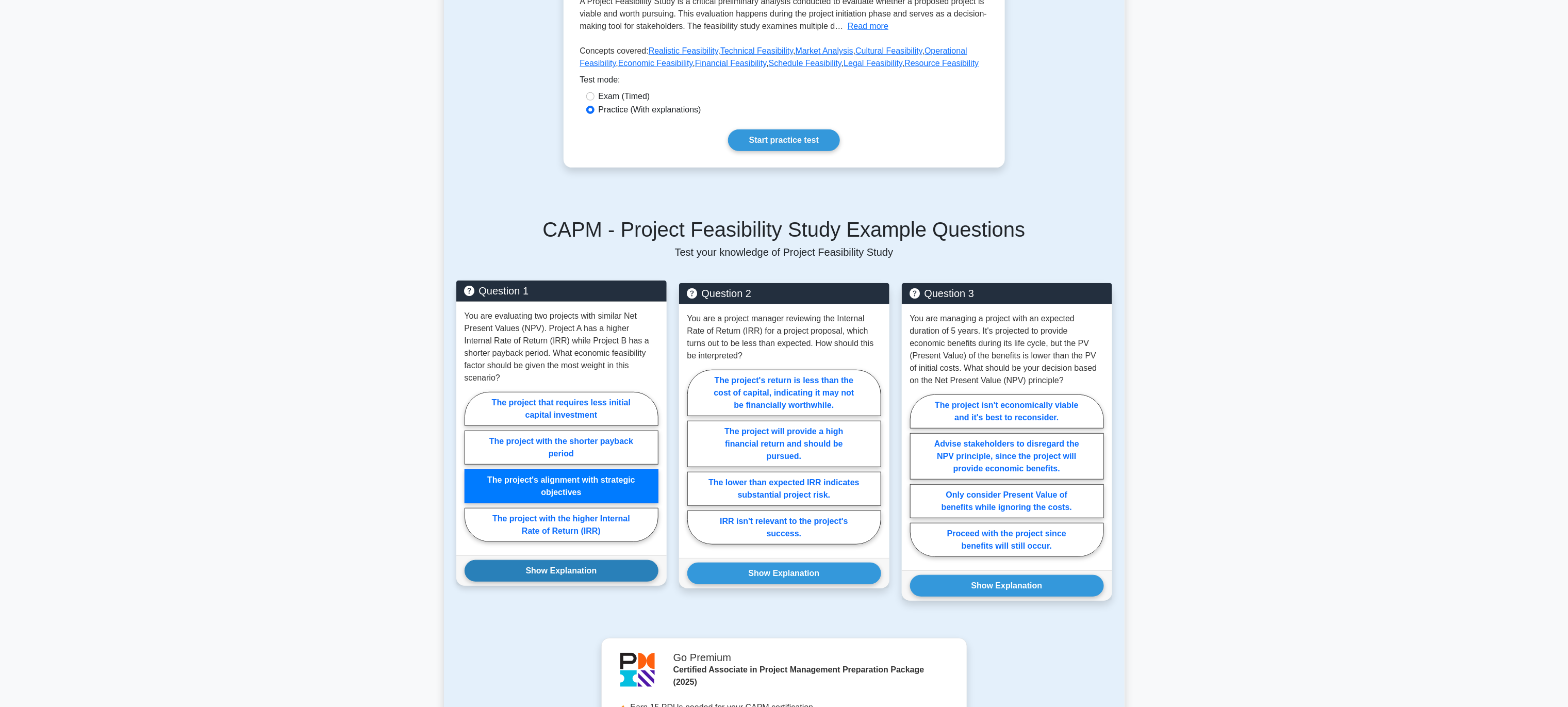
click at [559, 560] on button "Show Explanation" at bounding box center [561, 571] width 194 height 22
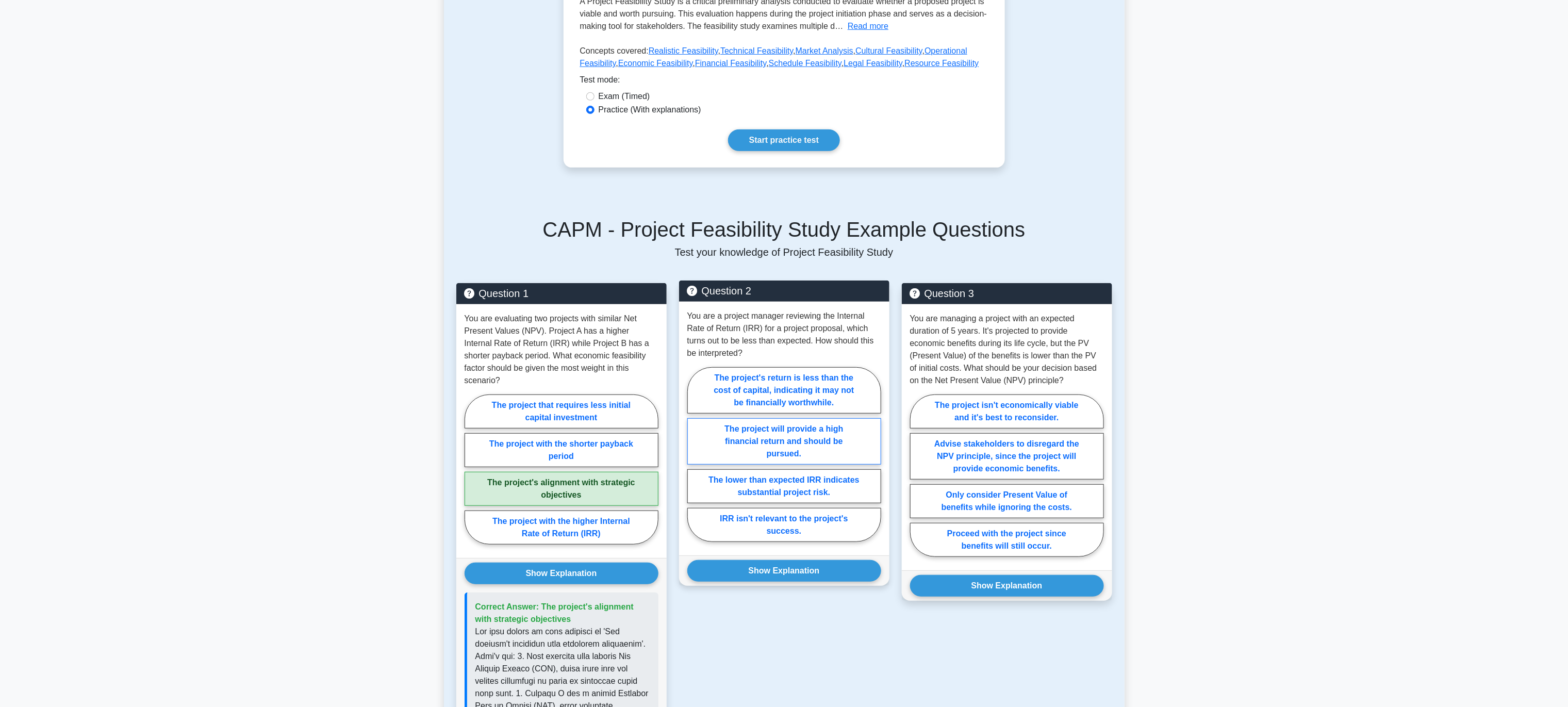
click at [765, 435] on label "The project will provide a high financial return and should be pursued." at bounding box center [784, 442] width 194 height 47
click at [694, 455] on input "The project will provide a high financial return and should be pursued." at bounding box center [690, 457] width 6 height 6
radio input "true"
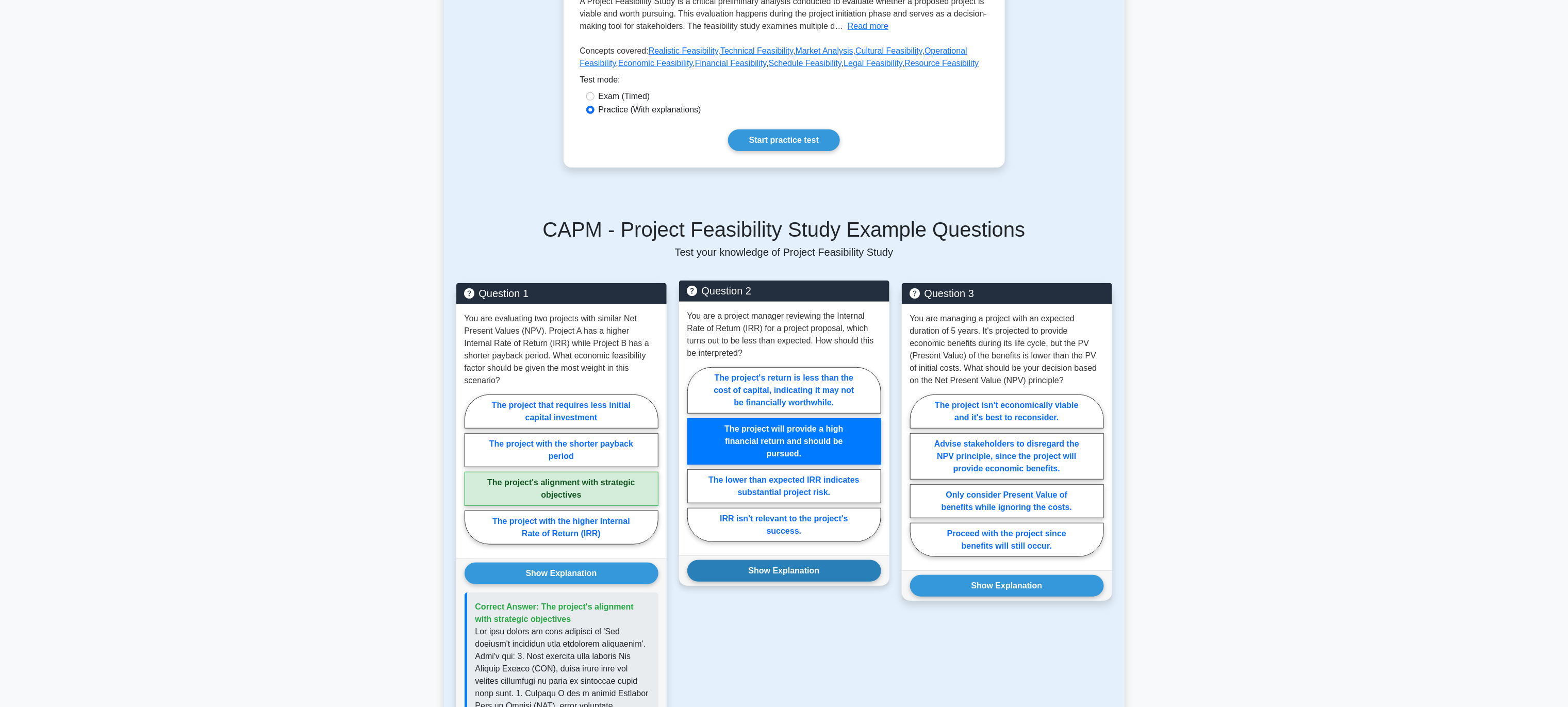
click at [842, 562] on button "Show Explanation" at bounding box center [784, 571] width 194 height 22
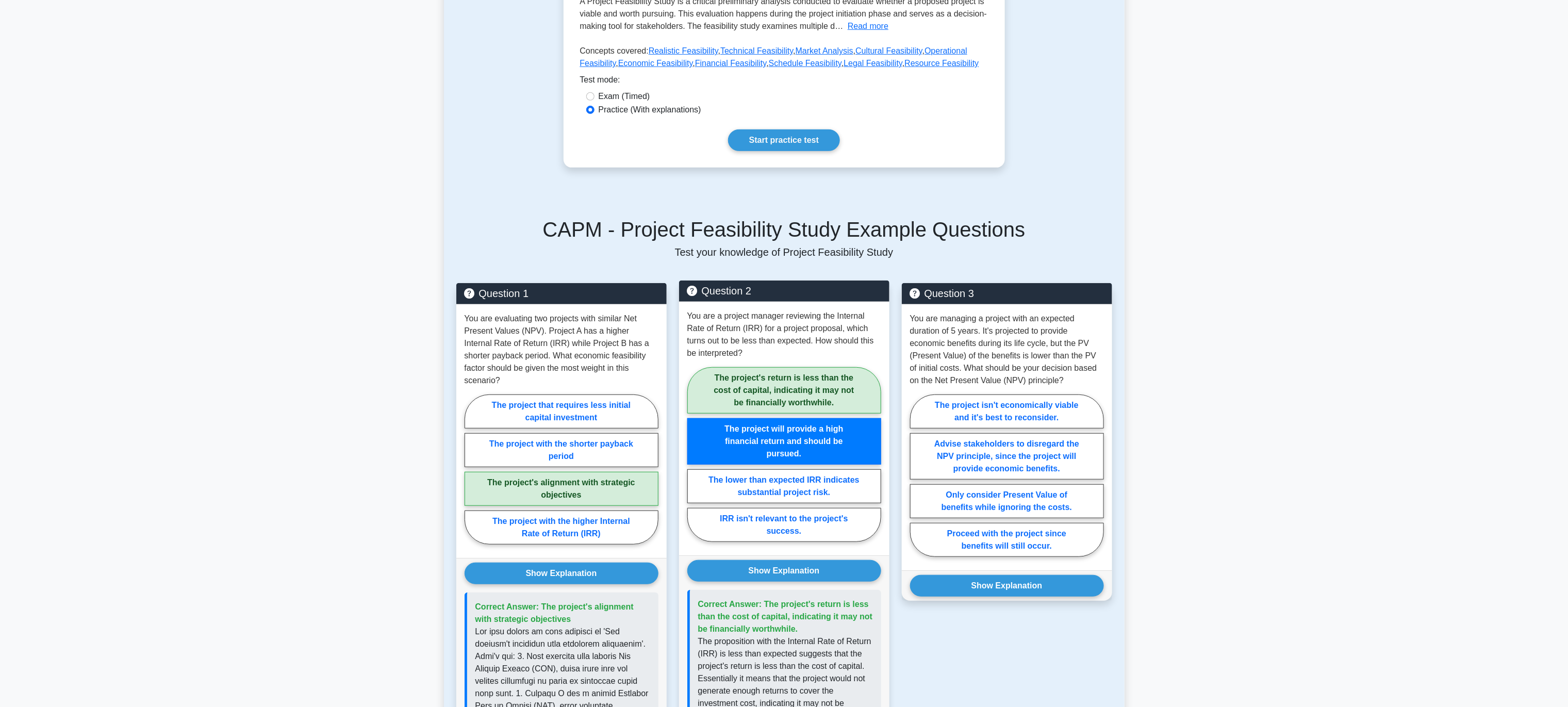
click at [788, 370] on label "The project's return is less than the cost of capital, indicating it may not be…" at bounding box center [784, 390] width 194 height 47
click at [694, 455] on input "The project's return is less than the cost of capital, indicating it may not be…" at bounding box center [690, 457] width 6 height 6
radio input "true"
click at [788, 370] on label "The project's return is less than the cost of capital, indicating it may not be…" at bounding box center [784, 390] width 194 height 47
click at [694, 455] on input "The project's return is less than the cost of capital, indicating it may not be…" at bounding box center [690, 457] width 6 height 6
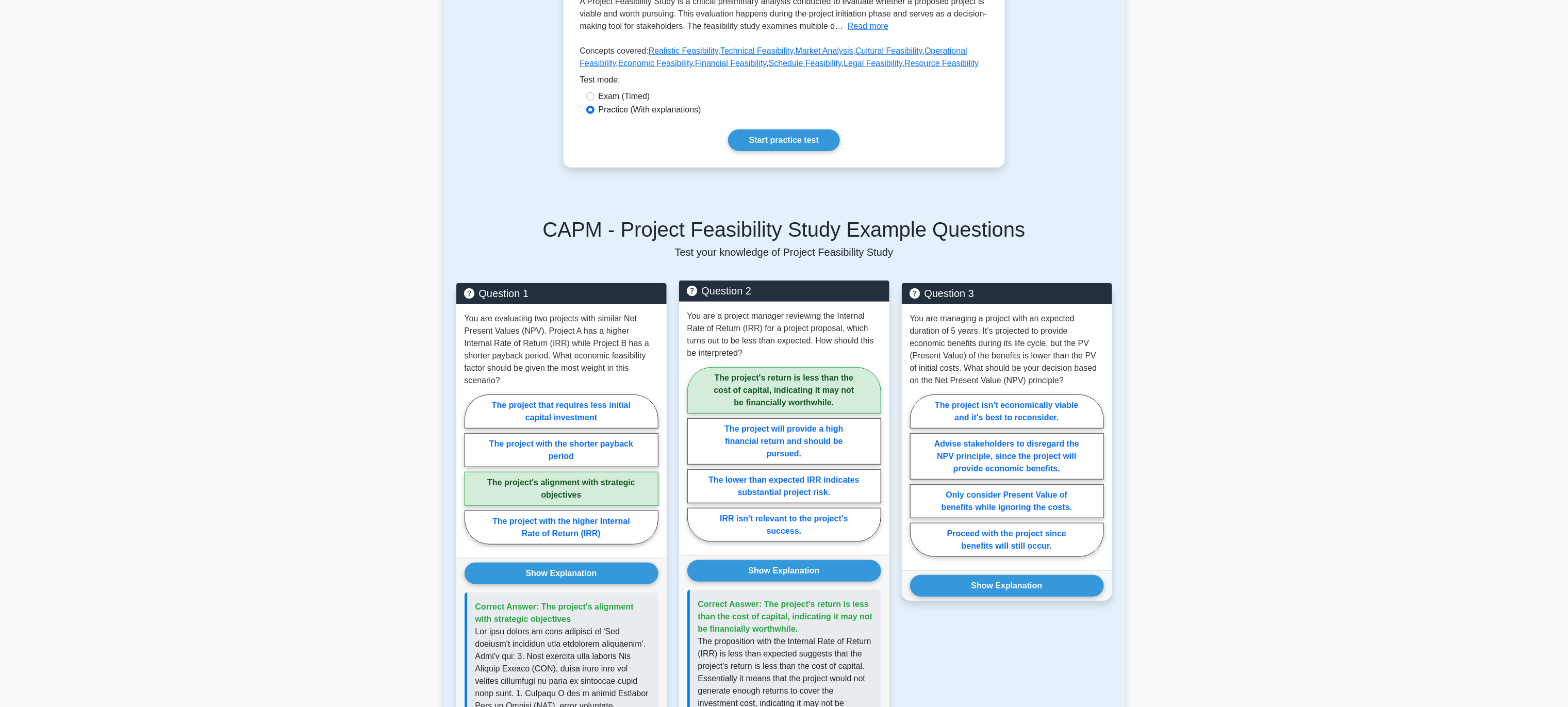
click at [787, 376] on label "The project's return is less than the cost of capital, indicating it may not be…" at bounding box center [784, 390] width 194 height 47
click at [694, 455] on input "The project's return is less than the cost of capital, indicating it may not be…" at bounding box center [690, 457] width 6 height 6
click at [787, 376] on label "The project's return is less than the cost of capital, indicating it may not be…" at bounding box center [784, 390] width 194 height 47
click at [694, 455] on input "The project's return is less than the cost of capital, indicating it may not be…" at bounding box center [690, 457] width 6 height 6
click at [787, 376] on label "The project's return is less than the cost of capital, indicating it may not be…" at bounding box center [784, 390] width 194 height 47
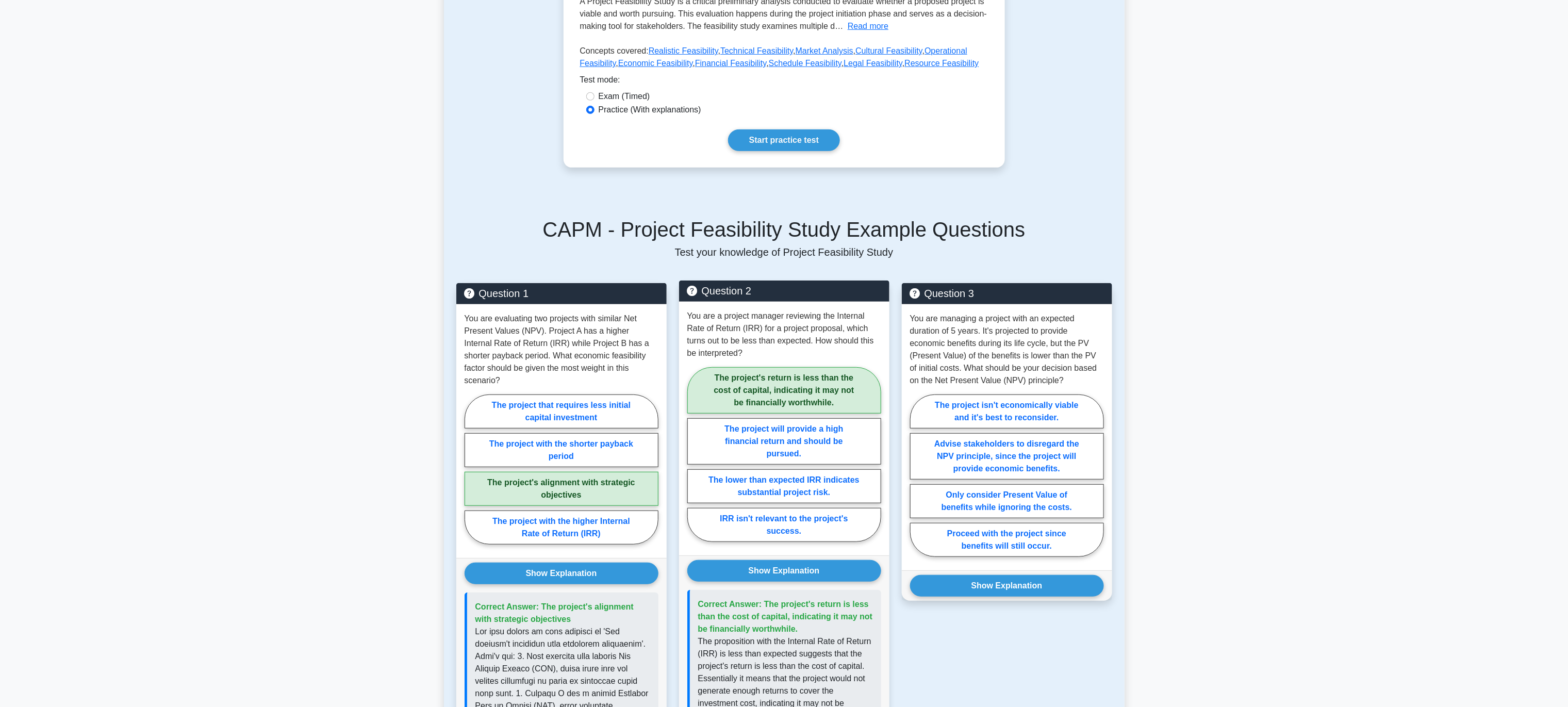
click at [694, 455] on input "The project's return is less than the cost of capital, indicating it may not be…" at bounding box center [690, 457] width 6 height 6
click at [787, 376] on label "The project's return is less than the cost of capital, indicating it may not be…" at bounding box center [784, 390] width 194 height 47
click at [694, 455] on input "The project's return is less than the cost of capital, indicating it may not be…" at bounding box center [690, 457] width 6 height 6
click at [809, 563] on button "Show Explanation" at bounding box center [784, 571] width 194 height 22
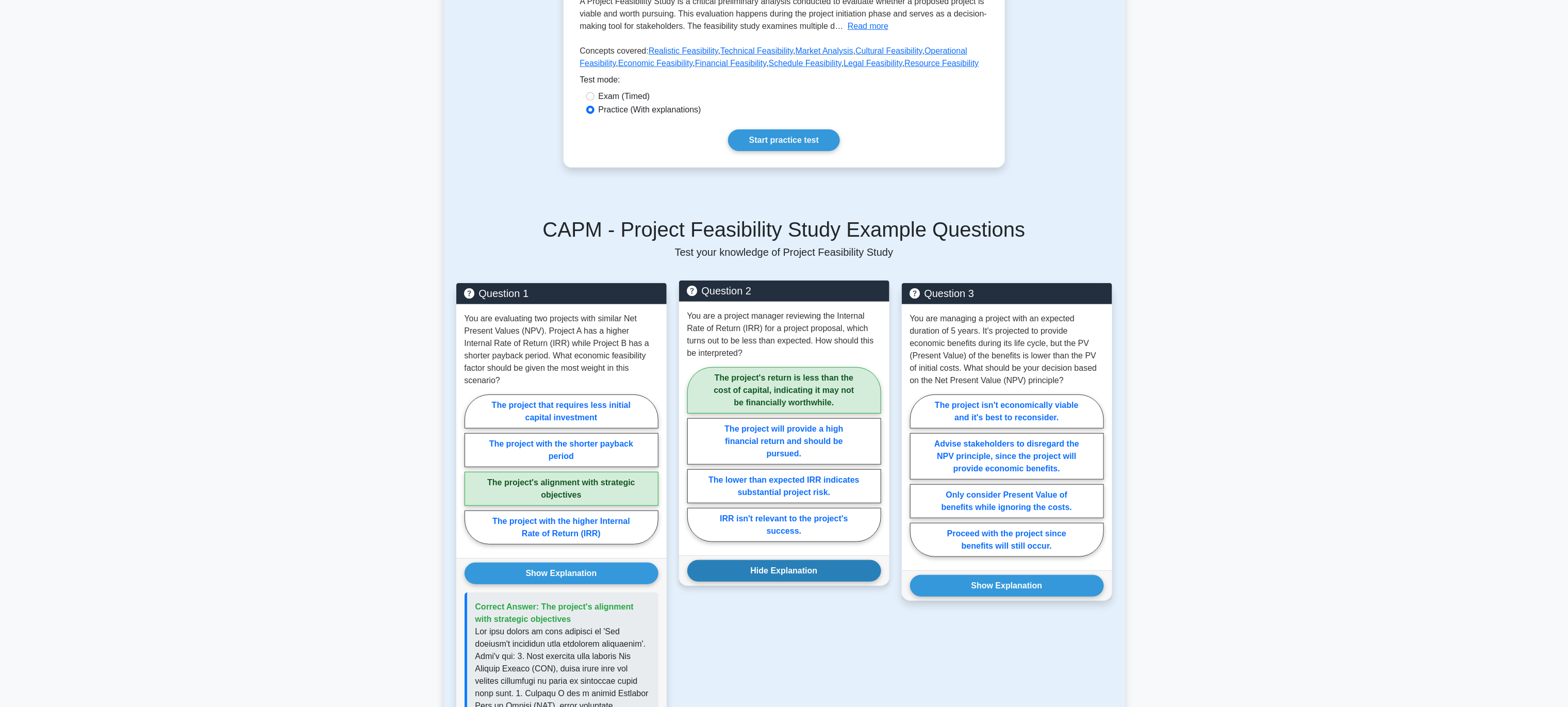
click at [761, 560] on button "Hide Explanation" at bounding box center [784, 571] width 194 height 22
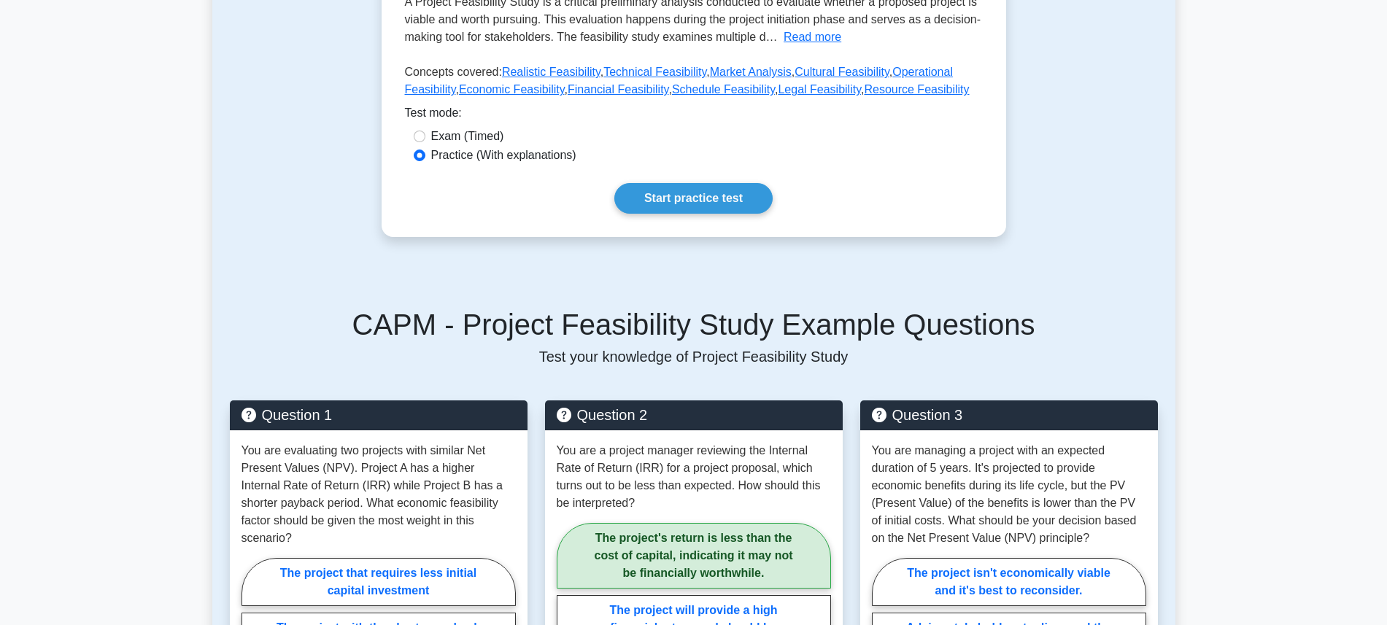
click at [791, 307] on h5 "CAPM - Project Feasibility Study Example Questions" at bounding box center [694, 324] width 928 height 35
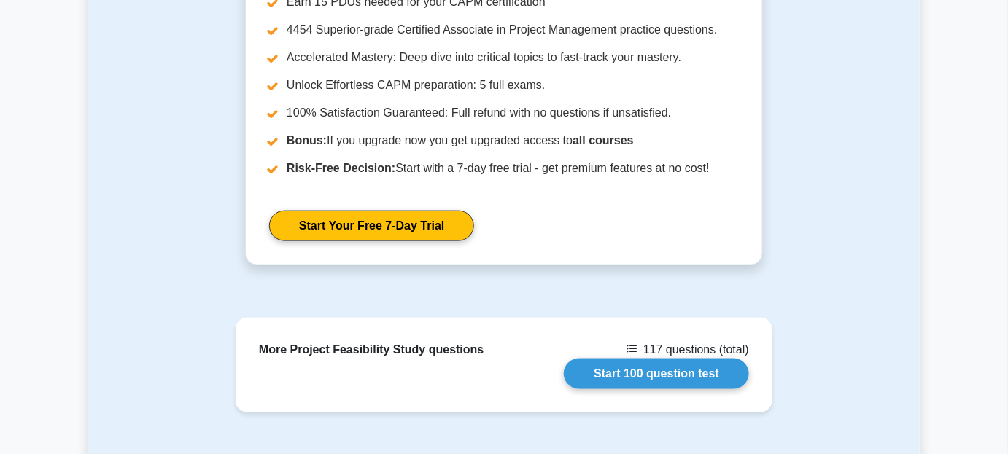
scroll to position [2370, 0]
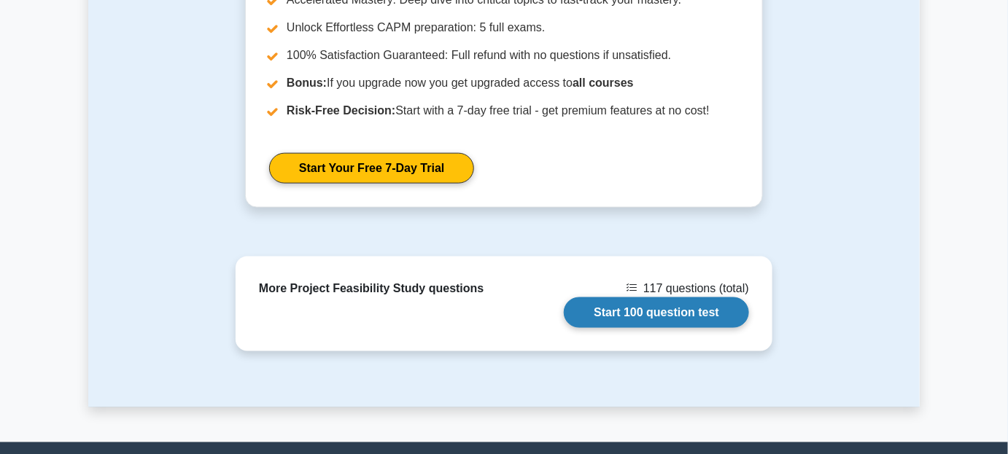
click at [616, 298] on link "Start 100 question test" at bounding box center [656, 313] width 185 height 31
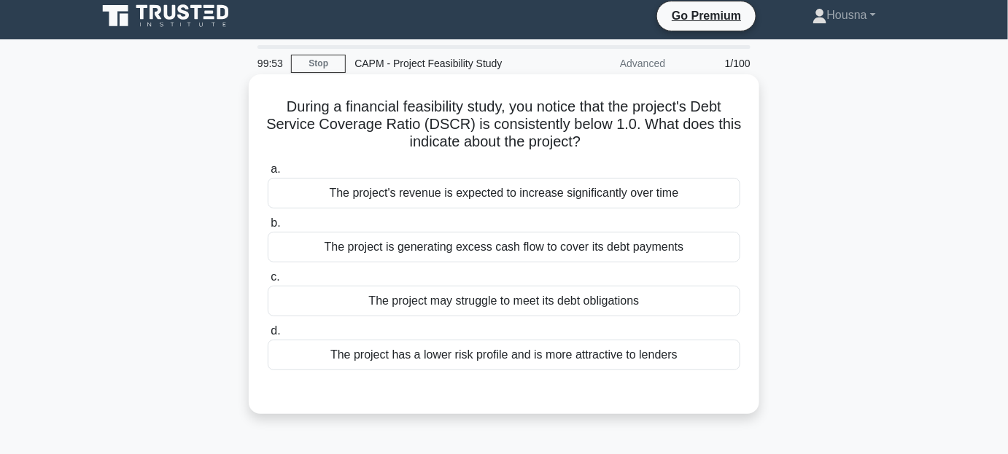
click at [608, 297] on div "The project may struggle to meet its debt obligations" at bounding box center [504, 301] width 473 height 31
click at [268, 282] on input "c. The project may struggle to meet its debt obligations" at bounding box center [268, 277] width 0 height 9
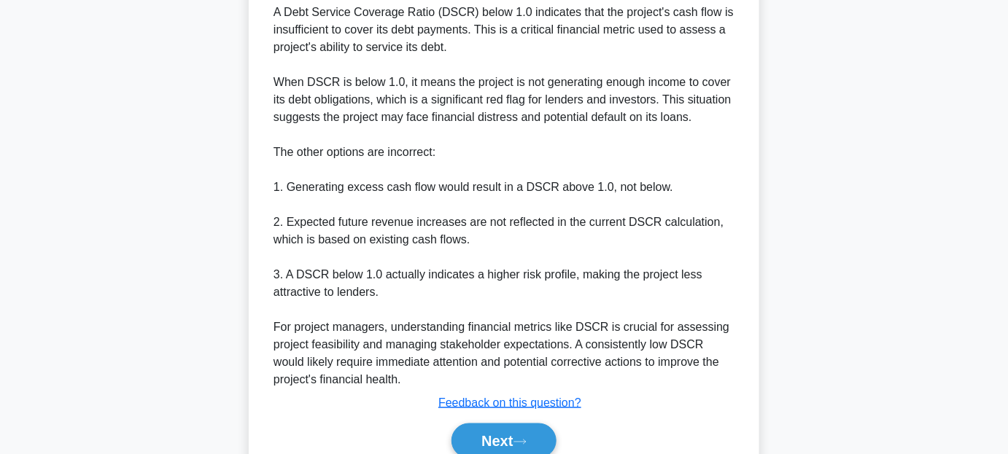
scroll to position [531, 0]
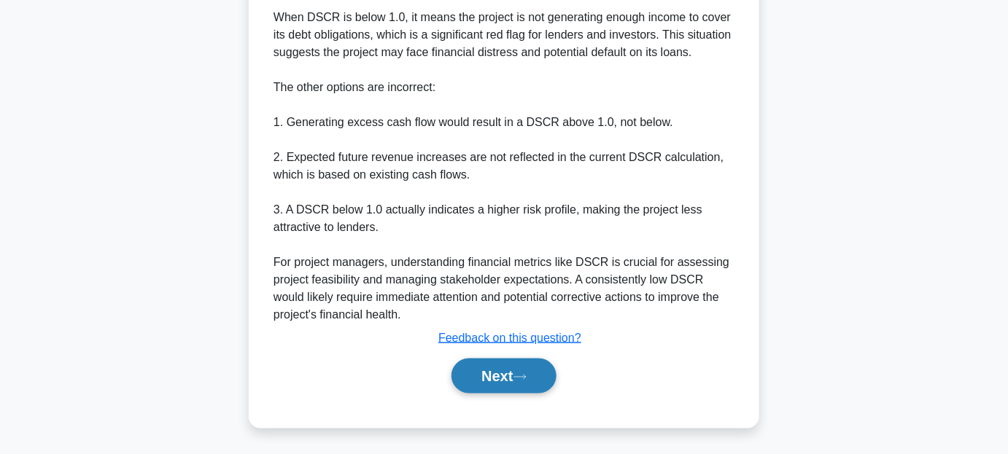
click at [496, 384] on button "Next" at bounding box center [503, 376] width 104 height 35
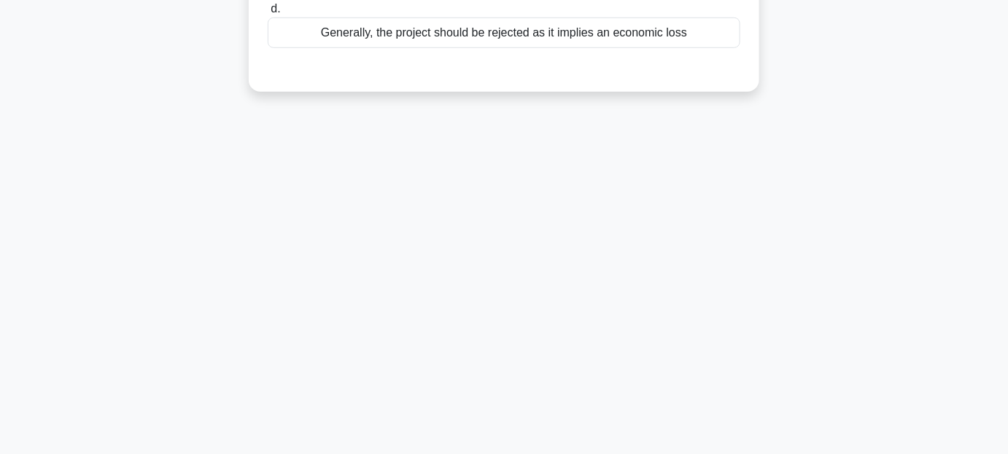
click at [496, 384] on div "99:41 Stop CAPM - Project Feasibility Study Advanced 2/100 During the analysis …" at bounding box center [503, 83] width 831 height 729
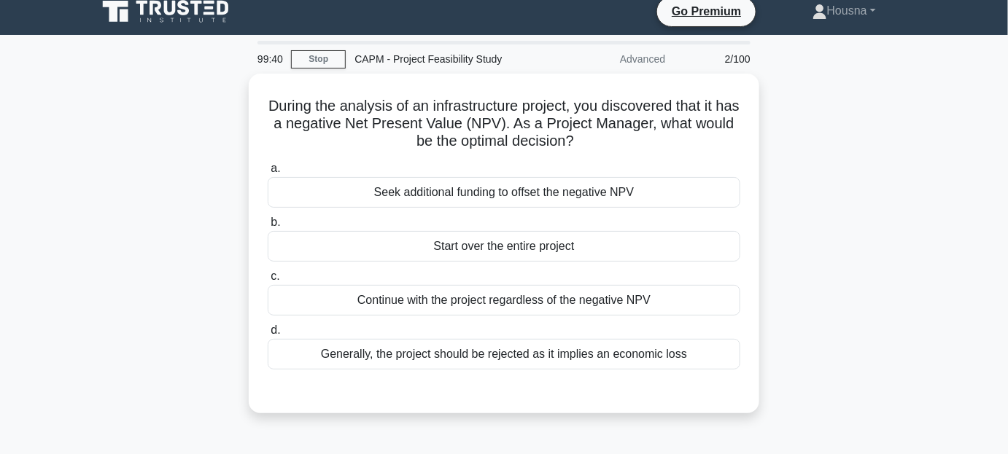
scroll to position [0, 0]
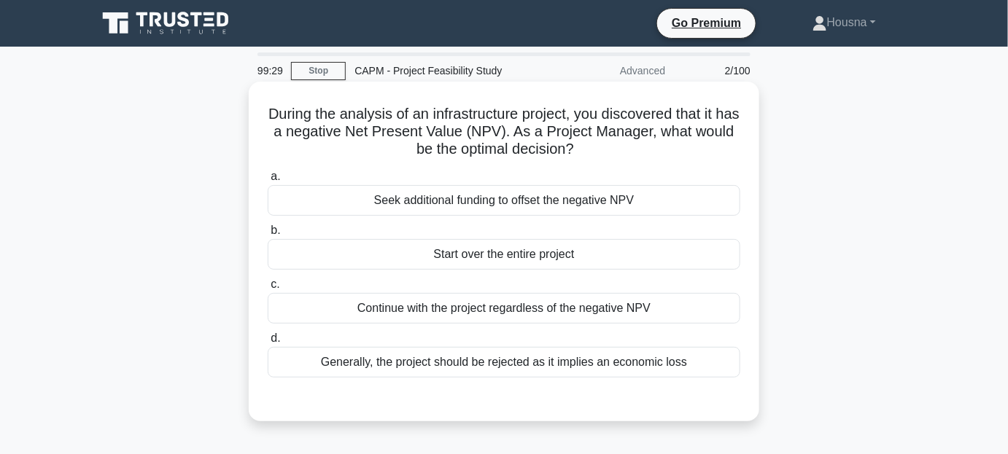
click at [507, 196] on div "Seek additional funding to offset the negative NPV" at bounding box center [504, 200] width 473 height 31
click at [268, 182] on input "a. Seek additional funding to offset the negative NPV" at bounding box center [268, 176] width 0 height 9
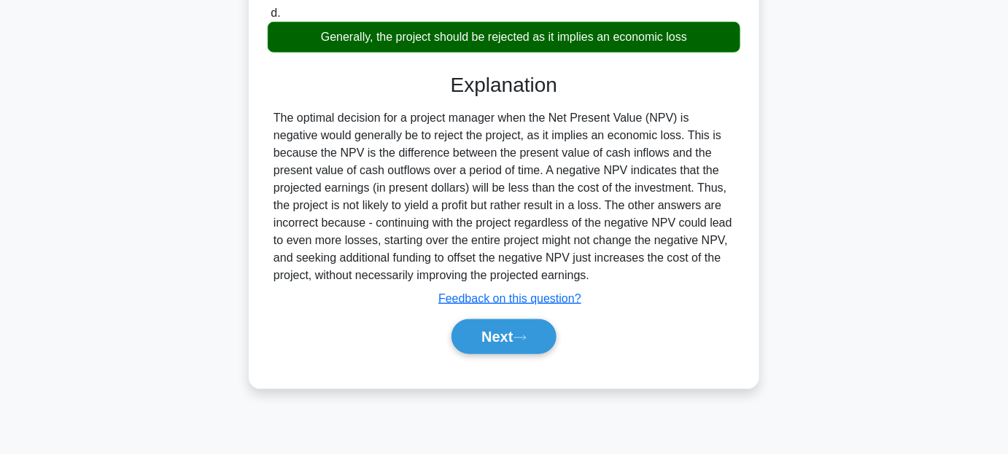
scroll to position [333, 0]
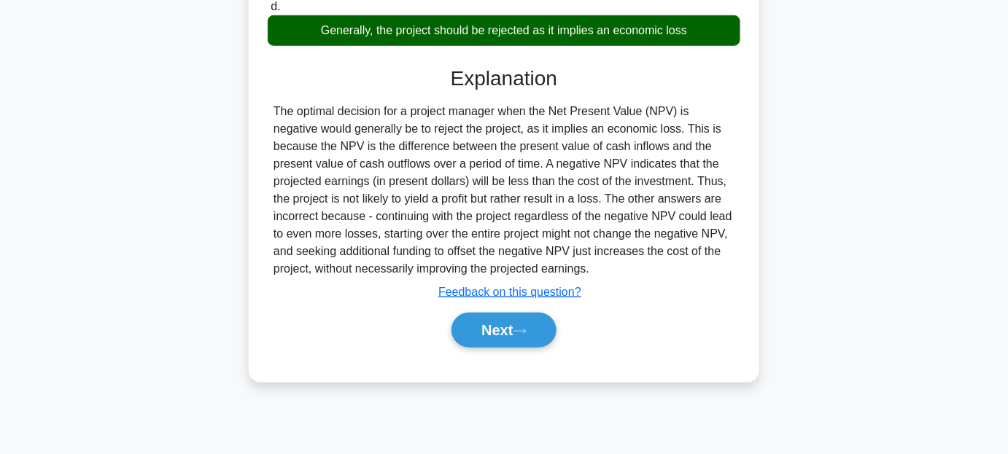
click at [515, 315] on button "Next" at bounding box center [503, 330] width 104 height 35
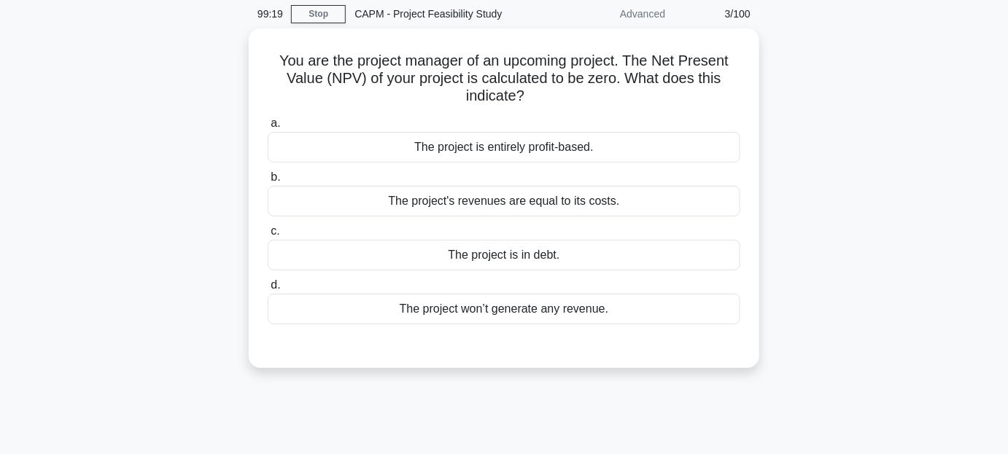
scroll to position [0, 0]
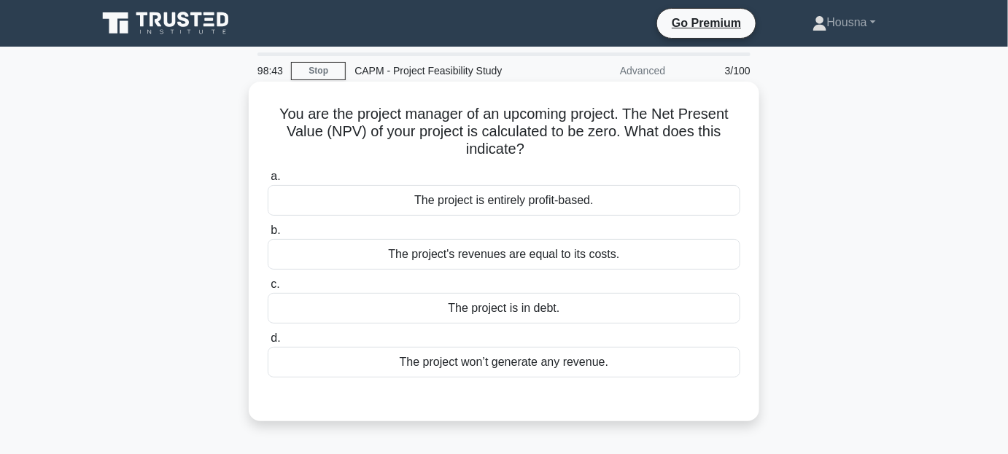
click at [513, 259] on div "The project's revenues are equal to its costs." at bounding box center [504, 254] width 473 height 31
click at [268, 236] on input "b. The project's revenues are equal to its costs." at bounding box center [268, 230] width 0 height 9
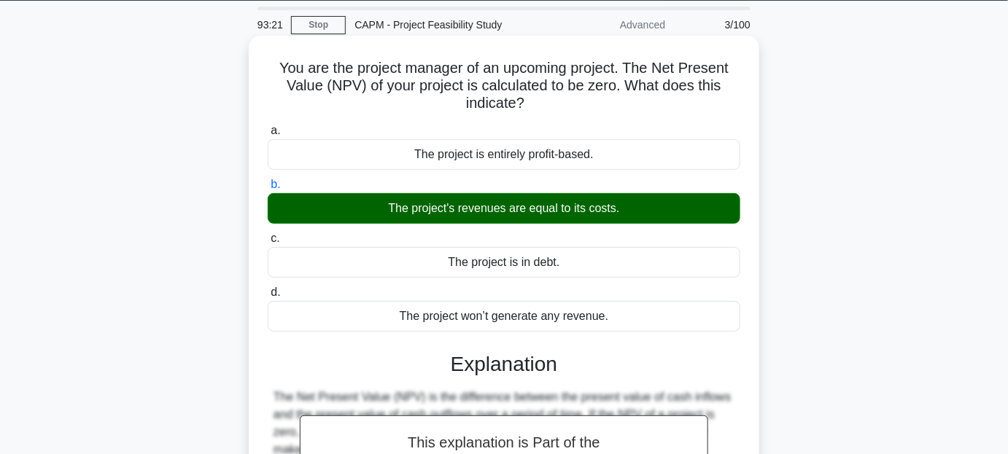
scroll to position [38, 0]
